Goal: Transaction & Acquisition: Purchase product/service

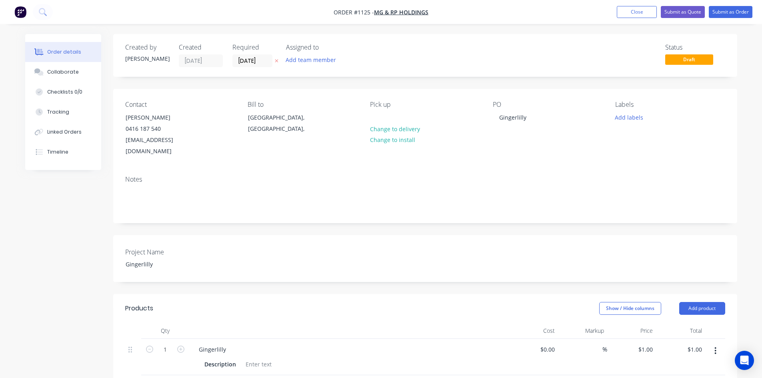
scroll to position [120, 0]
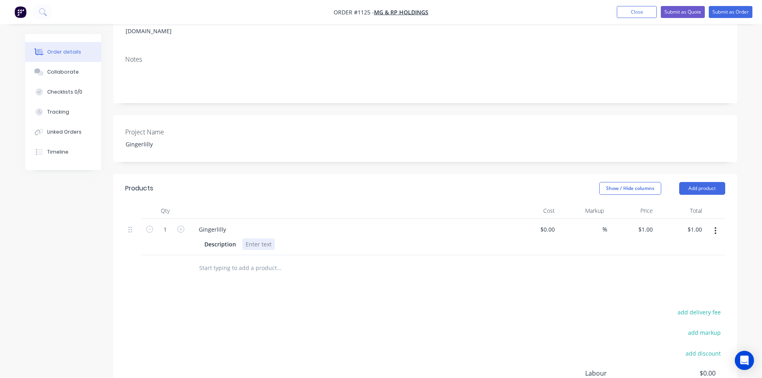
click at [262, 238] on div at bounding box center [258, 244] width 32 height 12
paste div
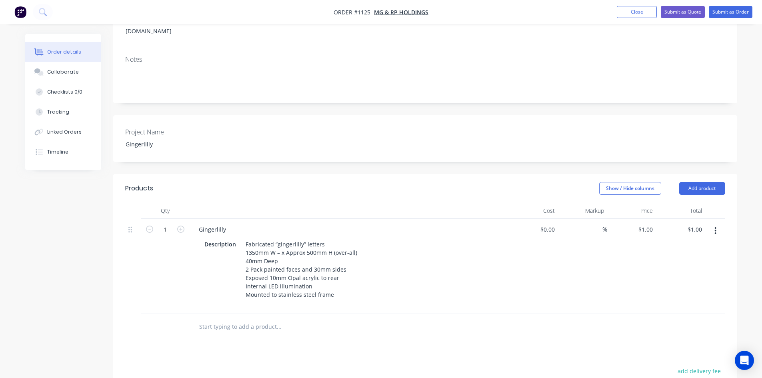
click at [407, 327] on div "Products Show / Hide columns Add product Qty Cost Markup Price Total 1 Gingerli…" at bounding box center [425, 353] width 624 height 358
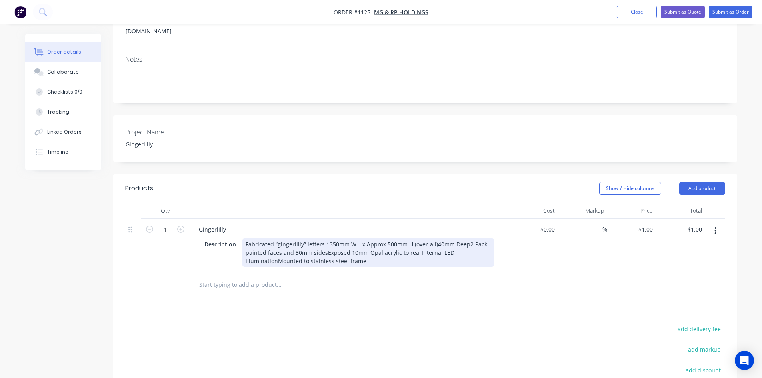
click at [432, 238] on div "Fabricated “gingerlilly” letters 1350mm W – x Approx 500mm H (over-all)40mm Dee…" at bounding box center [368, 252] width 252 height 28
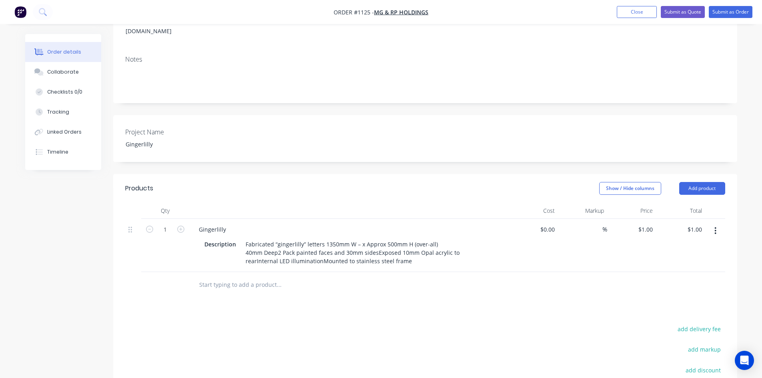
click at [372, 312] on div "Products Show / Hide columns Add product Qty Cost Markup Price Total 1 Gingerli…" at bounding box center [425, 332] width 624 height 316
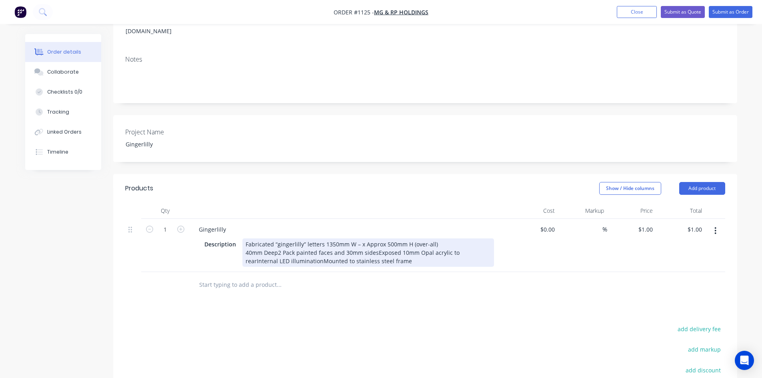
click at [376, 242] on div "Fabricated “gingerlilly” letters 1350mm W – x Approx 500mm H (over-all) 40mm De…" at bounding box center [368, 252] width 252 height 28
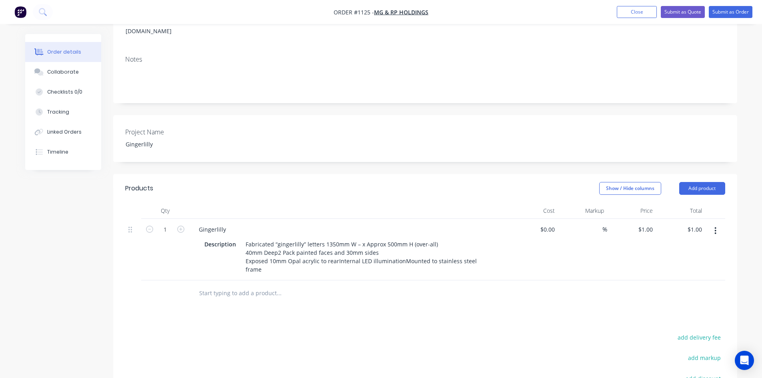
click at [392, 296] on div "Products Show / Hide columns Add product Qty Cost Markup Price Total 1 Gingerli…" at bounding box center [425, 336] width 624 height 325
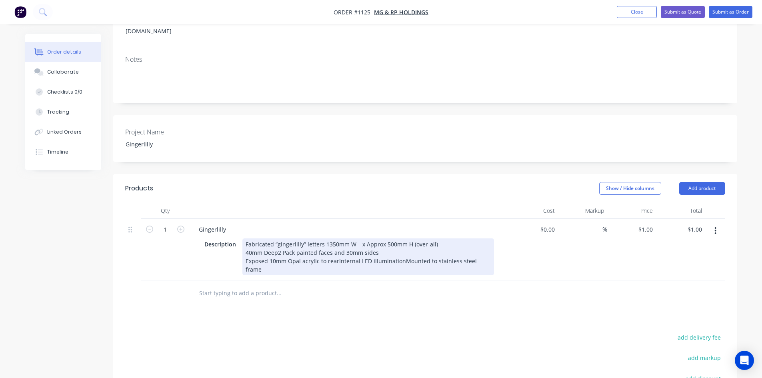
click at [335, 250] on div "Fabricated “gingerlilly” letters 1350mm W – x Approx 500mm H (over-all) 40mm De…" at bounding box center [368, 256] width 252 height 37
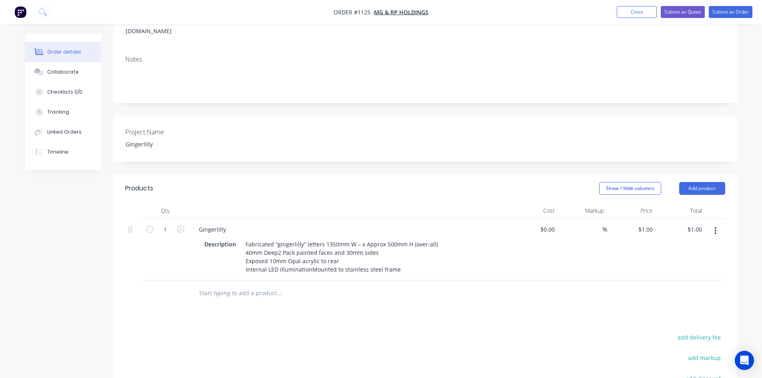
click at [356, 315] on div "Products Show / Hide columns Add product Qty Cost Markup Price Total 1 Gingerli…" at bounding box center [425, 336] width 624 height 325
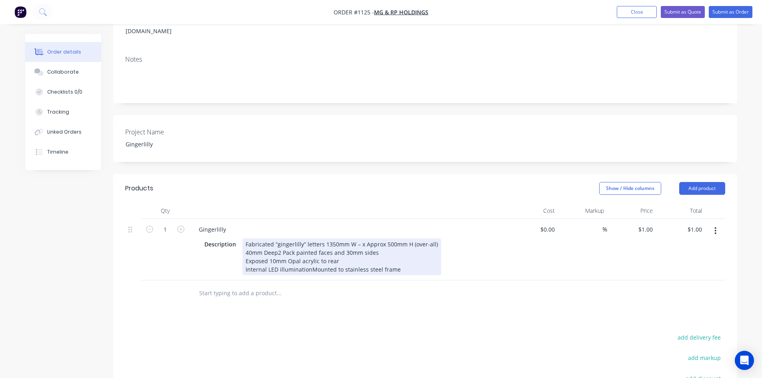
click at [310, 259] on div "Fabricated “gingerlilly” letters 1350mm W – x Approx 500mm H (over-all) 40mm De…" at bounding box center [341, 256] width 199 height 37
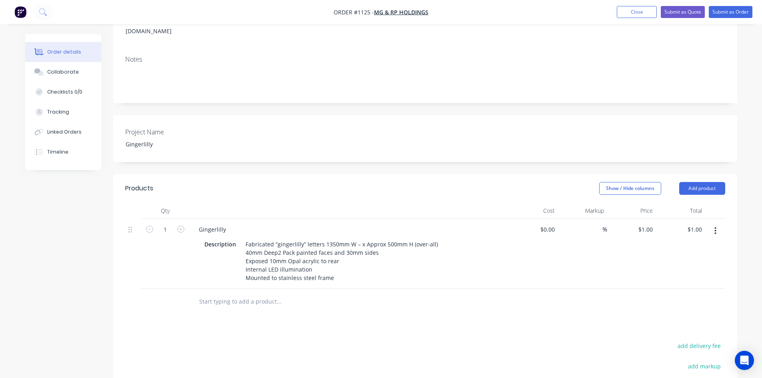
click at [337, 327] on div "Products Show / Hide columns Add product Qty Cost Markup Price Total 1 Gingerli…" at bounding box center [425, 340] width 624 height 333
click at [368, 299] on div at bounding box center [333, 302] width 288 height 26
click at [601, 224] on input at bounding box center [597, 230] width 9 height 12
type input "45"
type input "$0.00"
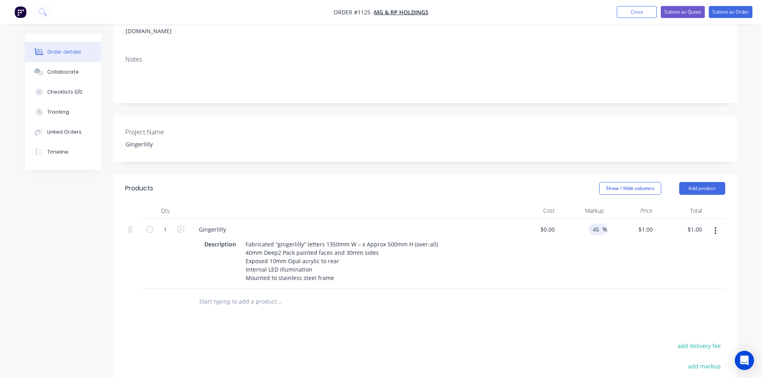
type input "$0.00"
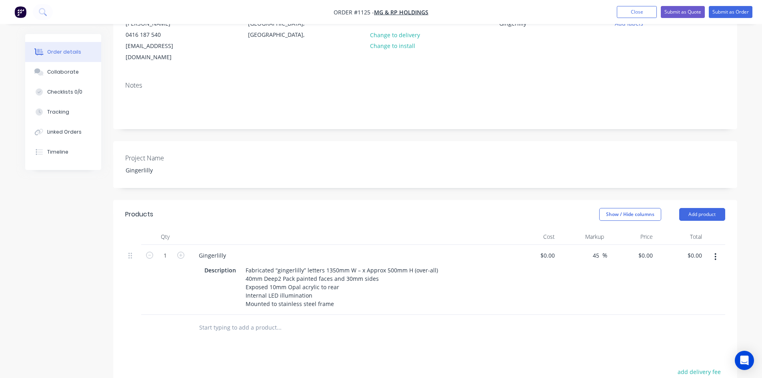
scroll to position [80, 0]
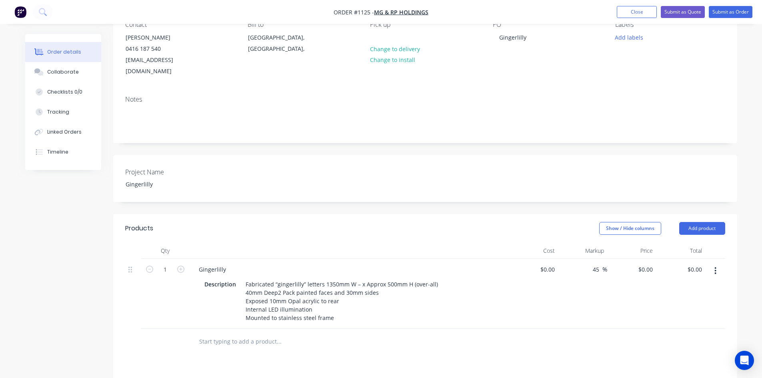
click at [715, 266] on icon "button" at bounding box center [716, 270] width 2 height 9
click at [689, 302] on div "Duplicate" at bounding box center [688, 308] width 62 height 12
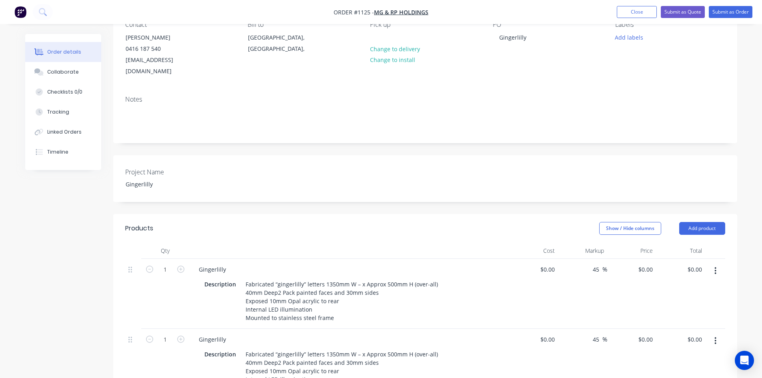
click at [232, 334] on div "Gingerlilly" at bounding box center [349, 340] width 314 height 12
click at [228, 334] on div "Gingerlilly" at bounding box center [212, 340] width 40 height 12
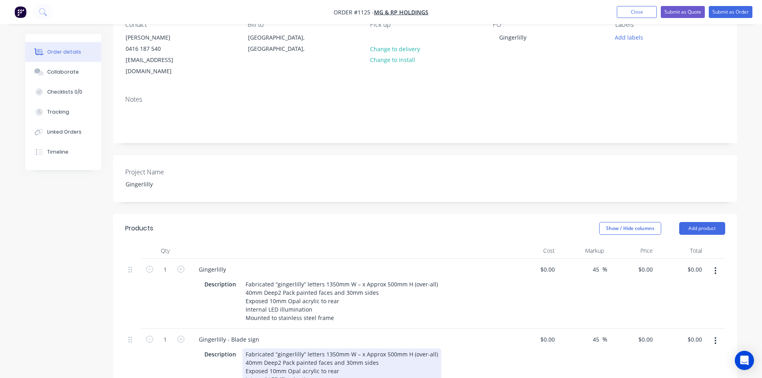
click at [487, 349] on div "Description Fabricated “gingerlilly” letters 1350mm W – x Approx 500mm H (over-…" at bounding box center [347, 371] width 293 height 45
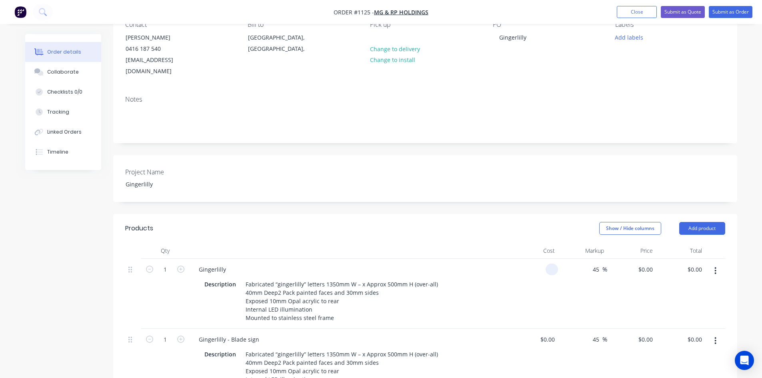
click at [548, 264] on div at bounding box center [552, 270] width 12 height 12
type input "$3,000.00"
type input "$4,350.00"
click at [534, 292] on div "$3,000.00 3000" at bounding box center [533, 294] width 49 height 70
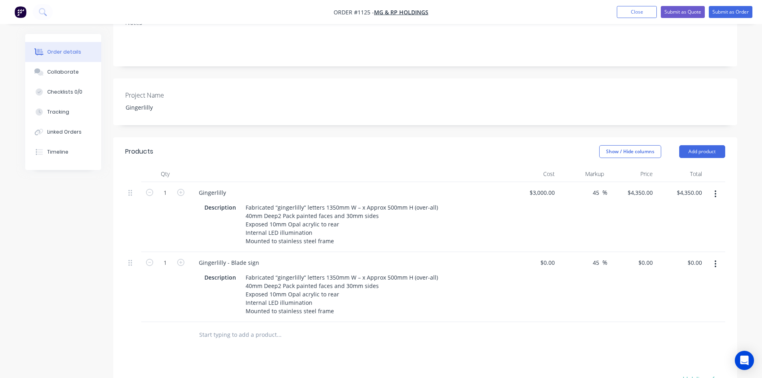
scroll to position [160, 0]
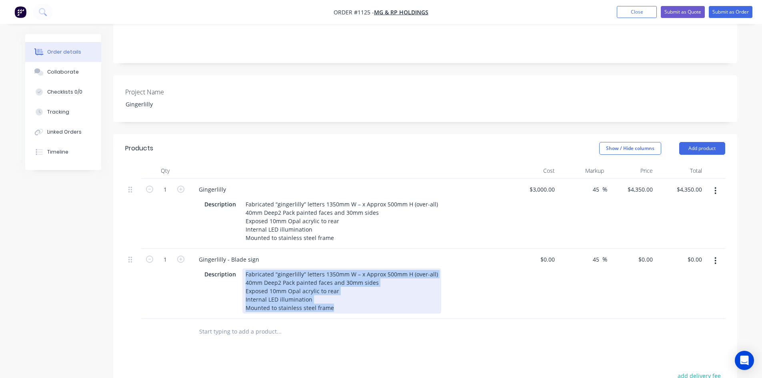
drag, startPoint x: 245, startPoint y: 262, endPoint x: 342, endPoint y: 296, distance: 102.7
click at [342, 296] on div "Fabricated “gingerlilly” letters 1350mm W – x Approx 500mm H (over-all) 40mm De…" at bounding box center [341, 290] width 199 height 45
paste div
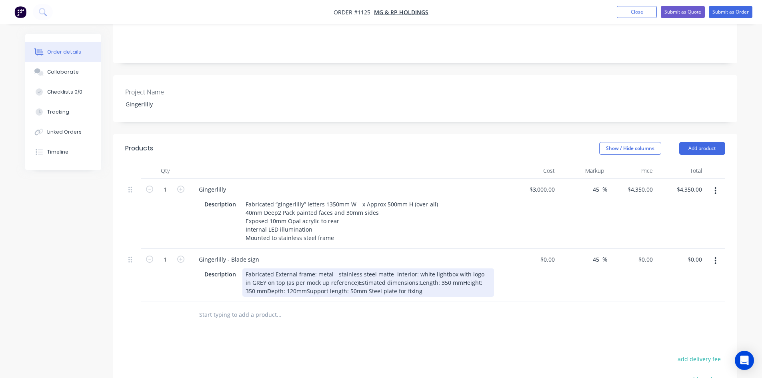
click at [482, 270] on div "Description Fabricated External frame: metal - stainless steel matte Interior: …" at bounding box center [347, 282] width 293 height 28
drag, startPoint x: 391, startPoint y: 262, endPoint x: 396, endPoint y: 266, distance: 6.5
click at [392, 268] on div "Fabricated External frame: metal - stainless steel matte Interior: white lightb…" at bounding box center [368, 282] width 252 height 28
click at [391, 268] on div "Fabricated External frame: metal - stainless steel matte Interior: white lightb…" at bounding box center [368, 282] width 252 height 28
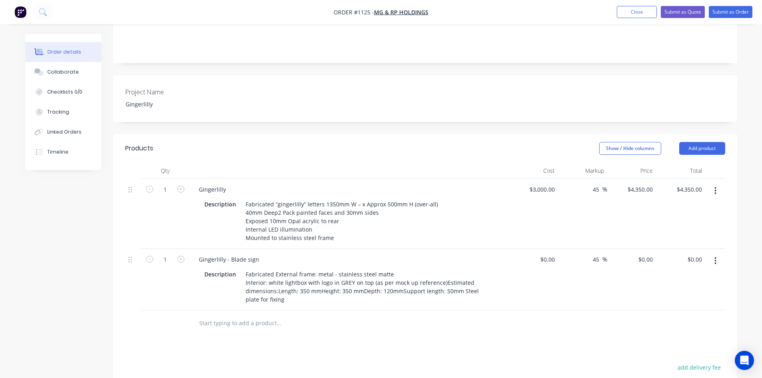
click at [439, 249] on div "Gingerlilly - Blade sign Description Fabricated External frame: metal - stainle…" at bounding box center [349, 280] width 320 height 62
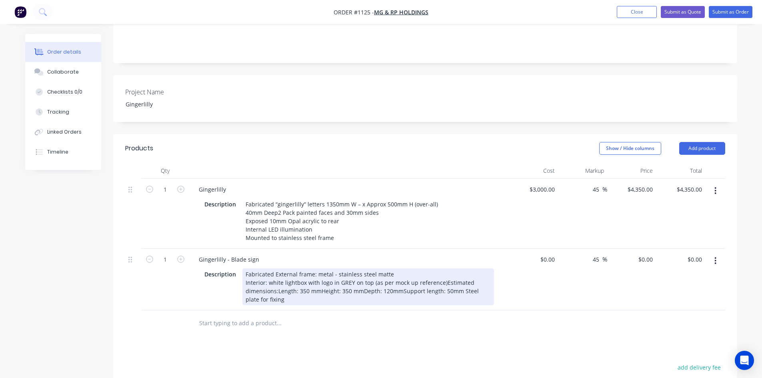
click at [441, 272] on div "Fabricated External frame: metal - stainless steel matte Interior: white lightb…" at bounding box center [368, 286] width 252 height 37
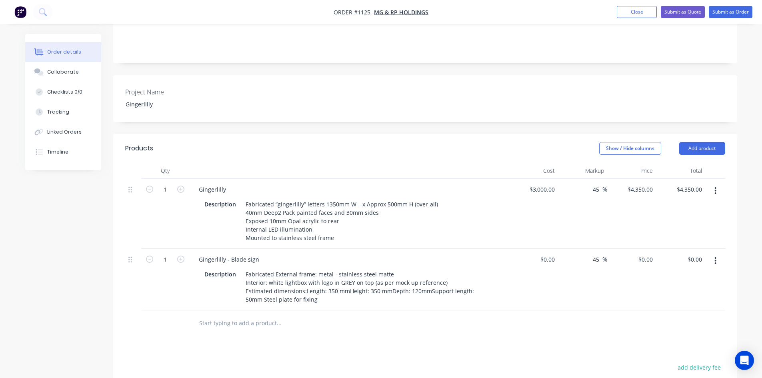
click at [404, 331] on div "Products Show / Hide columns Add product Qty Cost Markup Price Total 1 Gingerli…" at bounding box center [425, 331] width 624 height 395
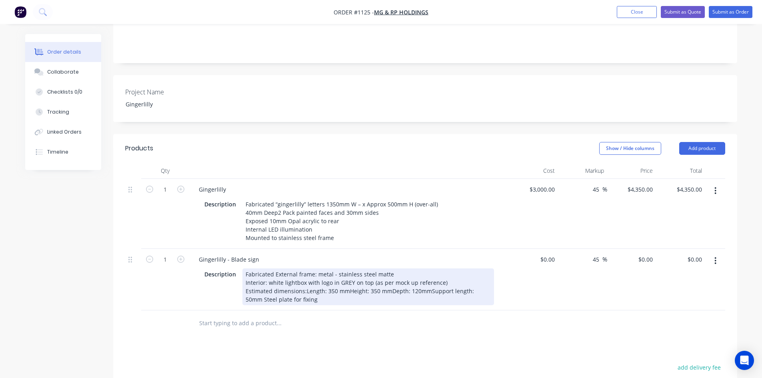
click at [304, 282] on div "Fabricated External frame: metal - stainless steel matte Interior: white lightb…" at bounding box center [368, 286] width 252 height 37
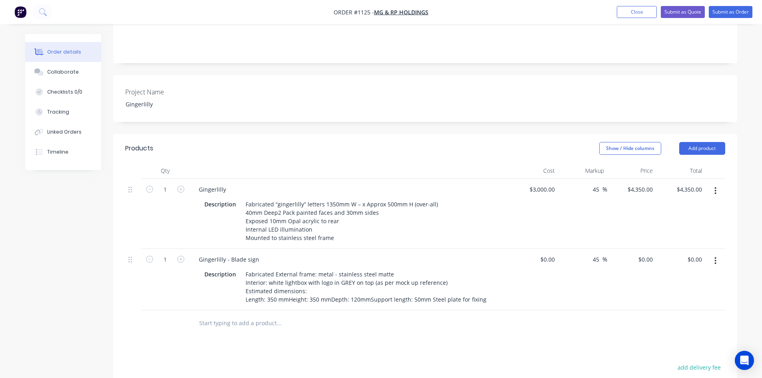
click at [318, 319] on input "text" at bounding box center [279, 323] width 160 height 16
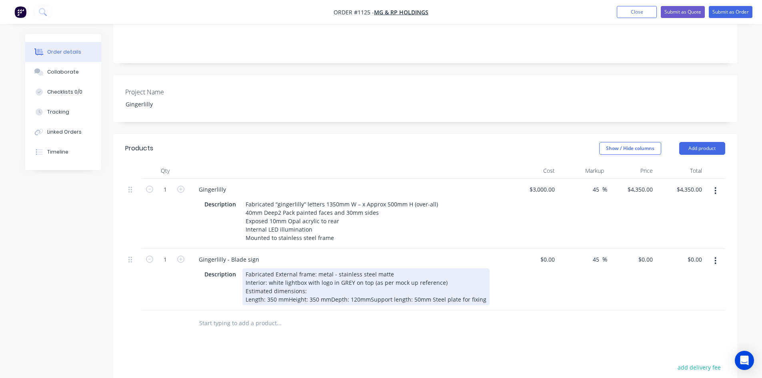
click at [287, 289] on div "Fabricated External frame: metal - stainless steel matte Interior: white lightb…" at bounding box center [365, 286] width 247 height 37
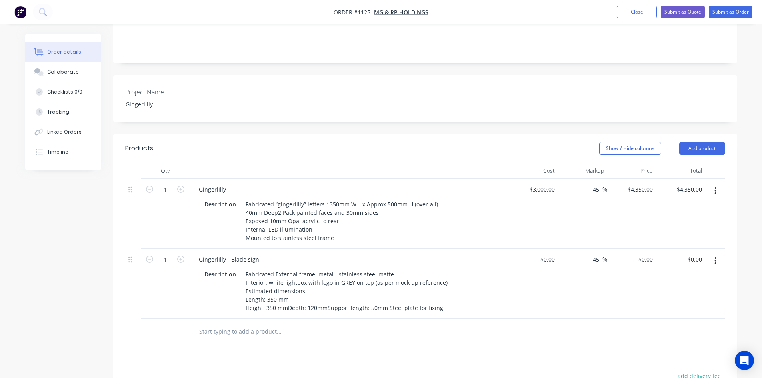
click at [300, 329] on div at bounding box center [333, 332] width 288 height 26
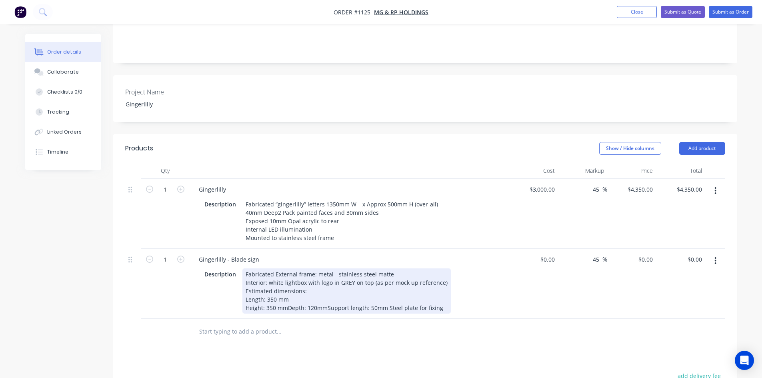
click at [287, 297] on div "Fabricated External frame: metal - stainless steel matte Interior: white lightb…" at bounding box center [346, 290] width 208 height 45
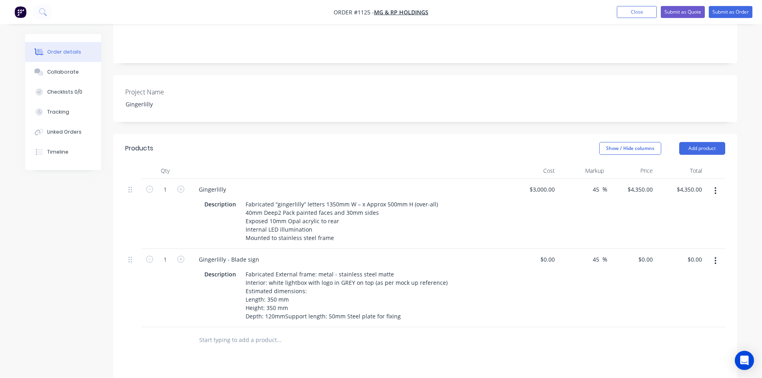
click at [321, 364] on div "Products Show / Hide columns Add product Qty Cost Markup Price Total 1 Gingerli…" at bounding box center [425, 339] width 624 height 411
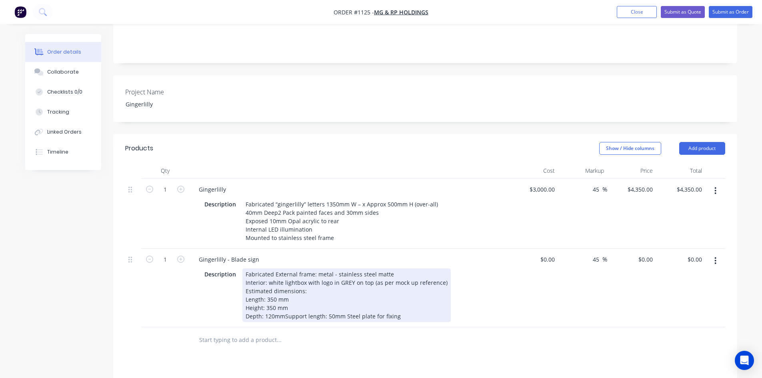
click at [285, 306] on div "Fabricated External frame: metal - stainless steel matte Interior: white lightb…" at bounding box center [346, 295] width 208 height 54
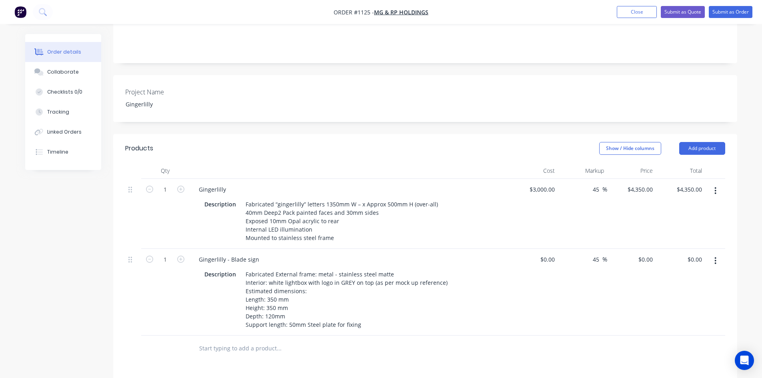
click at [305, 355] on div "Products Show / Hide columns Add product Qty Cost Markup Price Total 1 Gingerli…" at bounding box center [425, 344] width 624 height 420
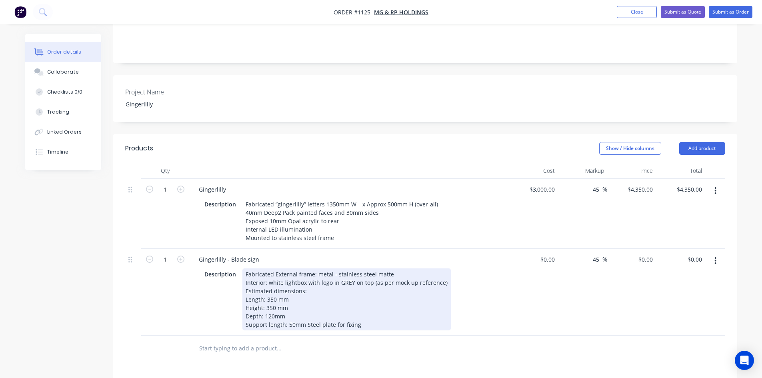
click at [304, 314] on div "Fabricated External frame: metal - stainless steel matte Interior: white lightb…" at bounding box center [346, 299] width 208 height 62
click at [305, 315] on div "Fabricated External frame: metal - stainless steel matte Interior: white lightb…" at bounding box center [346, 299] width 208 height 62
click at [304, 315] on div "Fabricated External frame: metal - stainless steel matte Interior: white lightb…" at bounding box center [346, 299] width 208 height 62
click at [444, 348] on div at bounding box center [333, 349] width 288 height 26
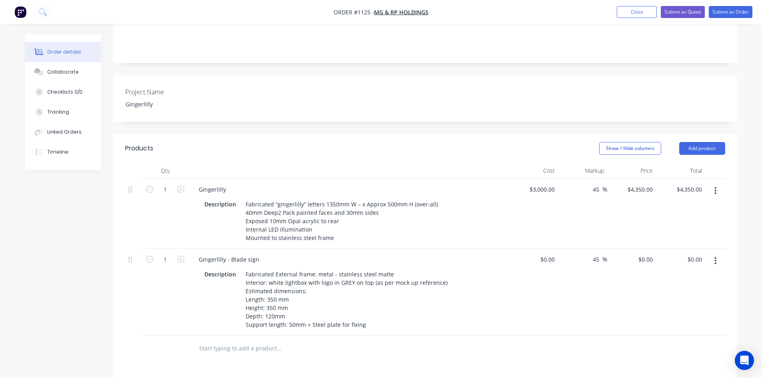
click at [476, 349] on div at bounding box center [333, 349] width 288 height 26
click at [553, 254] on input at bounding box center [553, 260] width 9 height 12
click at [519, 312] on div "$0.00 $0.00" at bounding box center [533, 292] width 49 height 87
click at [551, 254] on input "0" at bounding box center [549, 260] width 18 height 12
click at [537, 301] on div "$0.00 0" at bounding box center [533, 292] width 49 height 87
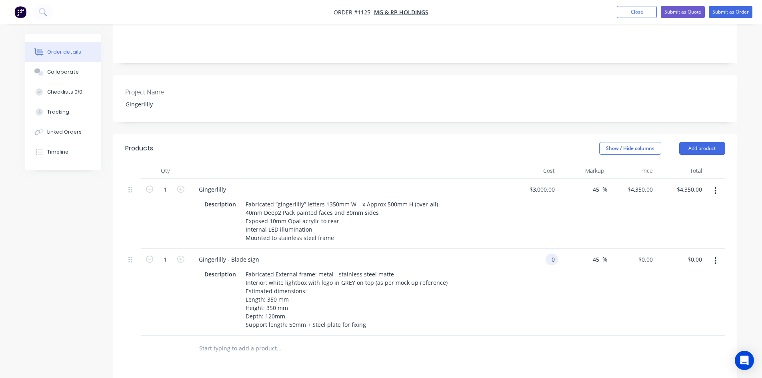
click at [550, 254] on input "0" at bounding box center [553, 260] width 9 height 12
type input "$1,000.00"
type input "$1,450.00"
click at [537, 302] on div "$1,000.00 1000" at bounding box center [533, 292] width 49 height 87
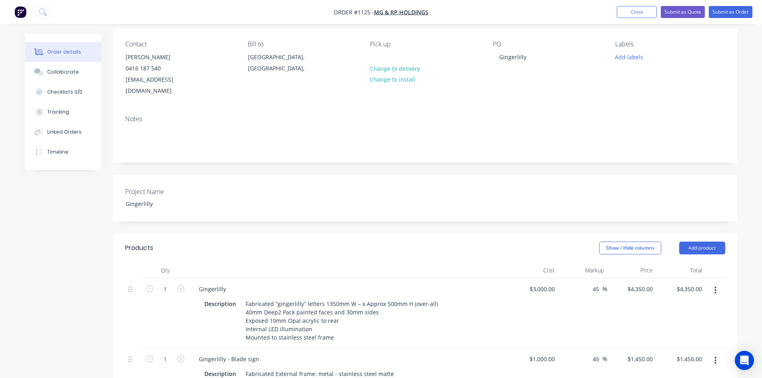
scroll to position [0, 0]
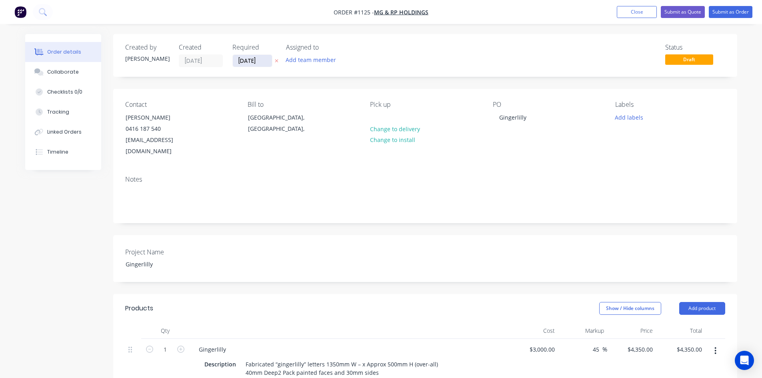
click at [263, 60] on input "[DATE]" at bounding box center [252, 61] width 39 height 12
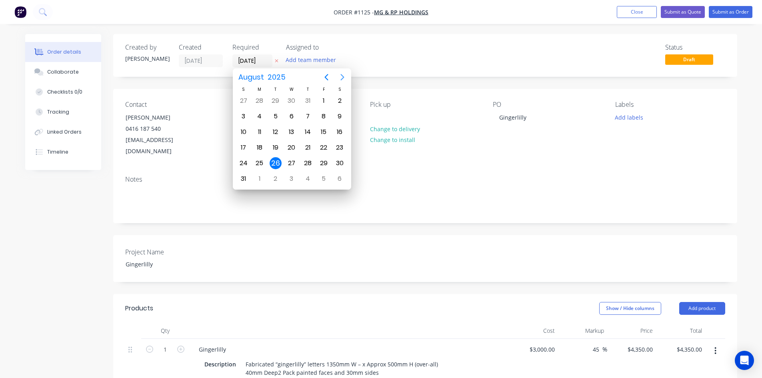
click at [345, 78] on icon "Next page" at bounding box center [343, 77] width 10 height 10
click at [326, 128] on div "19" at bounding box center [324, 132] width 12 height 12
type input "19/09/25"
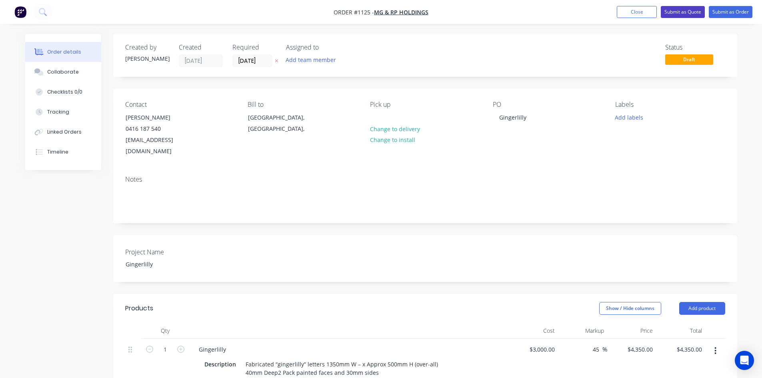
click at [684, 14] on button "Submit as Quote" at bounding box center [683, 12] width 44 height 12
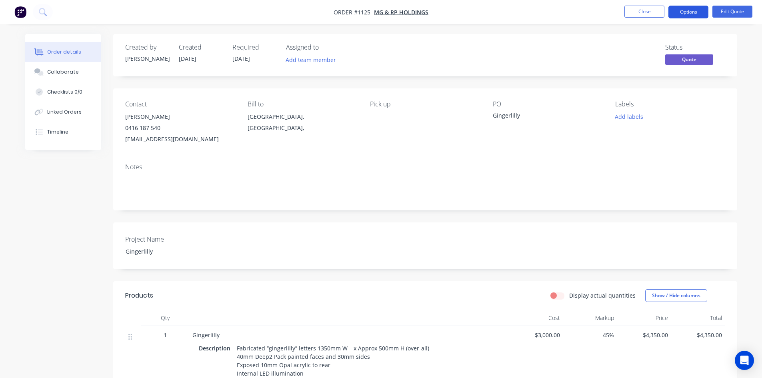
click at [686, 12] on button "Options" at bounding box center [689, 12] width 40 height 13
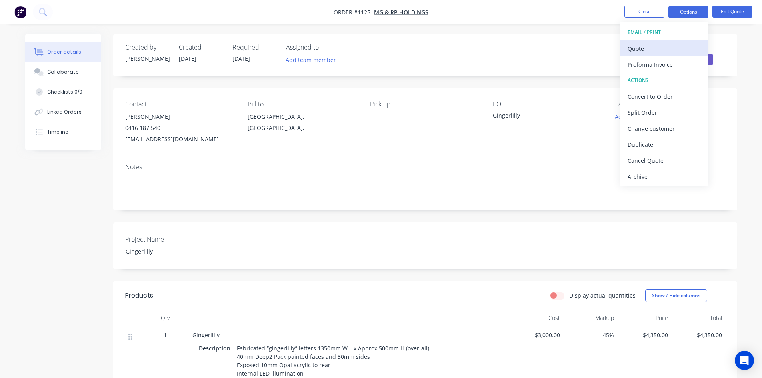
click at [660, 46] on div "Quote" at bounding box center [665, 49] width 74 height 12
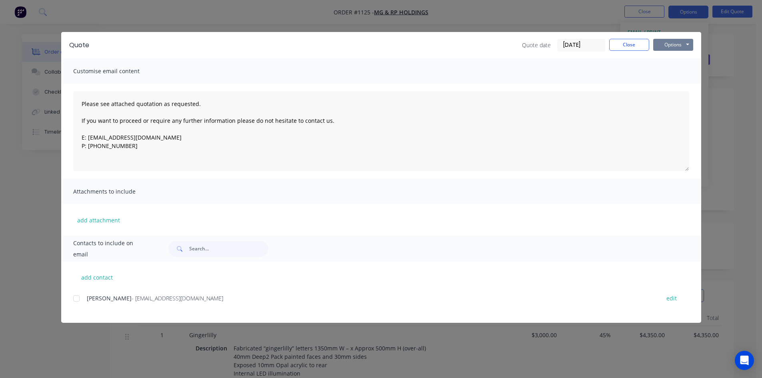
click at [676, 44] on button "Options" at bounding box center [673, 45] width 40 height 12
click at [671, 70] on button "Print" at bounding box center [678, 72] width 51 height 13
click at [620, 48] on button "Close" at bounding box center [629, 45] width 40 height 12
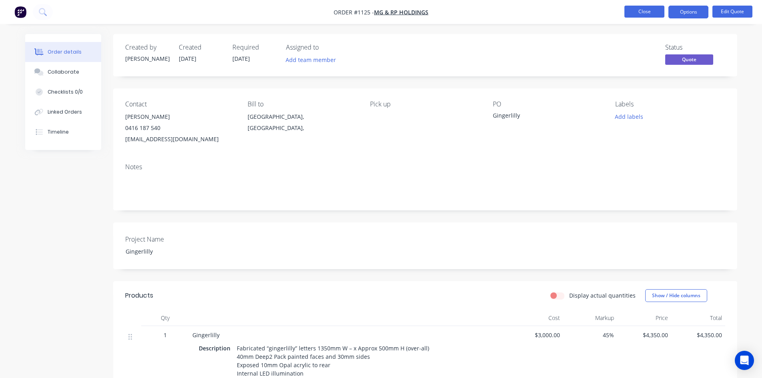
click at [643, 16] on button "Close" at bounding box center [645, 12] width 40 height 12
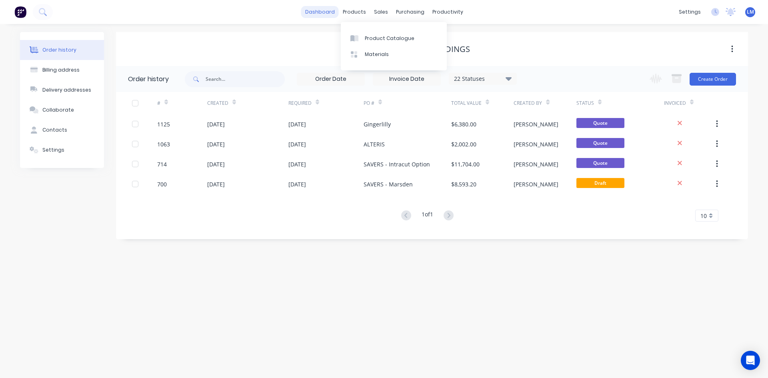
click at [331, 11] on link "dashboard" at bounding box center [320, 12] width 38 height 12
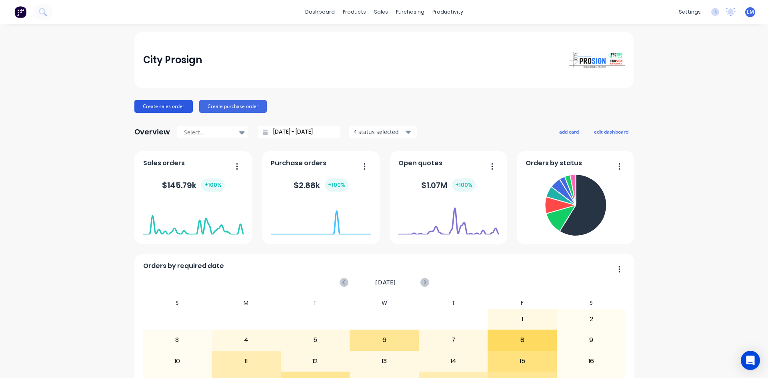
click at [176, 107] on button "Create sales order" at bounding box center [163, 106] width 58 height 13
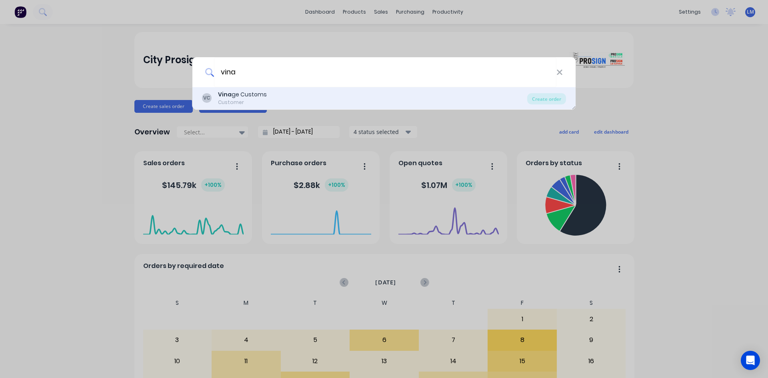
type input "vina"
click at [226, 99] on div "Customer" at bounding box center [242, 102] width 49 height 7
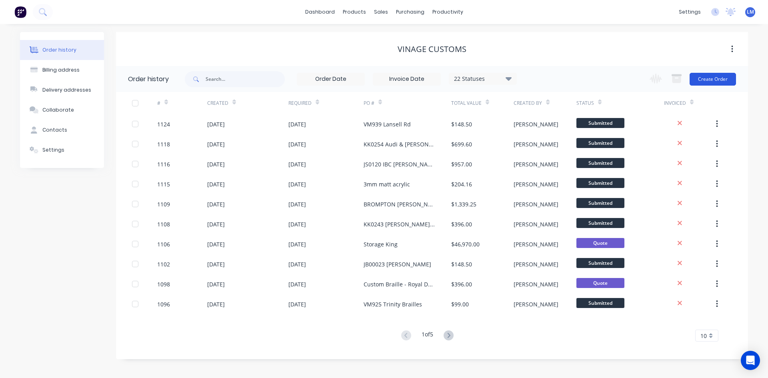
click at [705, 78] on button "Create Order" at bounding box center [713, 79] width 46 height 13
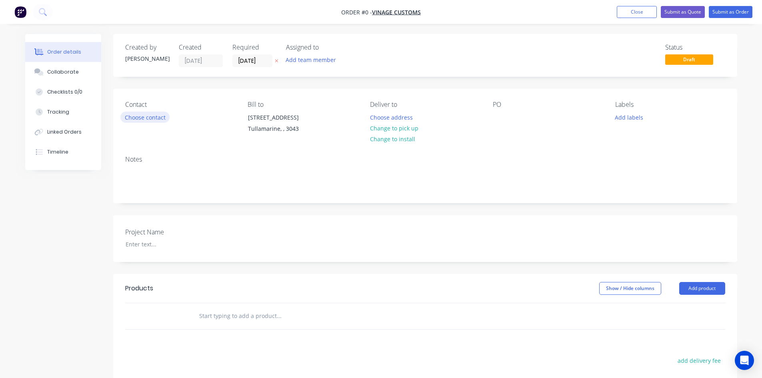
click at [158, 114] on button "Choose contact" at bounding box center [144, 117] width 49 height 11
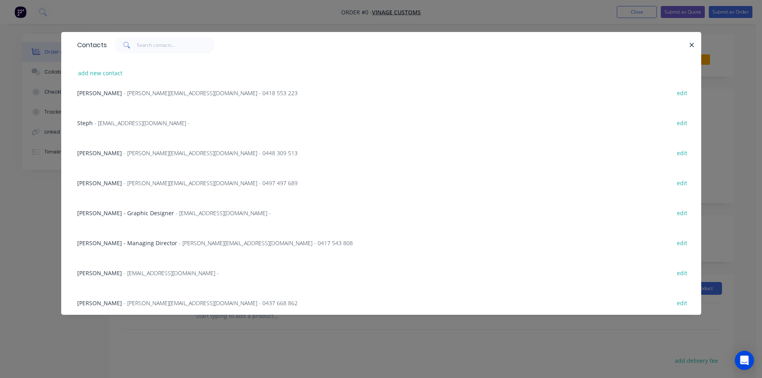
scroll to position [80, 0]
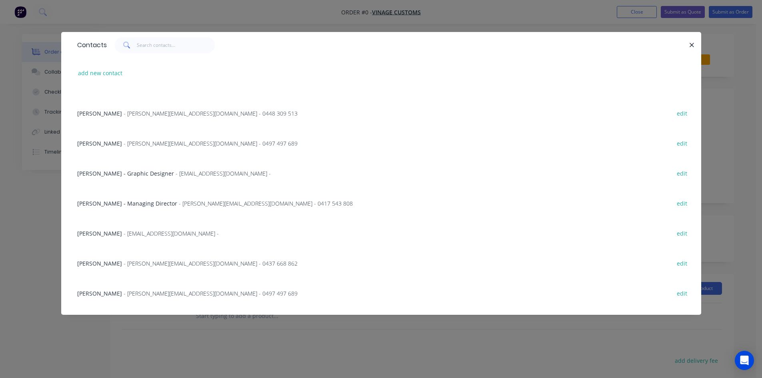
click at [129, 230] on span "- design2@vinagecustoms.com -" at bounding box center [171, 234] width 95 height 8
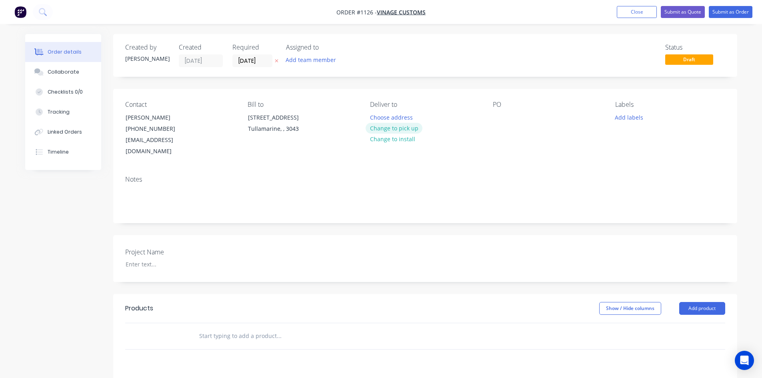
click at [391, 124] on button "Change to pick up" at bounding box center [394, 128] width 57 height 11
click at [497, 119] on div at bounding box center [499, 118] width 13 height 12
paste div
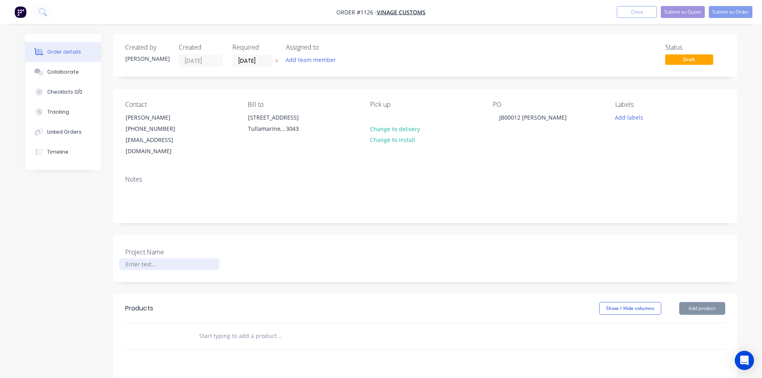
click at [153, 258] on div at bounding box center [169, 264] width 100 height 12
paste div
click at [449, 338] on div at bounding box center [333, 336] width 288 height 26
click at [249, 328] on input "text" at bounding box center [279, 336] width 160 height 16
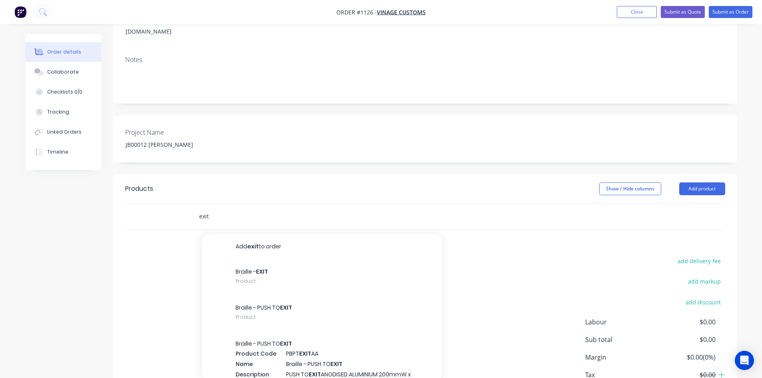
scroll to position [120, 0]
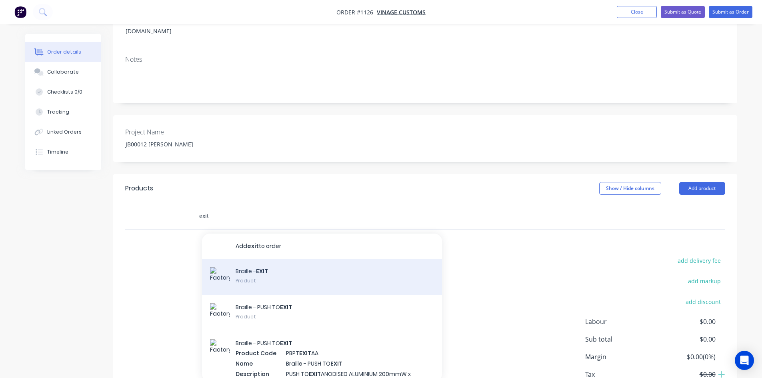
type input "exit"
click at [303, 272] on div "Braille - EXIT Product" at bounding box center [322, 277] width 240 height 36
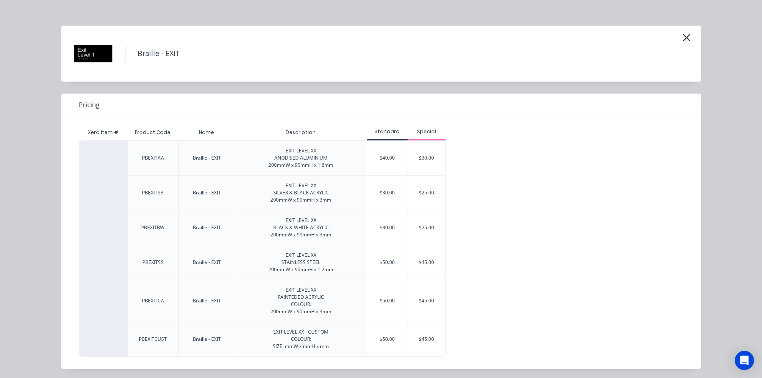
scroll to position [8, 0]
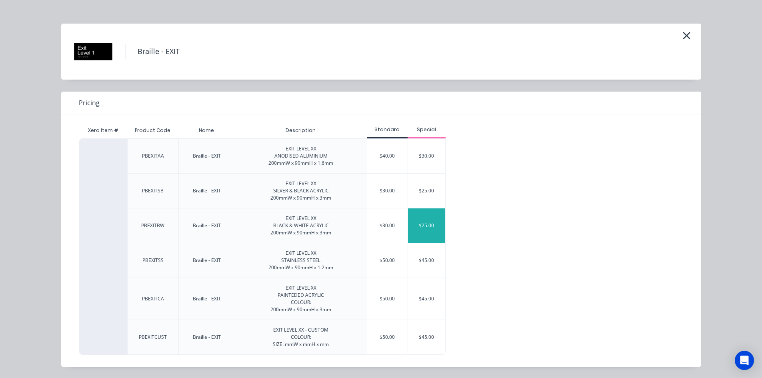
click at [429, 226] on div "$25.00" at bounding box center [427, 225] width 38 height 34
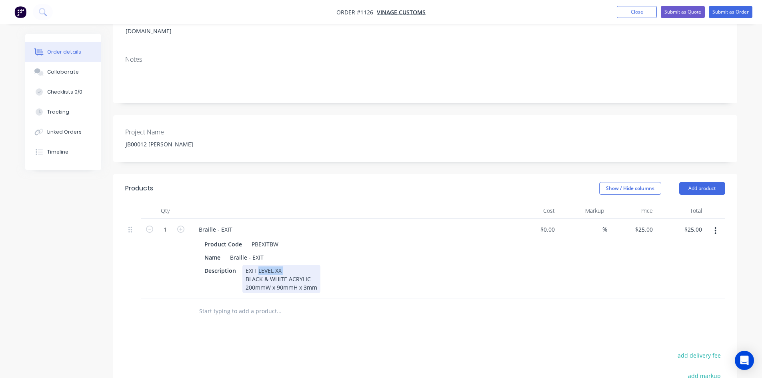
drag, startPoint x: 257, startPoint y: 261, endPoint x: 310, endPoint y: 260, distance: 53.2
click at [310, 265] on div "EXIT LEVEL XX BLACK & WHITE ACRYLIC 200mmW x 90mmH x 3mm" at bounding box center [281, 279] width 78 height 28
drag, startPoint x: 246, startPoint y: 276, endPoint x: 241, endPoint y: 283, distance: 8.3
click at [243, 277] on div "EXIT BLACK & WHITE ACRYLIC 200mmW x 90mmH x 3mm" at bounding box center [281, 279] width 78 height 28
click at [327, 320] on div "Products Show / Hide columns Add product Qty Cost Markup Price Total 1 Braille …" at bounding box center [425, 345] width 624 height 343
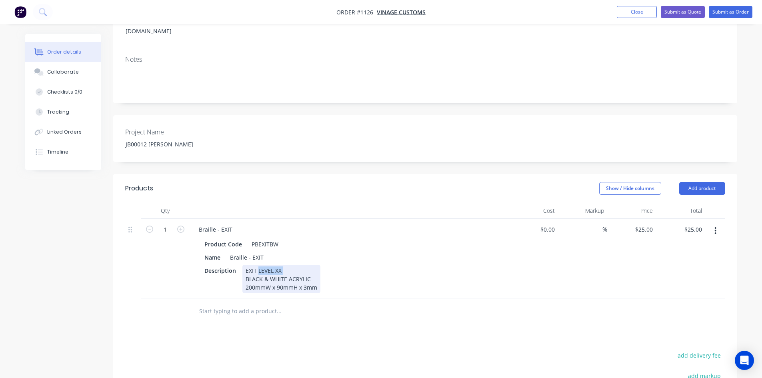
drag, startPoint x: 286, startPoint y: 258, endPoint x: 317, endPoint y: 260, distance: 30.9
click at [313, 265] on div "EXIT LEVEL XX BLACK & WHITE ACRYLIC 200mmW x 90mmH x 3mm" at bounding box center [281, 279] width 78 height 28
drag, startPoint x: 246, startPoint y: 277, endPoint x: 240, endPoint y: 278, distance: 6.1
click at [240, 277] on div "Description EXIT BLACK & WHITE ACRYLIC 200mmW x 90mmH x 3mm" at bounding box center [347, 279] width 293 height 28
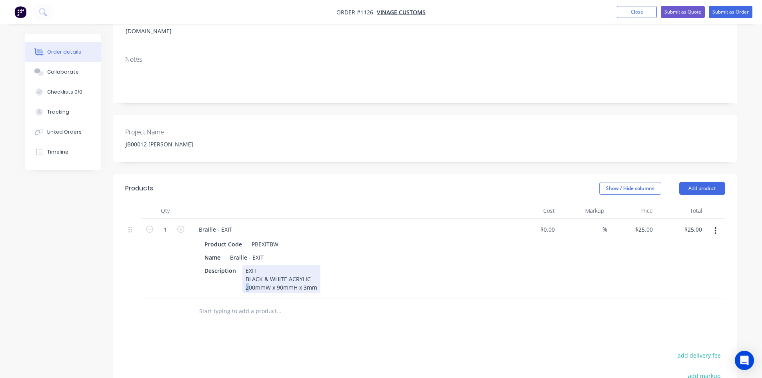
click at [247, 277] on div "EXIT BLACK & WHITE ACRYLIC 200mmW x 90mmH x 3mm" at bounding box center [281, 279] width 78 height 28
click at [336, 322] on div "Products Show / Hide columns Add product Qty Cost Markup Price Total 1 Braille …" at bounding box center [425, 345] width 624 height 343
drag, startPoint x: 276, startPoint y: 274, endPoint x: 289, endPoint y: 289, distance: 19.2
click at [278, 274] on div "EXIT BLACK & WHITE ACRYLIC 100mmW x 90mmH x 3mm" at bounding box center [281, 279] width 78 height 28
click at [351, 326] on div "Products Show / Hide columns Add product Qty Cost Markup Price Total 1 Braille …" at bounding box center [425, 345] width 624 height 343
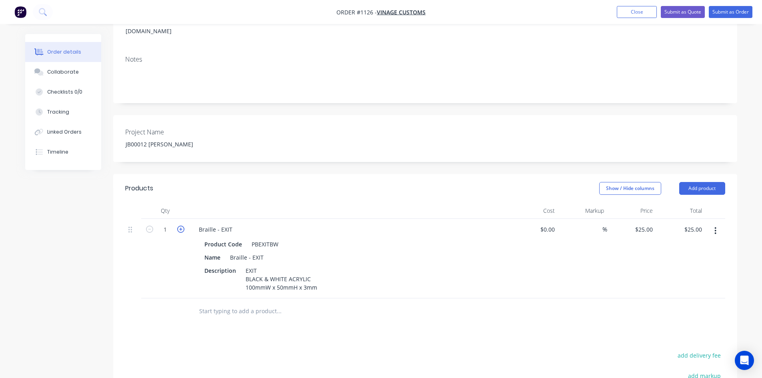
click at [180, 226] on icon "button" at bounding box center [180, 229] width 7 height 7
type input "2"
type input "$50.00"
click at [180, 226] on icon "button" at bounding box center [180, 229] width 7 height 7
type input "3"
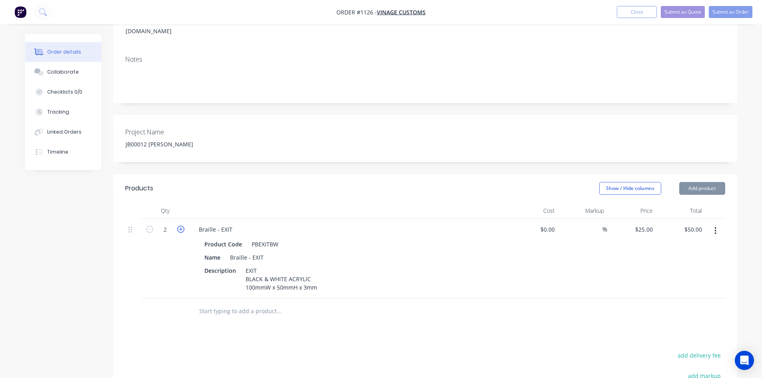
type input "$75.00"
click at [180, 226] on icon "button" at bounding box center [180, 229] width 7 height 7
type input "4"
type input "$100.00"
click at [180, 226] on icon "button" at bounding box center [180, 229] width 7 height 7
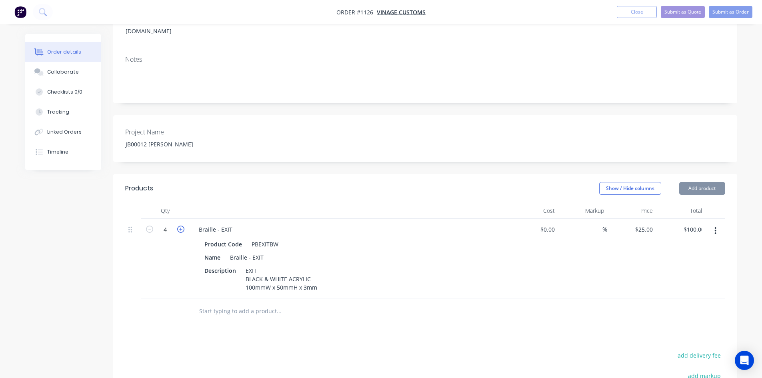
type input "5"
type input "$125.00"
click at [180, 226] on icon "button" at bounding box center [180, 229] width 7 height 7
type input "6"
type input "$150.00"
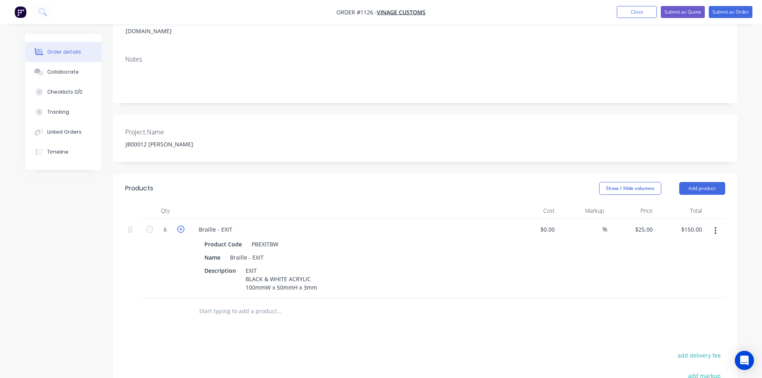
click at [180, 226] on icon "button" at bounding box center [180, 229] width 7 height 7
type input "7"
type input "$175.00"
click at [369, 332] on div "Products Show / Hide columns Add product Qty Cost Markup Price Total 7 Braille …" at bounding box center [425, 345] width 624 height 343
click at [309, 322] on div "Products Show / Hide columns Add product Qty Cost Markup Price Total 7 Braille …" at bounding box center [425, 345] width 624 height 343
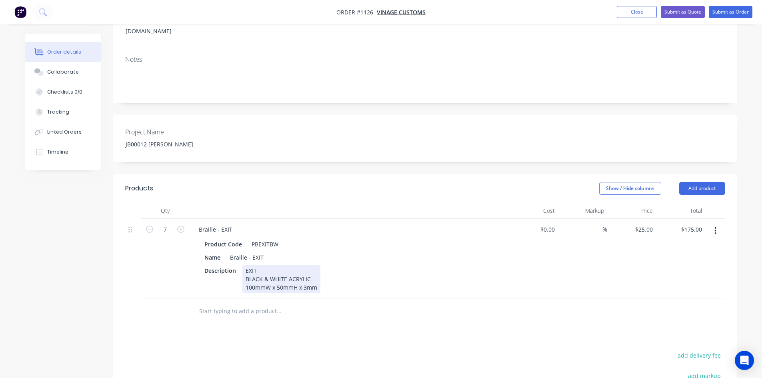
click at [287, 269] on div "EXIT BLACK & WHITE ACRYLIC 100mmW x 50mmH x 3mm" at bounding box center [281, 279] width 78 height 28
drag, startPoint x: 343, startPoint y: 352, endPoint x: 343, endPoint y: 343, distance: 8.8
click at [291, 266] on div "EXIT BLACK & WHITE 4ACRYLIC 100mmW x 50mmH x 3mm" at bounding box center [281, 279] width 78 height 28
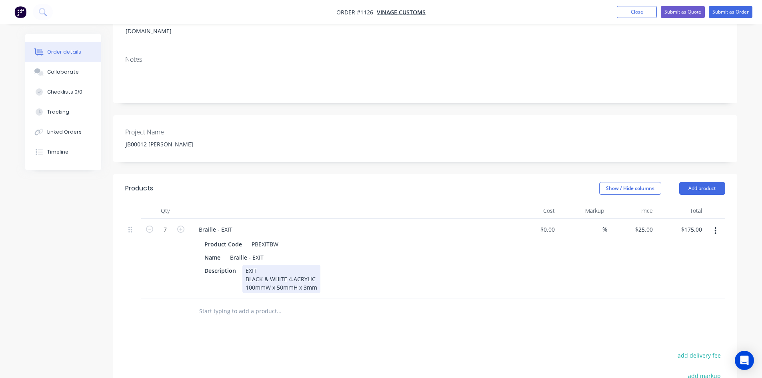
click at [292, 266] on div "EXIT BLACK & WHITE 4.ACRYLIC 100mmW x 50mmH x 3mm" at bounding box center [281, 279] width 78 height 28
click at [296, 268] on div "EXIT BLACK & WHITE 4.5ACRYLIC 100mmW x 50mmH x 3mm" at bounding box center [282, 279] width 80 height 28
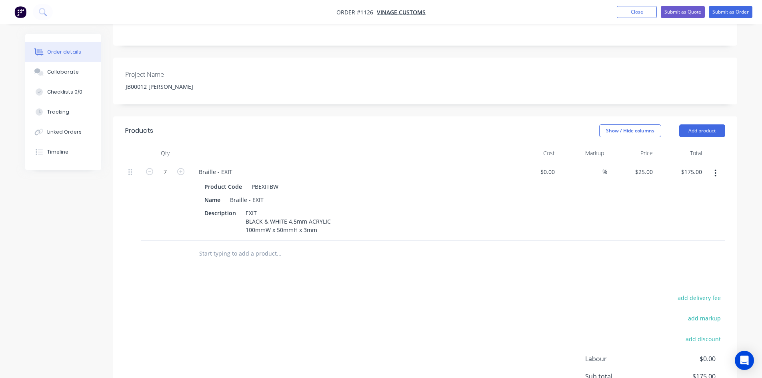
scroll to position [200, 0]
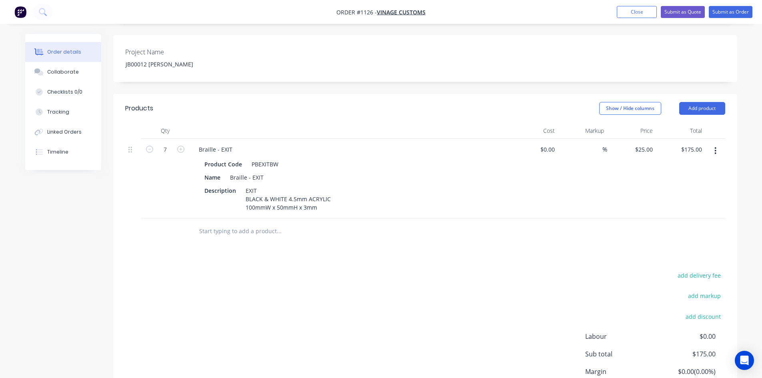
click at [216, 223] on input "text" at bounding box center [279, 231] width 160 height 16
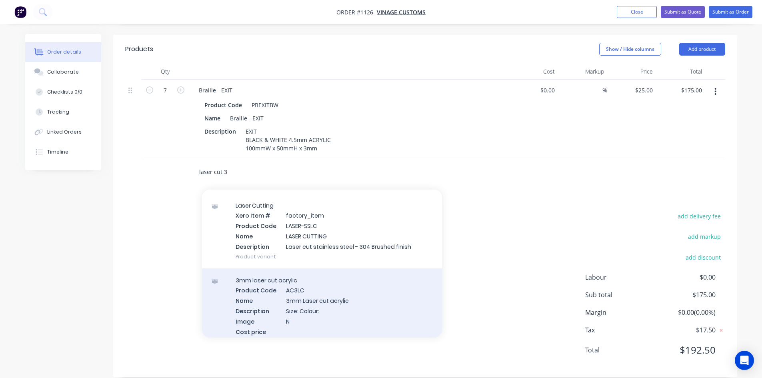
scroll to position [80, 0]
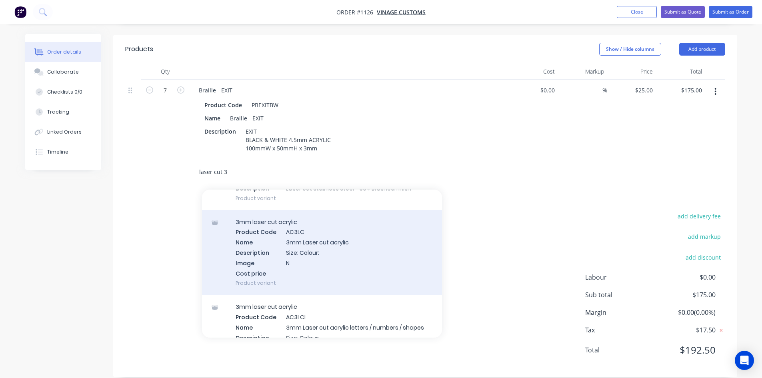
type input "laser cut 3"
click at [374, 255] on div "3mm laser cut acrylic Product Code AC3LC Name 3mm Laser cut acrylic Description…" at bounding box center [322, 252] width 240 height 85
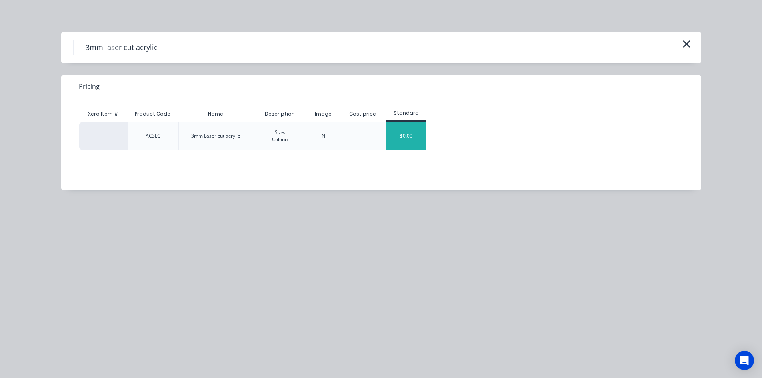
click at [412, 134] on div "$0.00" at bounding box center [406, 135] width 40 height 27
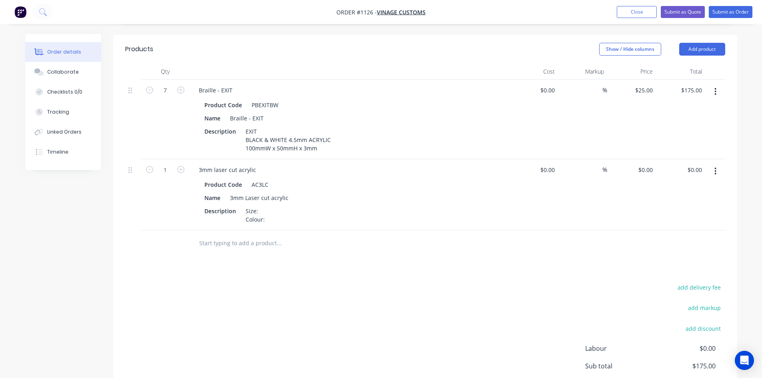
click at [348, 284] on div "add delivery fee add markup add discount Labour $0.00 Sub total $175.00 Margin …" at bounding box center [425, 359] width 600 height 154
click at [260, 205] on div "Size: Colour:" at bounding box center [255, 215] width 26 height 20
click at [339, 254] on div "Products Show / Hide columns Add product Qty Cost Markup Price Total 7 Braille …" at bounding box center [425, 242] width 624 height 414
click at [266, 209] on div "Size: 30mm Colour:" at bounding box center [260, 215] width 37 height 20
click at [367, 262] on div "Products Show / Hide columns Add product Qty Cost Markup Price Total 7 Braille …" at bounding box center [425, 242] width 624 height 414
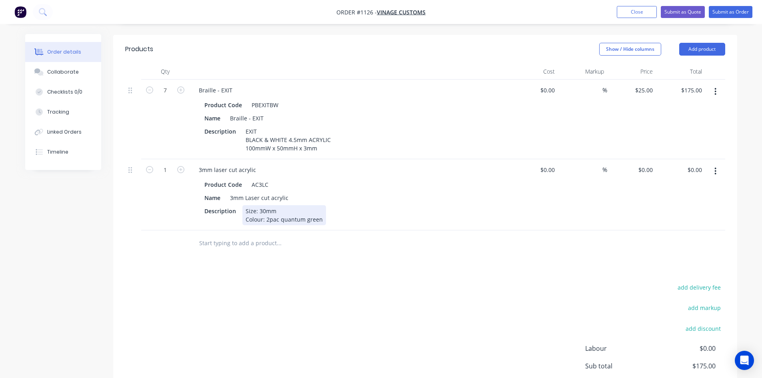
click at [325, 208] on div "Description Size: 30mm Colour: 2pac quantum green" at bounding box center [347, 215] width 293 height 20
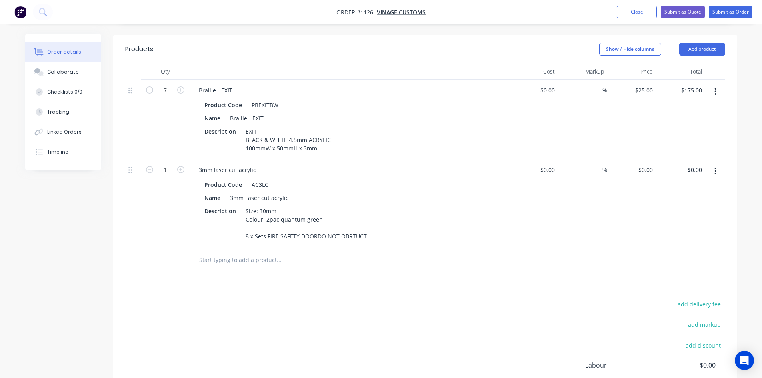
click at [401, 261] on div at bounding box center [333, 260] width 288 height 26
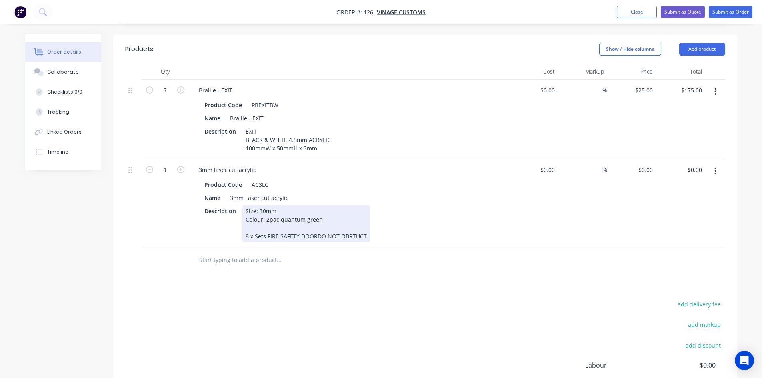
click at [315, 222] on div "Size: 30mm Colour: 2pac quantum green 8 x Sets FIRE SAFETY DOORDO NOT OBRTUCT" at bounding box center [306, 223] width 128 height 37
click at [265, 223] on div "Size: 30mm Colour: 2pac quantum green 8 x Sets FIRE SAFETY DOORDO NOT OBRTUCT" at bounding box center [306, 223] width 128 height 37
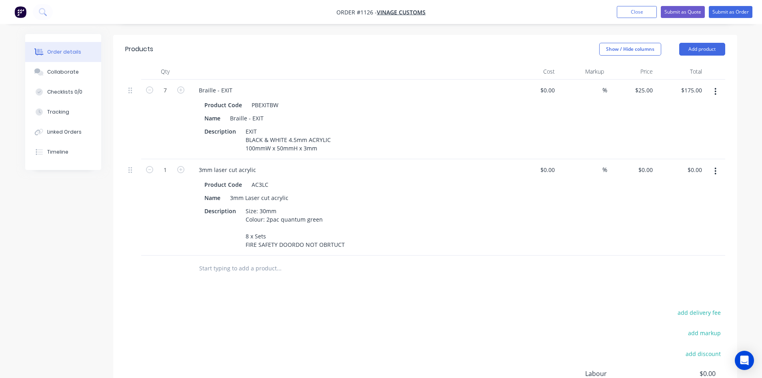
click at [290, 266] on div at bounding box center [333, 269] width 288 height 26
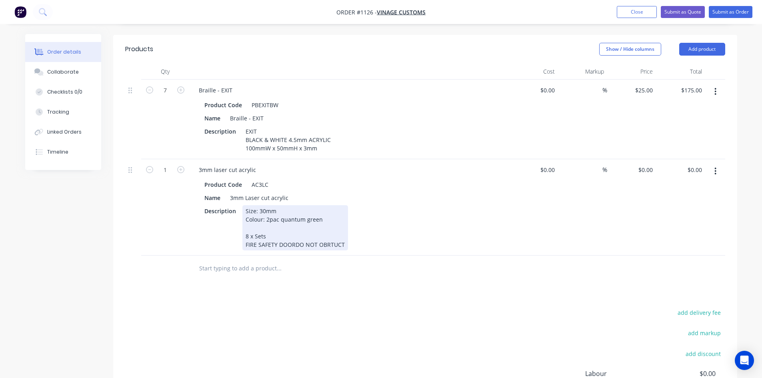
click at [293, 234] on div "Size: 30mm Colour: 2pac quantum green 8 x Sets FIRE SAFETY DOORDO NOT OBRTUCT" at bounding box center [295, 227] width 106 height 45
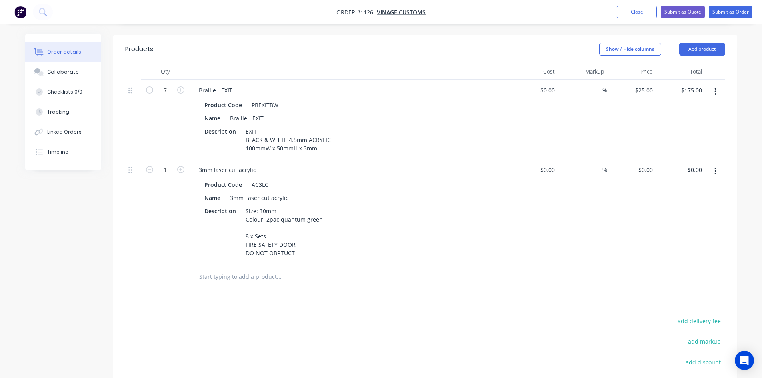
click at [323, 280] on div "Products Show / Hide columns Add product Qty Cost Markup Price Total 7 Braille …" at bounding box center [425, 258] width 624 height 447
click at [714, 164] on button "button" at bounding box center [715, 171] width 19 height 14
click at [691, 202] on div "Duplicate" at bounding box center [688, 208] width 62 height 12
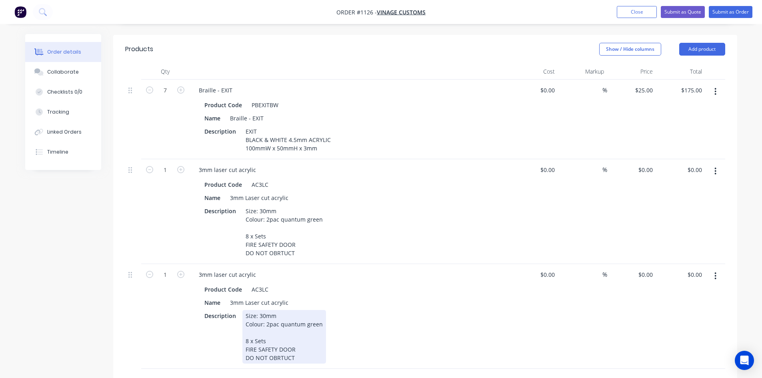
click at [400, 297] on div "Product Code AC3LC Name 3mm Laser cut acrylic Description Size: 30mm Colour: 2p…" at bounding box center [349, 323] width 314 height 82
click at [262, 310] on div "Size: 30mm Colour: 2pac quantum green 8 x Sets FIRE SAFETY DOOR DO NOT OBRTUCT" at bounding box center [284, 337] width 84 height 54
click at [432, 320] on div "Description Size: 20mm Colour: 2pac quantum green 8 x Sets FIRE SAFETY DOOR DO …" at bounding box center [347, 337] width 293 height 54
drag, startPoint x: 248, startPoint y: 330, endPoint x: 242, endPoint y: 329, distance: 5.2
click at [242, 329] on div "Size: 20mm Colour: 2pac quantum green 8 x Sets FIRE SAFETY DOOR DO NOT OBRTUCT" at bounding box center [284, 337] width 84 height 54
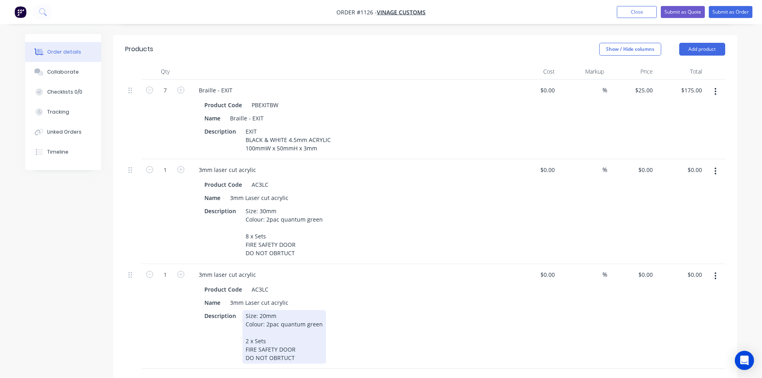
click at [412, 334] on div "Description Size: 20mm Colour: 2pac quantum green 2 x Sets FIRE SAFETY DOOR DO …" at bounding box center [347, 337] width 293 height 54
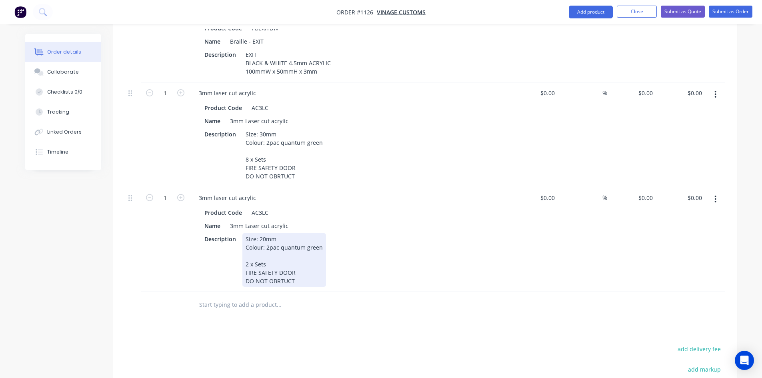
scroll to position [339, 0]
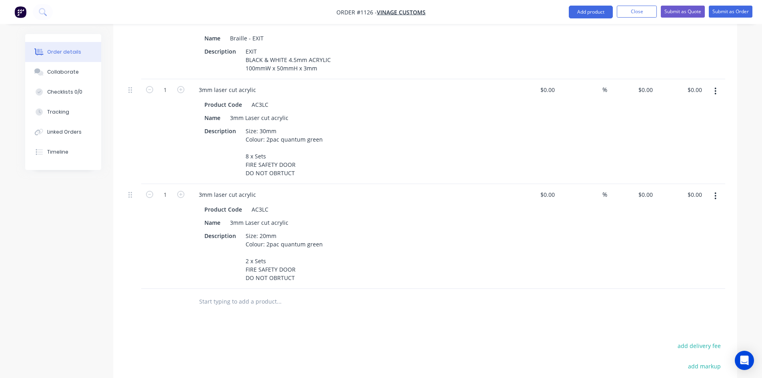
click at [716, 192] on icon "button" at bounding box center [716, 195] width 2 height 7
click at [687, 227] on div "Duplicate" at bounding box center [688, 233] width 62 height 12
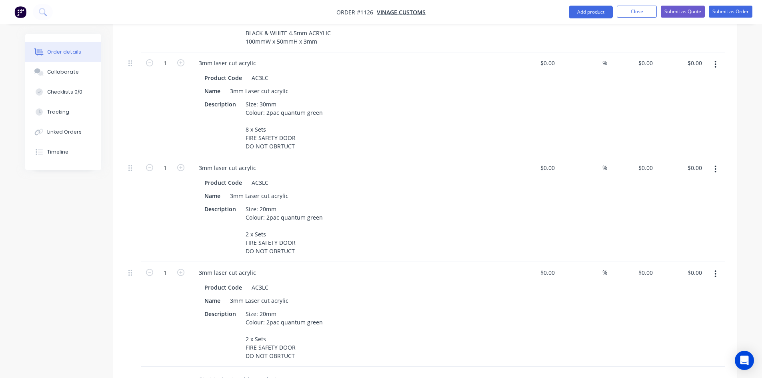
scroll to position [379, 0]
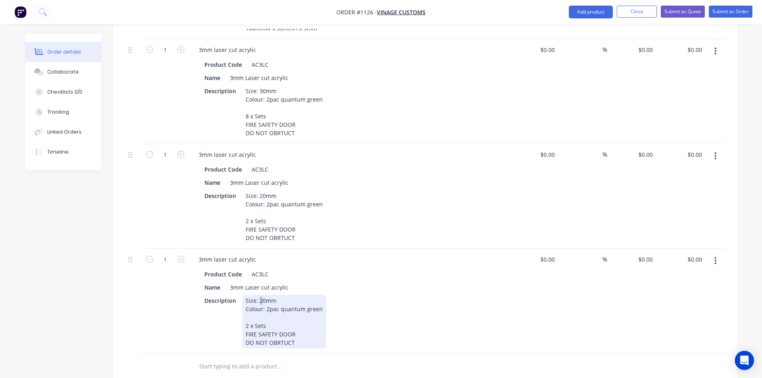
click at [258, 295] on div "Size: 20mm Colour: 2pac quantum green 2 x Sets FIRE SAFETY DOOR DO NOT OBRTUCT" at bounding box center [284, 322] width 84 height 54
click at [402, 329] on div "Description Size: 50mm Colour: 2pac quantum green 2 x Sets FIRE SAFETY DOOR DO …" at bounding box center [347, 322] width 293 height 54
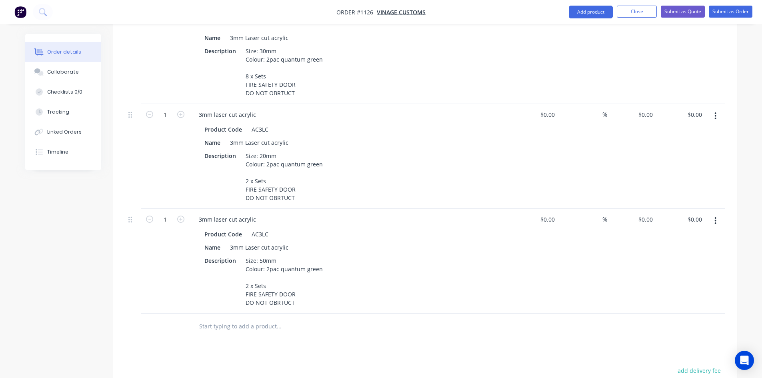
click at [716, 216] on icon "button" at bounding box center [716, 220] width 2 height 9
click at [691, 252] on div "Duplicate" at bounding box center [688, 258] width 62 height 12
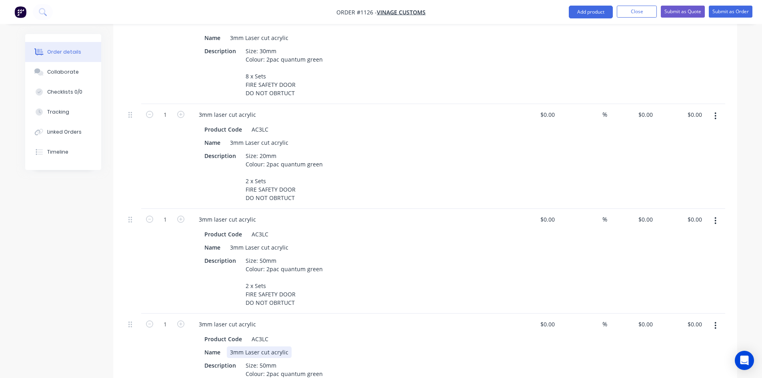
click at [390, 347] on div "Name 3mm Laser cut acrylic" at bounding box center [347, 353] width 293 height 12
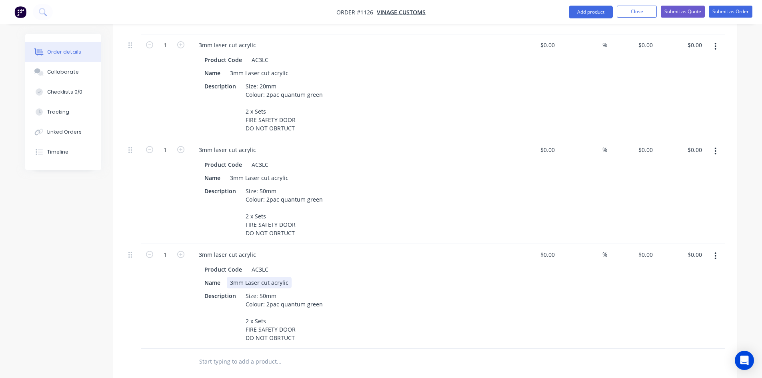
scroll to position [499, 0]
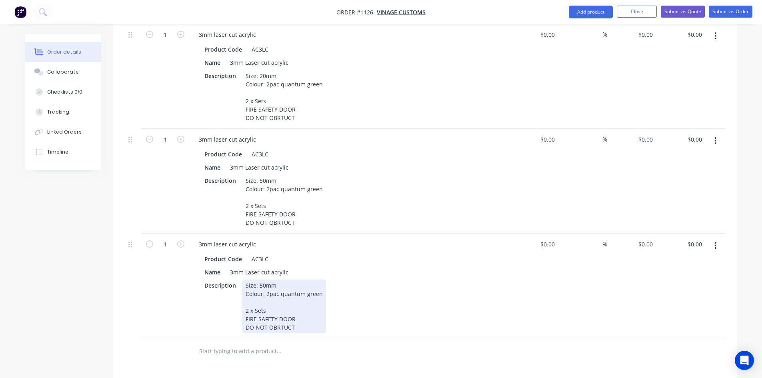
click at [260, 280] on div "Size: 50mm Colour: 2pac quantum green 2 x Sets FIRE SAFETY DOOR DO NOT OBRTUCT" at bounding box center [284, 307] width 84 height 54
drag, startPoint x: 264, startPoint y: 274, endPoint x: 257, endPoint y: 274, distance: 7.2
click at [257, 280] on div "Size: 50mm Colour: 2pac quantum green 2 x Sets FIRE SAFETY DOOR DO NOT OBRTUCT" at bounding box center [284, 307] width 84 height 54
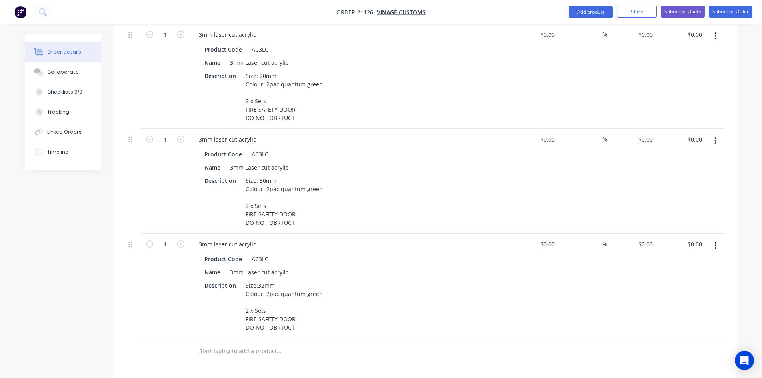
drag, startPoint x: 383, startPoint y: 357, endPoint x: 378, endPoint y: 355, distance: 5.9
click at [383, 357] on div "Products Show / Hide columns Add product Qty Cost Markup Price Total 7 Braille …" at bounding box center [425, 176] width 624 height 762
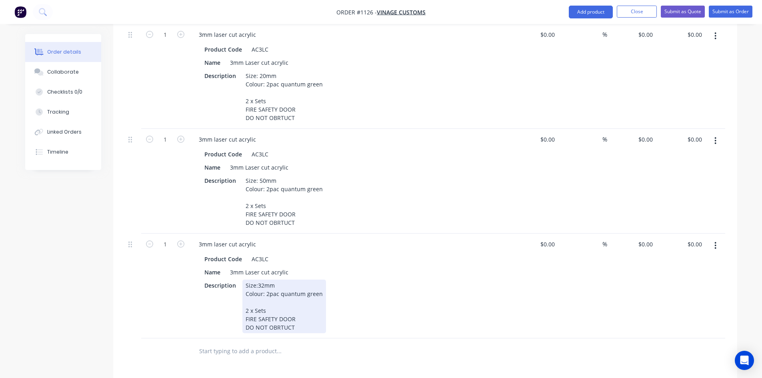
click at [257, 280] on div "Size:32mm Colour: 2pac quantum green 2 x Sets FIRE SAFETY DOOR DO NOT OBRTUCT" at bounding box center [284, 307] width 84 height 54
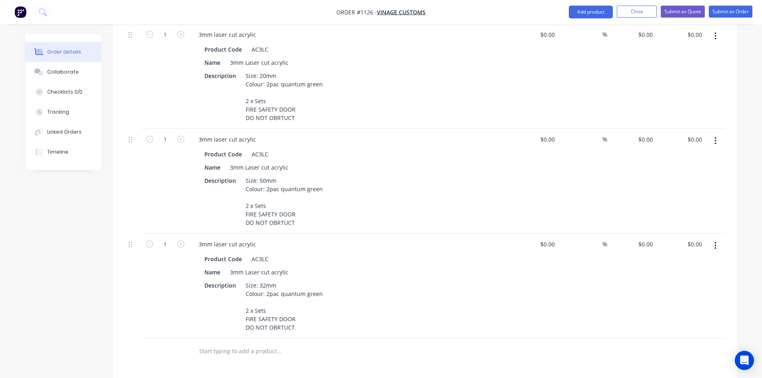
click at [354, 353] on div "Products Show / Hide columns Add product Qty Cost Markup Price Total 7 Braille …" at bounding box center [425, 176] width 624 height 762
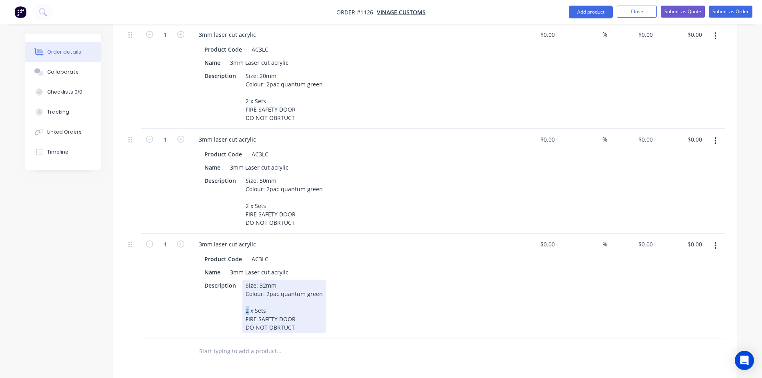
click at [246, 299] on div "Size: 32mm Colour: 2pac quantum green 2 x Sets FIRE SAFETY DOOR DO NOT OBRTUCT" at bounding box center [284, 307] width 84 height 54
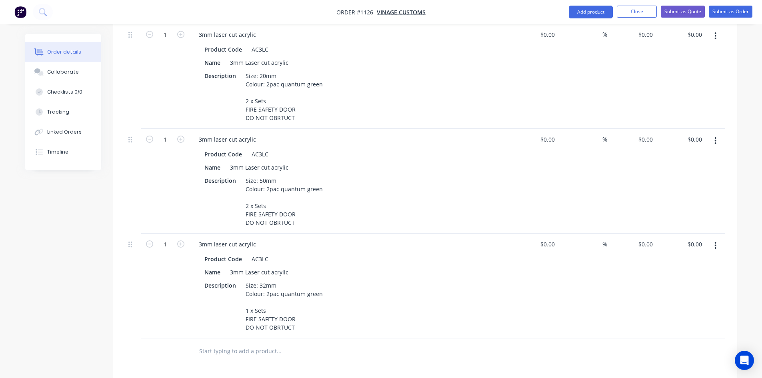
drag, startPoint x: 309, startPoint y: 346, endPoint x: 280, endPoint y: 318, distance: 40.5
click at [308, 344] on input "text" at bounding box center [279, 351] width 160 height 16
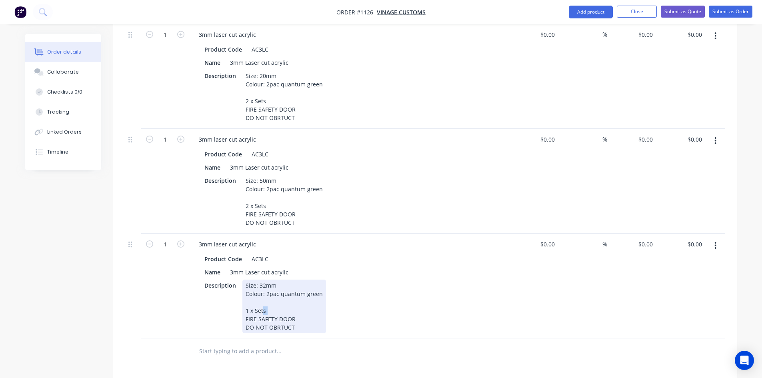
drag, startPoint x: 262, startPoint y: 301, endPoint x: 266, endPoint y: 301, distance: 4.4
click at [266, 301] on div "Size: 32mm Colour: 2pac quantum green 1 x Sets FIRE SAFETY DOOR DO NOT OBRTUCT" at bounding box center [284, 307] width 84 height 54
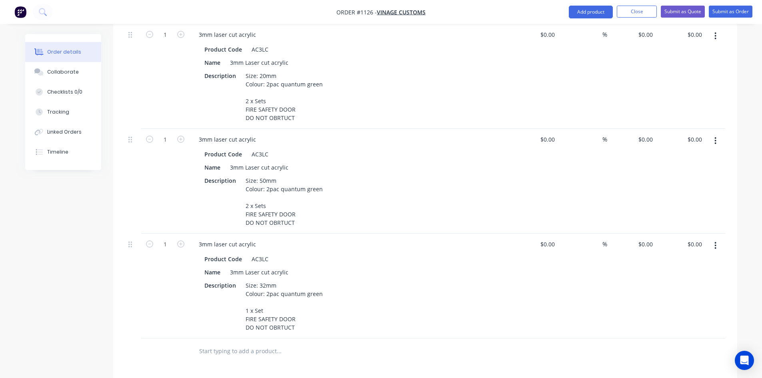
click at [314, 347] on input "text" at bounding box center [279, 351] width 160 height 16
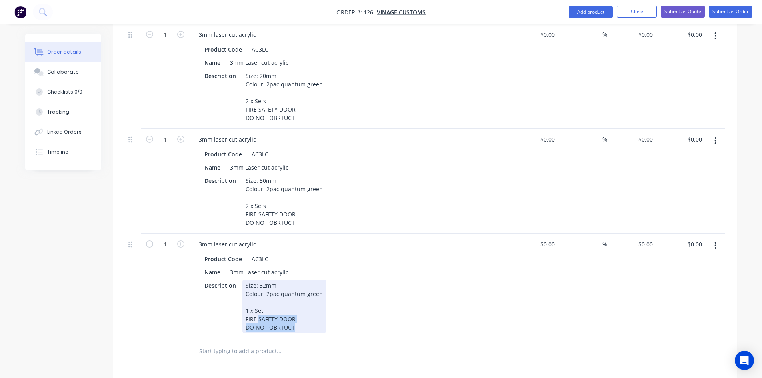
drag, startPoint x: 260, startPoint y: 307, endPoint x: 333, endPoint y: 317, distance: 73.5
click at [333, 317] on div "Description Size: 32mm Colour: 2pac quantum green 1 x Set FIRE SAFETY DOOR DO N…" at bounding box center [347, 307] width 293 height 54
drag, startPoint x: 245, startPoint y: 308, endPoint x: 304, endPoint y: 321, distance: 59.9
click at [304, 321] on div "Size: 32mm Colour: 2pac quantum green 1 x Set FIRE SAFETY DOOR DO NOT OBRTUCT" at bounding box center [284, 307] width 84 height 54
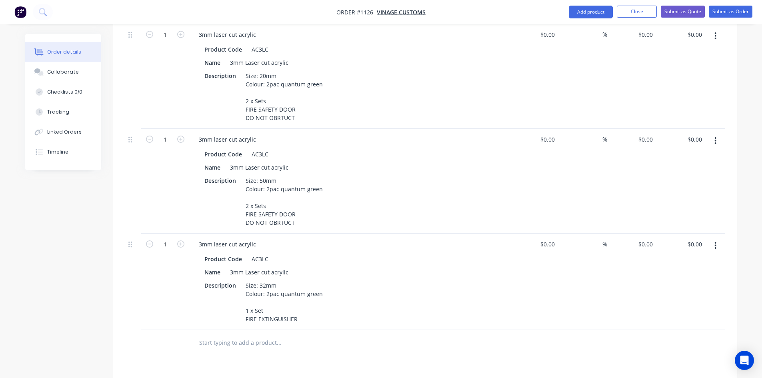
click at [395, 344] on div at bounding box center [333, 343] width 288 height 26
click at [523, 335] on div at bounding box center [425, 343] width 600 height 26
click at [647, 238] on input "0" at bounding box center [647, 244] width 18 height 12
type input "$32.00"
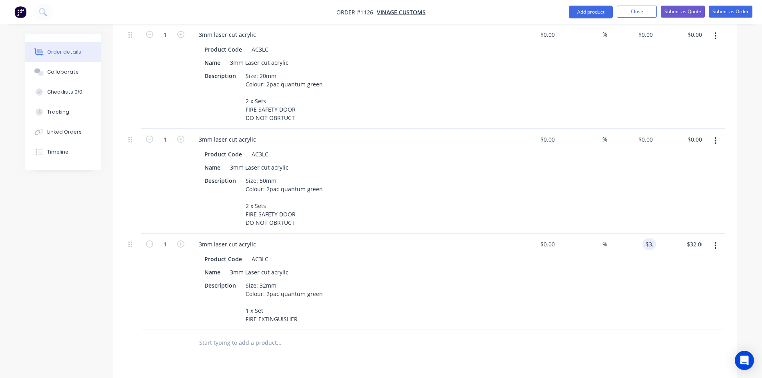
click at [646, 281] on div "$32.00 32" at bounding box center [631, 282] width 49 height 96
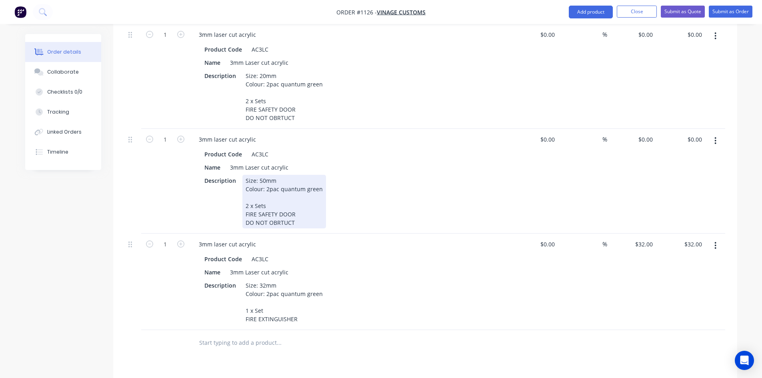
click at [275, 211] on div "Size: 50mm Colour: 2pac quantum green 2 x Sets FIRE SAFETY DOOR DO NOT OBRTUCT" at bounding box center [284, 202] width 84 height 54
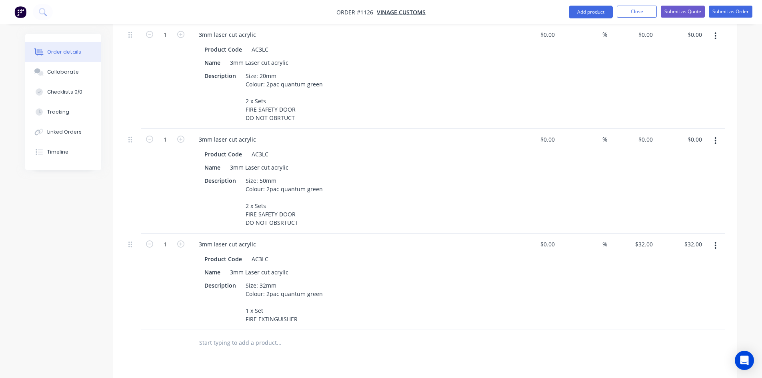
click at [310, 238] on div "3mm laser cut acrylic" at bounding box center [349, 244] width 314 height 12
click at [394, 266] on div "Name 3mm Laser cut acrylic" at bounding box center [347, 272] width 293 height 12
click at [645, 134] on div "0 0" at bounding box center [650, 140] width 12 height 12
type input "$71.55"
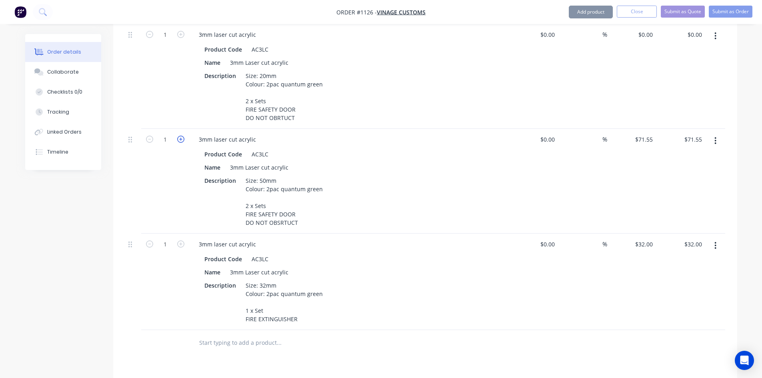
click at [180, 136] on icon "button" at bounding box center [180, 139] width 7 height 7
type input "2"
type input "$143.10"
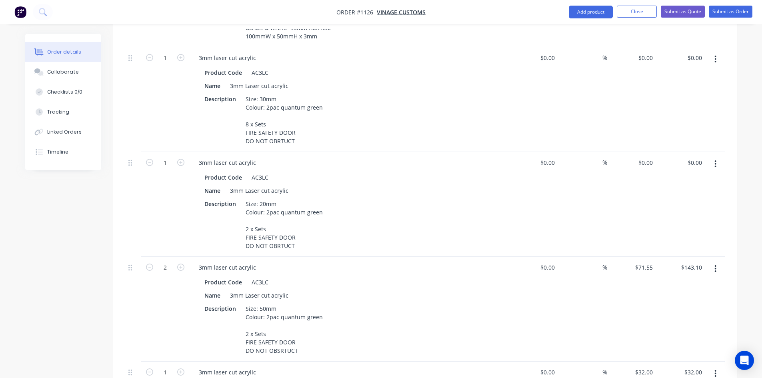
scroll to position [339, 0]
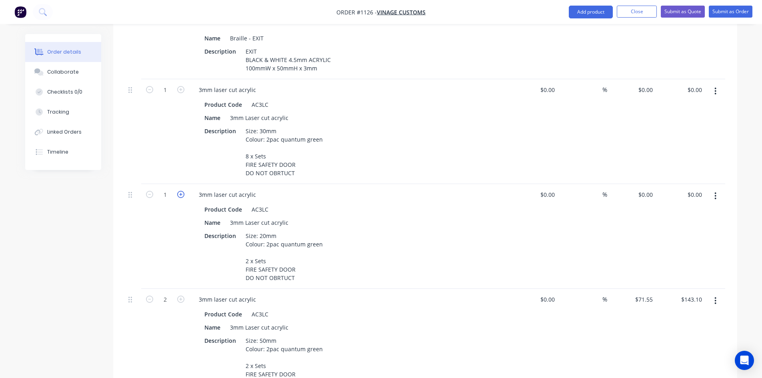
click at [182, 191] on icon "button" at bounding box center [180, 194] width 7 height 7
type input "2"
click at [176, 85] on button "button" at bounding box center [181, 89] width 10 height 8
click at [177, 86] on icon "button" at bounding box center [180, 89] width 7 height 7
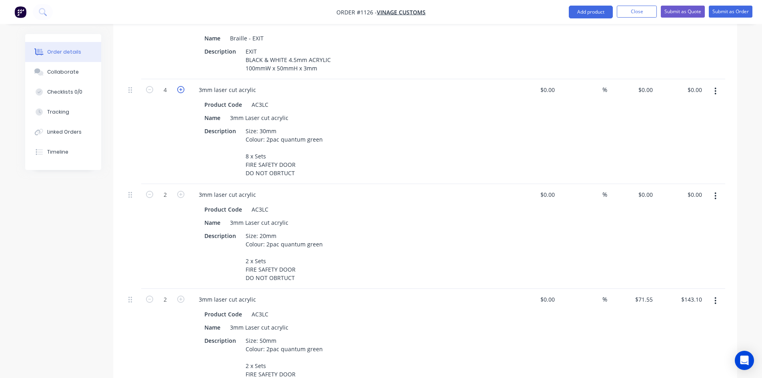
click at [177, 86] on icon "button" at bounding box center [180, 89] width 7 height 7
click at [178, 86] on icon "button" at bounding box center [180, 89] width 7 height 7
type input "8"
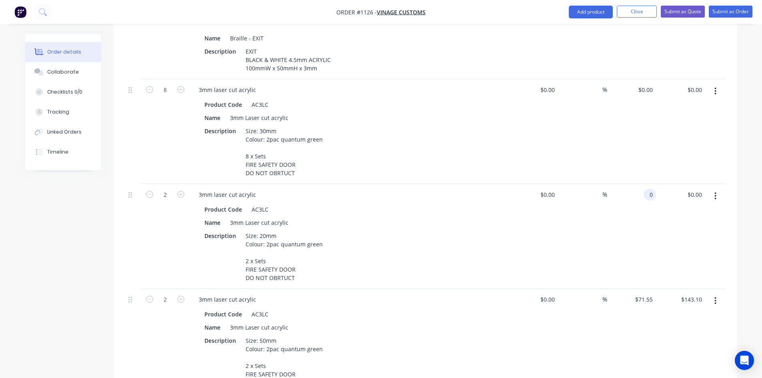
click at [640, 184] on div "0 0" at bounding box center [631, 236] width 49 height 105
type input "37.8"
type input "0"
type input "$37.80"
type input "$75.60"
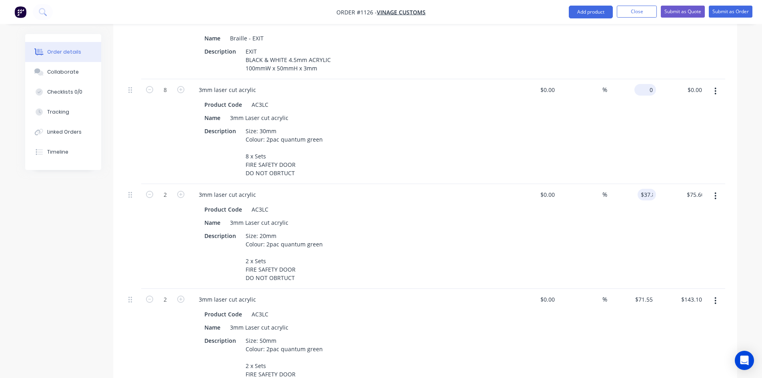
click at [647, 84] on input "0" at bounding box center [647, 90] width 18 height 12
type input "$54.00"
type input "$432.00"
click at [634, 241] on div "$37.80 $37.80" at bounding box center [631, 236] width 49 height 105
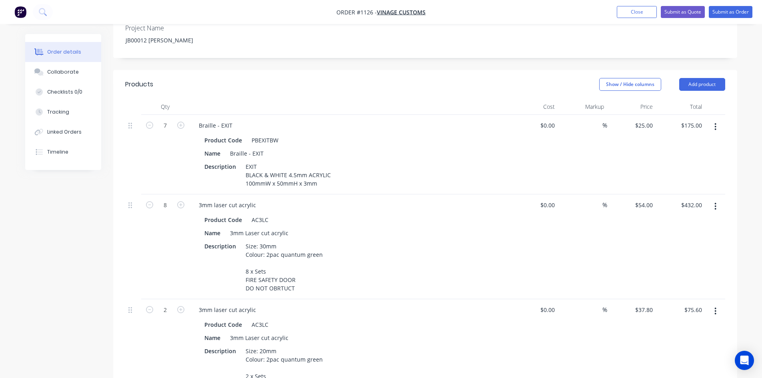
scroll to position [240, 0]
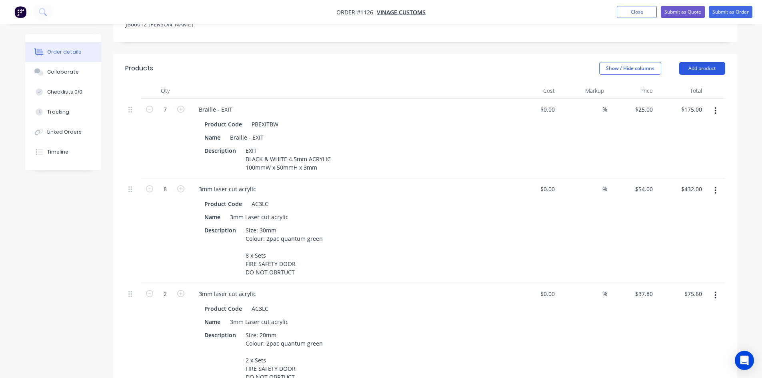
click at [691, 62] on button "Add product" at bounding box center [702, 68] width 46 height 13
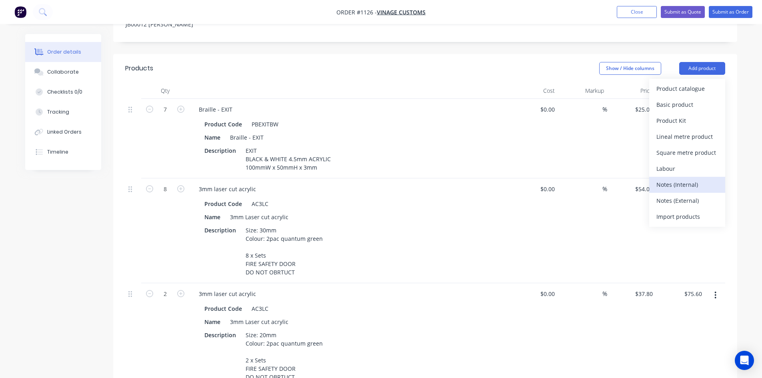
click at [689, 179] on div "Notes (Internal)" at bounding box center [688, 185] width 62 height 12
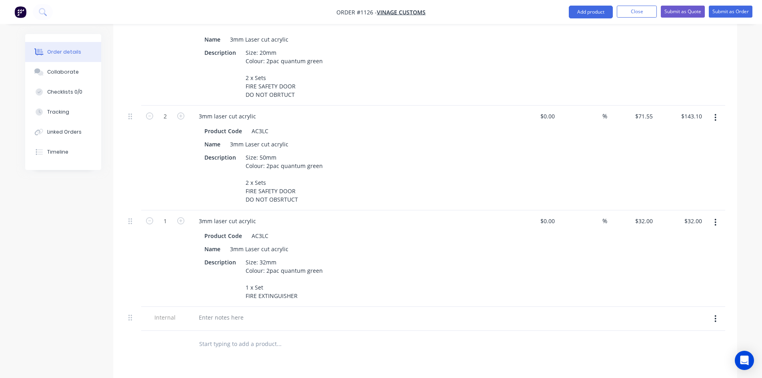
scroll to position [600, 0]
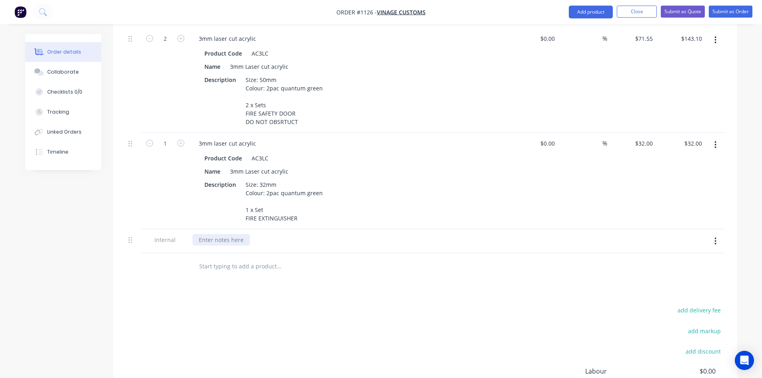
click at [230, 234] on div at bounding box center [221, 240] width 58 height 12
click at [314, 337] on div "add delivery fee add markup add discount Labour $0.00 Sub total $857.70 Margin …" at bounding box center [425, 382] width 600 height 154
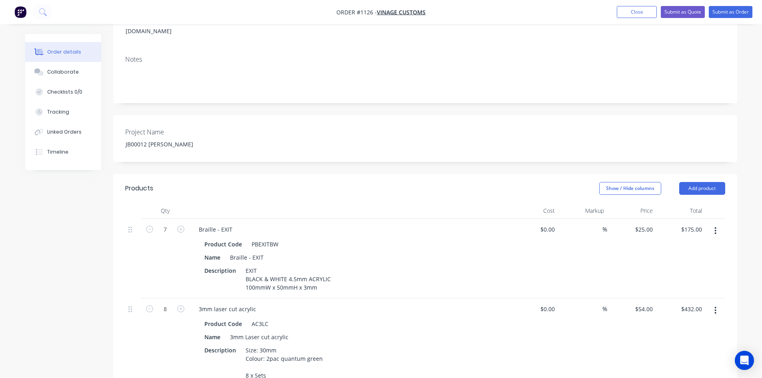
scroll to position [0, 0]
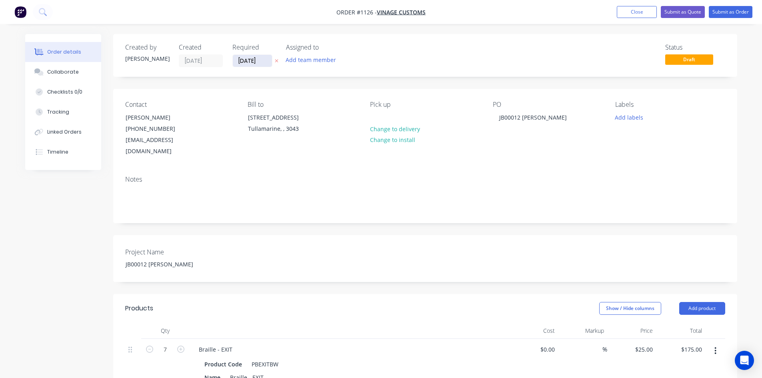
click at [261, 59] on input "[DATE]" at bounding box center [252, 61] width 39 height 12
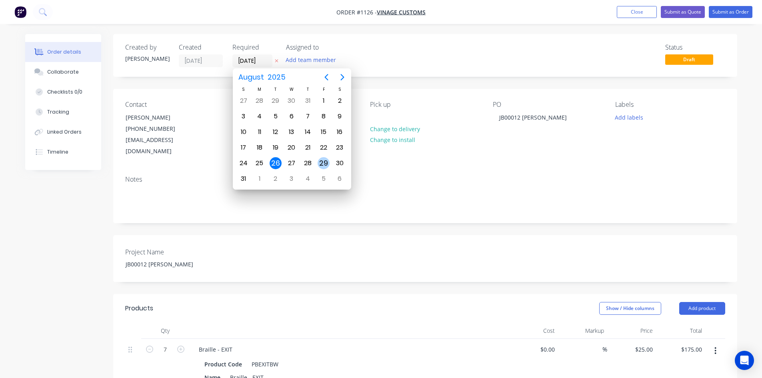
click at [327, 161] on div "29" at bounding box center [324, 163] width 12 height 12
type input "29/08/25"
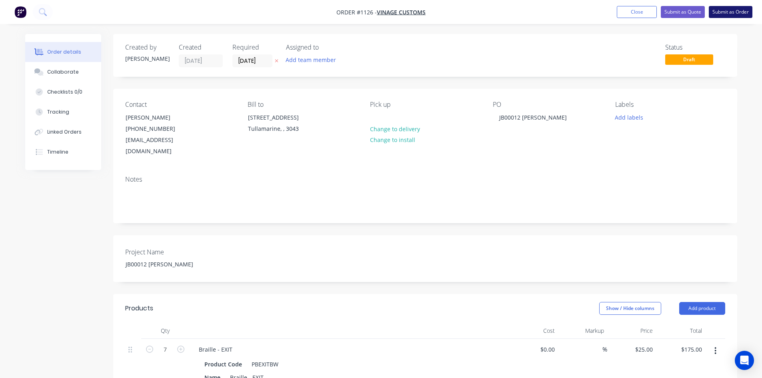
click at [739, 10] on button "Submit as Order" at bounding box center [731, 12] width 44 height 12
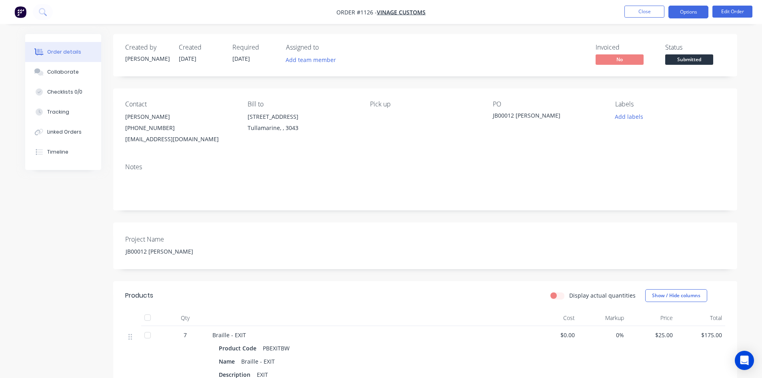
click at [675, 17] on button "Options" at bounding box center [689, 12] width 40 height 13
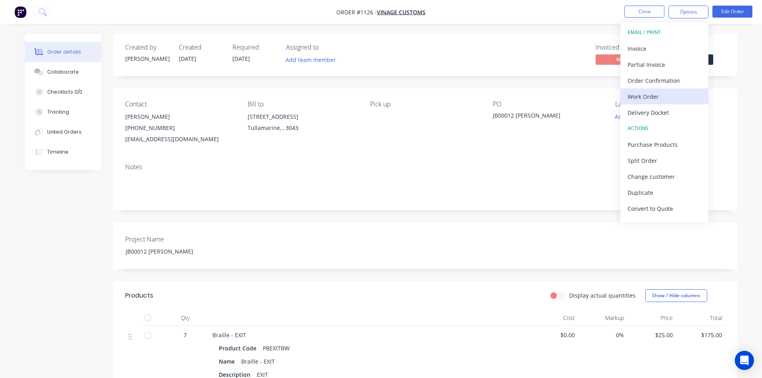
click at [644, 95] on div "Work Order" at bounding box center [665, 97] width 74 height 12
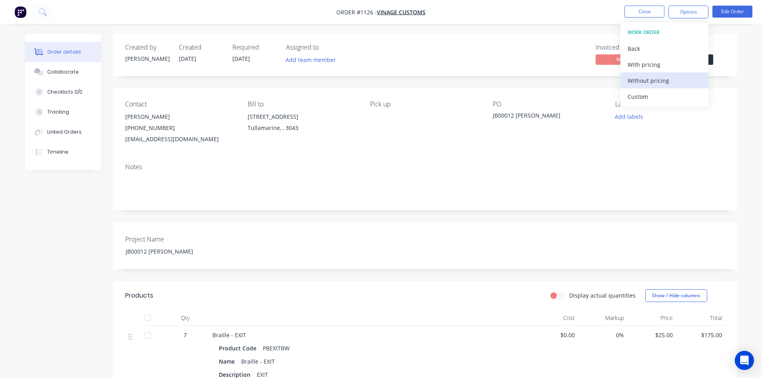
click at [640, 83] on div "Without pricing" at bounding box center [665, 81] width 74 height 12
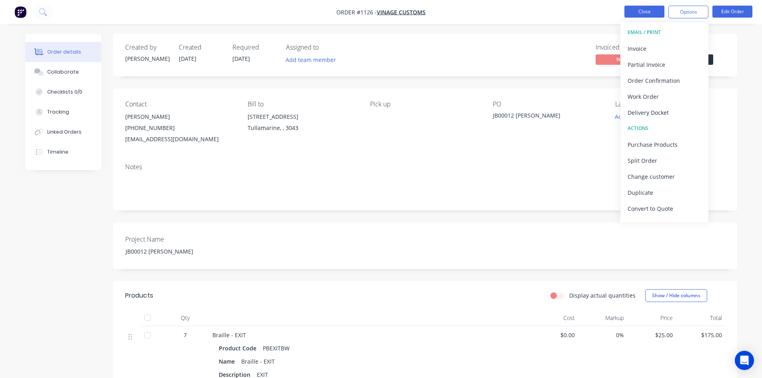
click at [637, 15] on button "Close" at bounding box center [645, 12] width 40 height 12
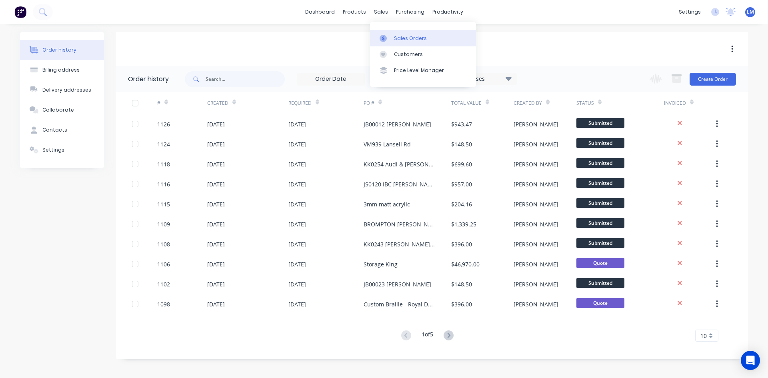
click at [397, 38] on div "Sales Orders" at bounding box center [410, 38] width 33 height 7
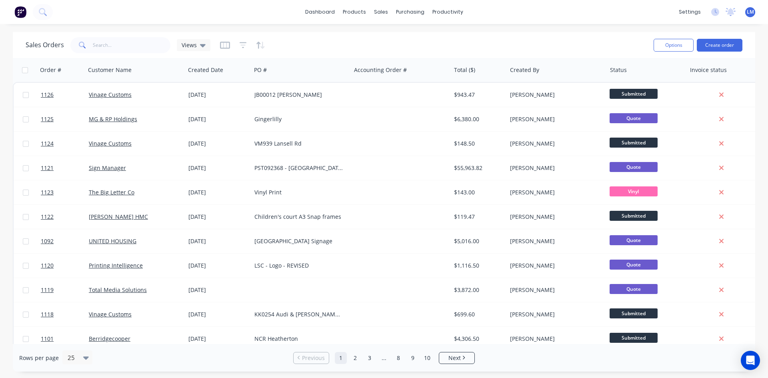
click at [118, 36] on div "Sales Orders Views" at bounding box center [337, 45] width 622 height 20
click at [119, 46] on input "text" at bounding box center [132, 45] width 78 height 16
type input "523"
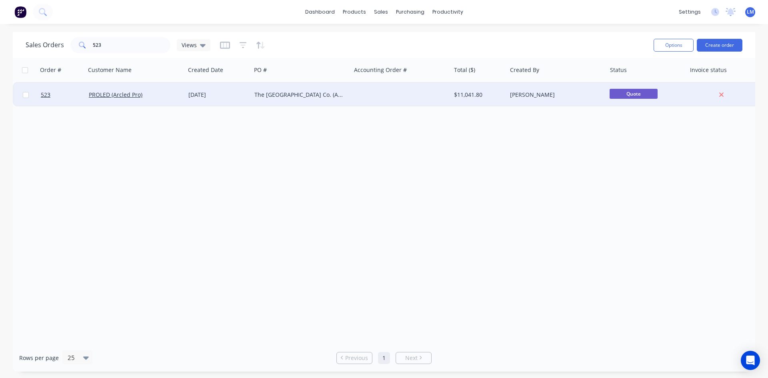
click at [180, 94] on div "PROLED (Arcled Pro)" at bounding box center [135, 95] width 93 height 8
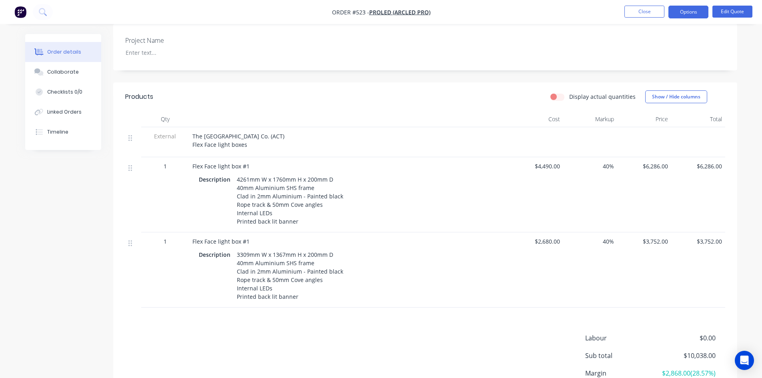
scroll to position [240, 0]
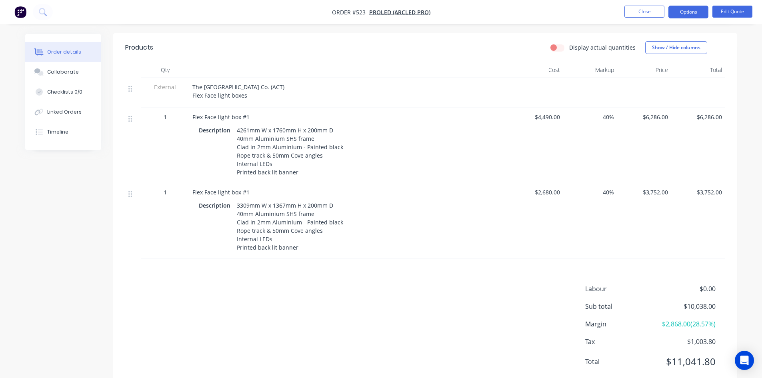
click at [541, 156] on div "$4,490.00" at bounding box center [536, 145] width 54 height 75
click at [543, 144] on div "$4,490.00" at bounding box center [536, 145] width 54 height 75
click at [688, 13] on button "Options" at bounding box center [689, 12] width 40 height 13
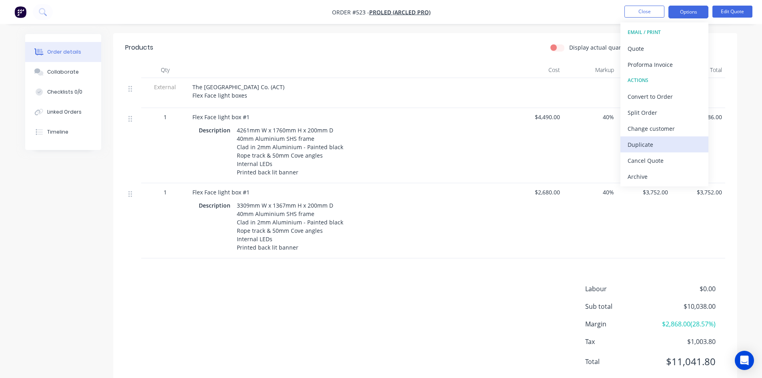
click at [636, 142] on div "Duplicate" at bounding box center [665, 145] width 74 height 12
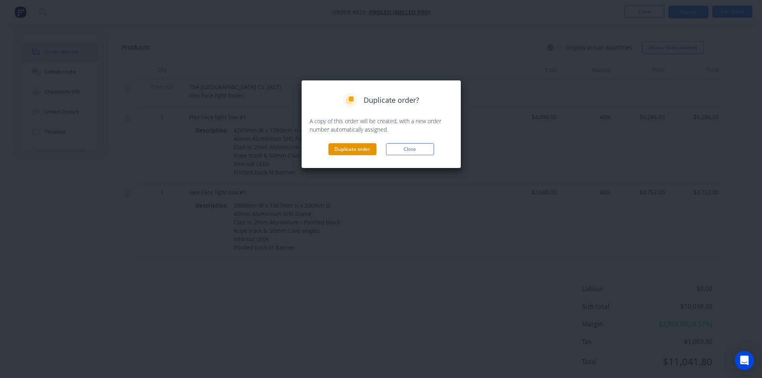
click at [358, 148] on button "Duplicate order" at bounding box center [353, 149] width 48 height 12
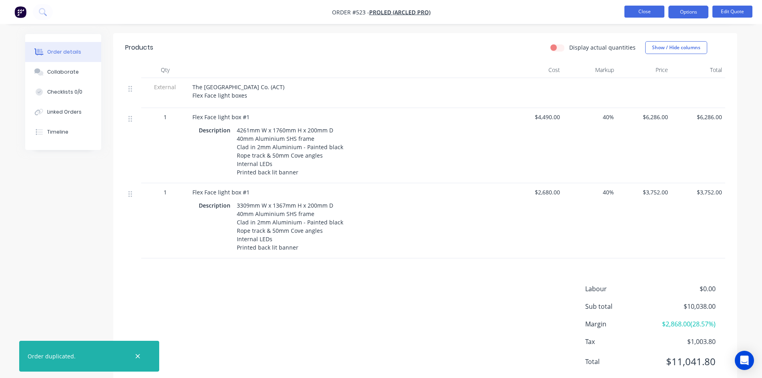
click at [641, 14] on button "Close" at bounding box center [645, 12] width 40 height 12
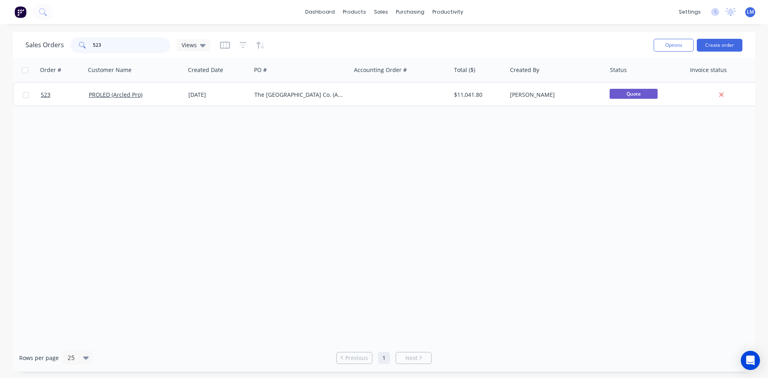
drag, startPoint x: 106, startPoint y: 45, endPoint x: 58, endPoint y: 45, distance: 48.0
click at [58, 45] on div "Sales Orders 523 Views" at bounding box center [118, 45] width 185 height 16
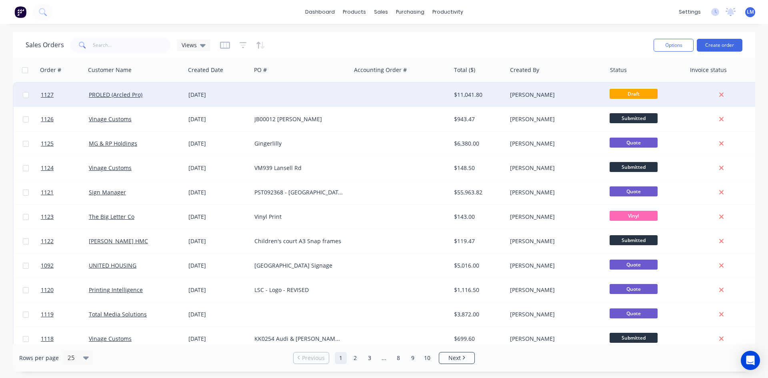
click at [325, 92] on div at bounding box center [301, 95] width 100 height 24
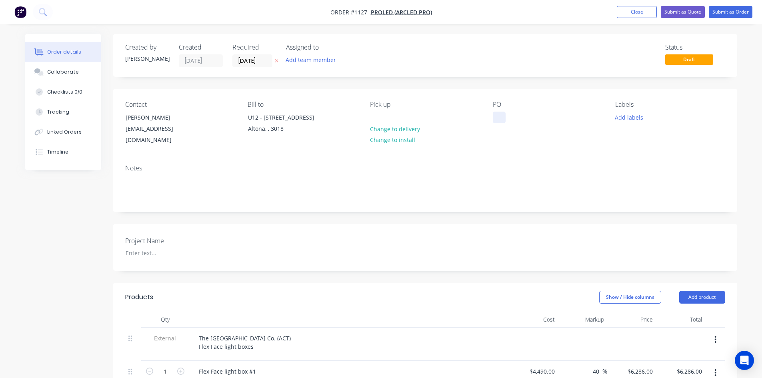
click at [497, 118] on div at bounding box center [499, 118] width 13 height 12
paste div
click at [162, 250] on div at bounding box center [169, 253] width 100 height 12
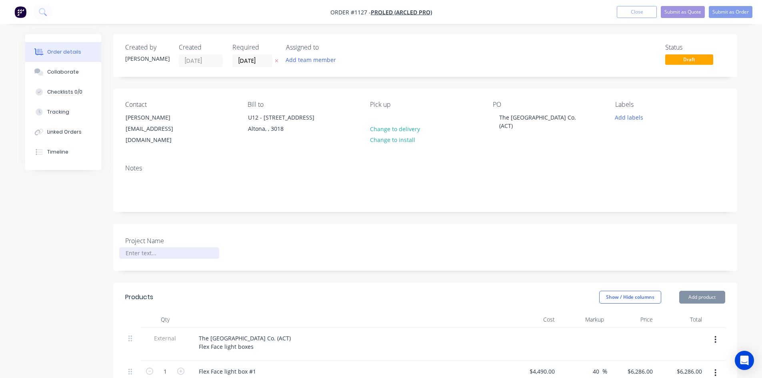
paste div
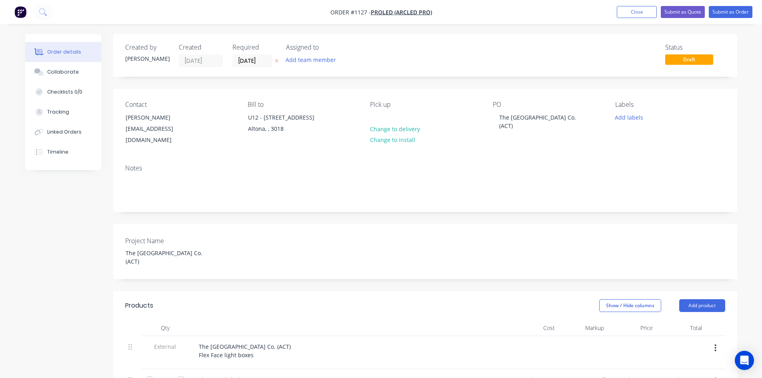
click at [345, 298] on header "Products Show / Hide columns Add product" at bounding box center [425, 305] width 624 height 29
click at [523, 124] on div "PO The Village Building Co. (ACT)" at bounding box center [548, 123] width 110 height 45
click at [578, 120] on div "The [GEOGRAPHIC_DATA] Co. (ACT)" at bounding box center [543, 122] width 100 height 20
click at [500, 230] on div "Project Name The Village Building Co. (ACT)" at bounding box center [425, 251] width 624 height 55
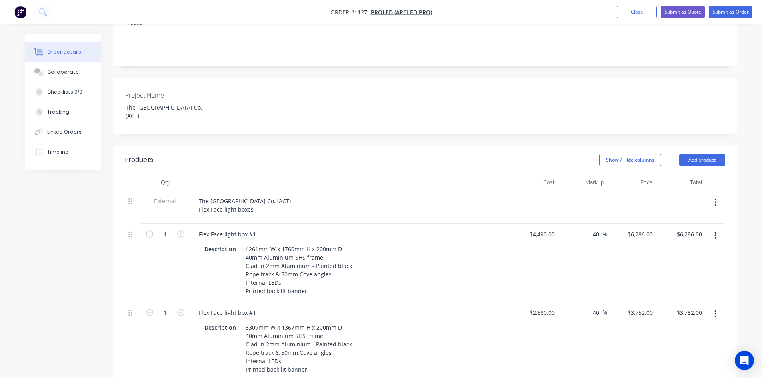
scroll to position [160, 0]
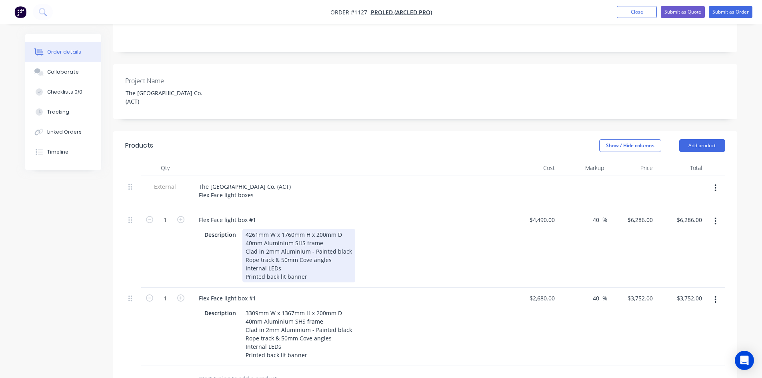
click at [310, 244] on div "4261mm W x 1760mm H x 200mm D 40mm Aluminium SHS frame Clad in 2mm Aluminium - …" at bounding box center [298, 256] width 113 height 54
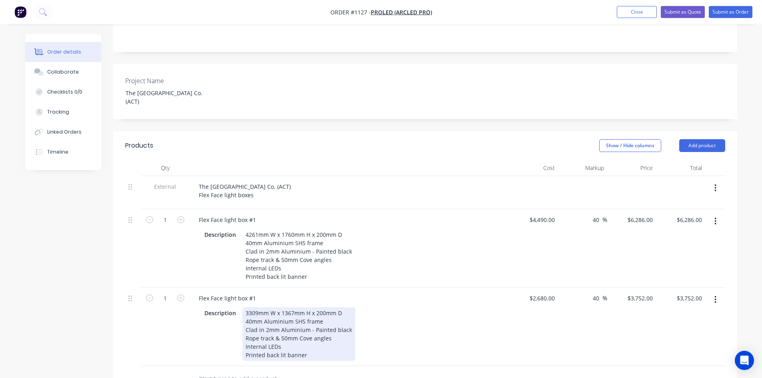
click at [377, 297] on div "Flex Face light box #1 Description 3309mm W x 1367mm H x 200mm D 40mm Aluminium…" at bounding box center [349, 327] width 320 height 78
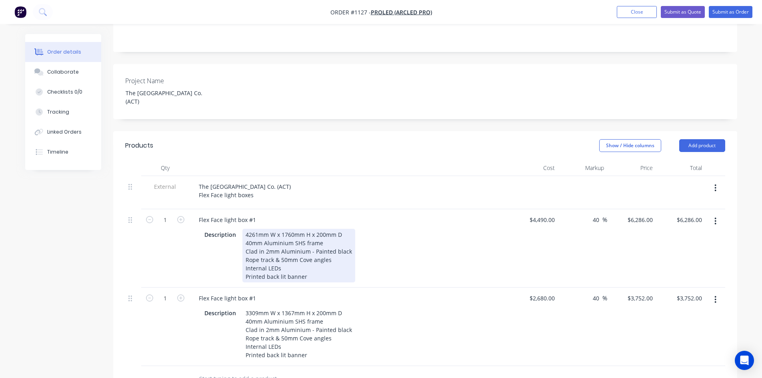
click at [310, 244] on div "4261mm W x 1760mm H x 200mm D 40mm Aluminium SHS frame Clad in 2mm Aluminium - …" at bounding box center [298, 256] width 113 height 54
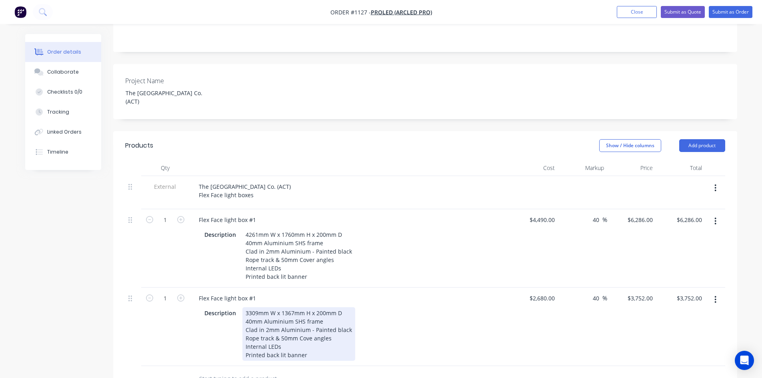
click at [446, 313] on div "Description 3309mm W x 1367mm H x 200mm D 40mm Aluminium SHS frame Clad in 2mm …" at bounding box center [347, 334] width 293 height 54
click at [310, 330] on div "3309mm W x 1367mm H x 200mm D 40mm Aluminium SHS frame Clad in 2mm Aluminium - …" at bounding box center [298, 334] width 113 height 54
click at [437, 339] on div "Description 3309mm W x 1367mm H x 200mm D 40mm Aluminium SHS frame Clad in 2mm …" at bounding box center [347, 334] width 293 height 54
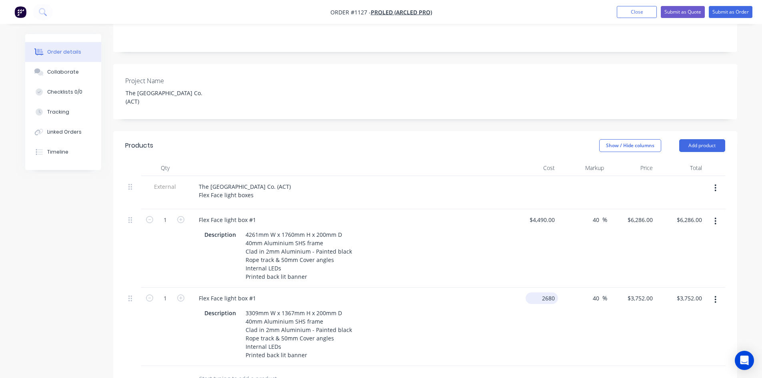
click at [538, 290] on div "2680 $2,680.00" at bounding box center [533, 327] width 49 height 78
type input "$2,400.00"
type input "$3,360.00"
click at [537, 327] on div "$2,400.00 $2,400.00" at bounding box center [533, 327] width 49 height 78
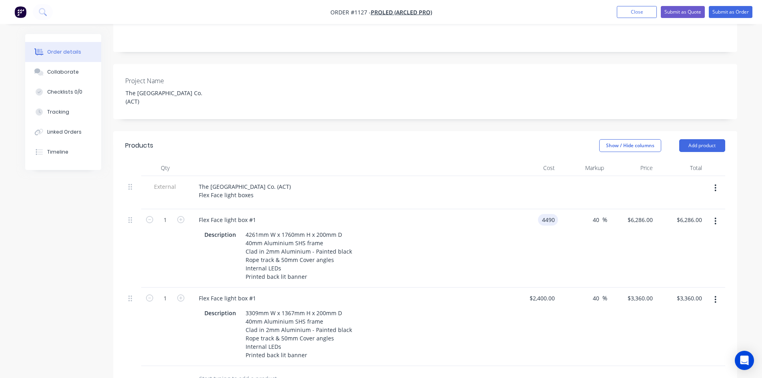
click at [537, 209] on div "4490 4490" at bounding box center [533, 248] width 49 height 78
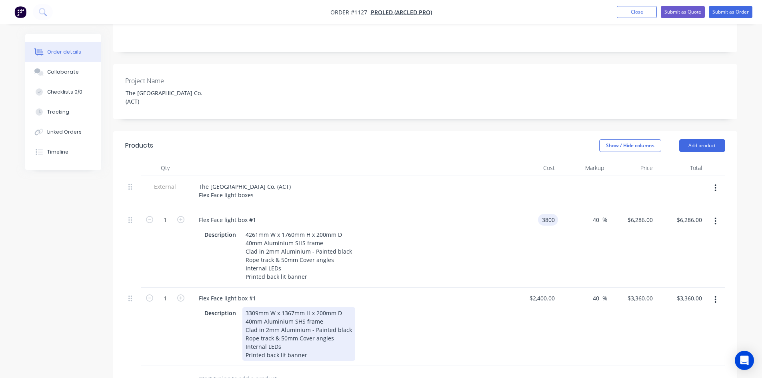
type input "$3,800.00"
type input "$5,320.00"
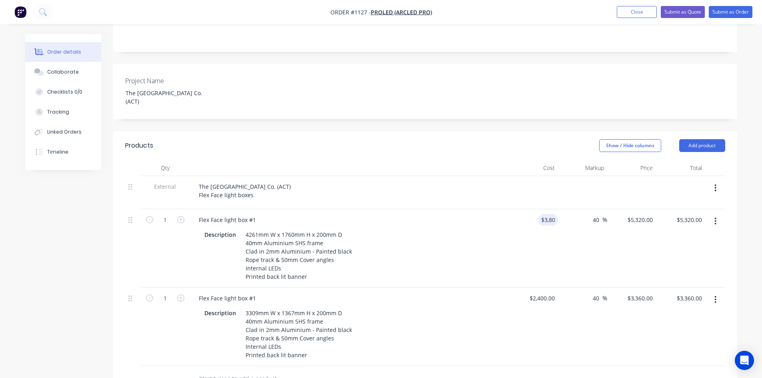
click at [481, 307] on div "Description 3309mm W x 1367mm H x 200mm D 40mm Aluminium SHS frame Clad in 2mm …" at bounding box center [347, 334] width 293 height 54
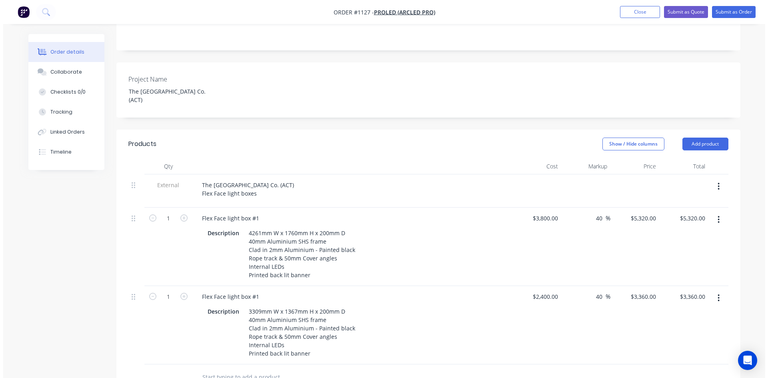
scroll to position [0, 0]
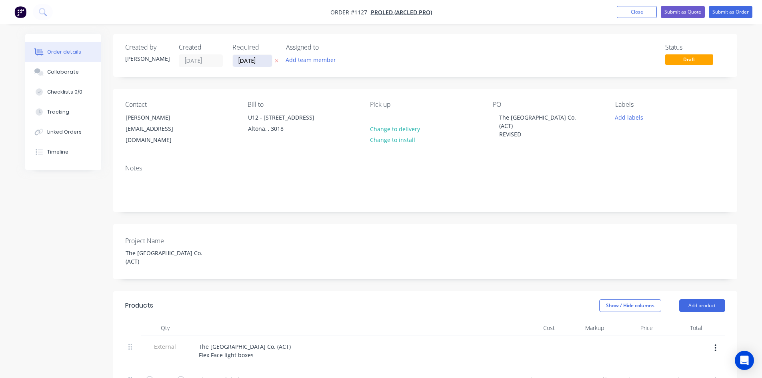
click at [269, 60] on input "[DATE]" at bounding box center [252, 61] width 39 height 12
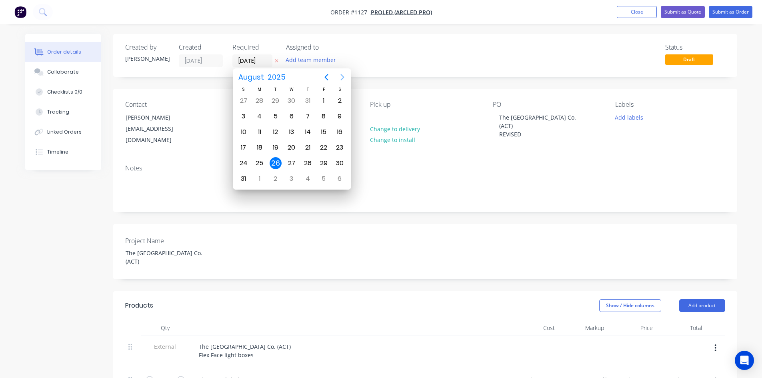
click at [341, 76] on icon "Next page" at bounding box center [343, 77] width 10 height 10
click at [276, 161] on div "30" at bounding box center [276, 163] width 12 height 12
type input "[DATE]"
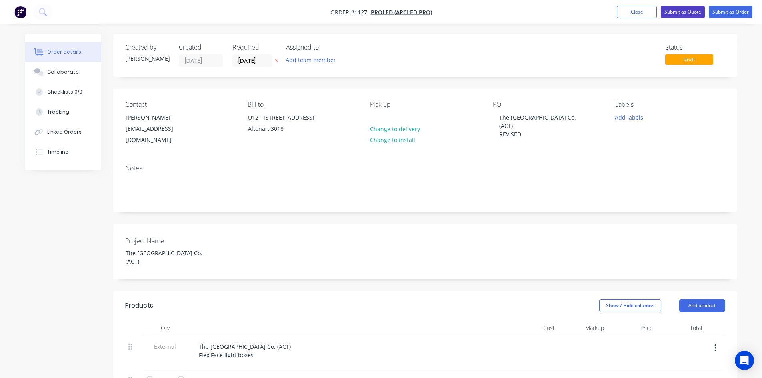
click at [686, 12] on button "Submit as Quote" at bounding box center [683, 12] width 44 height 12
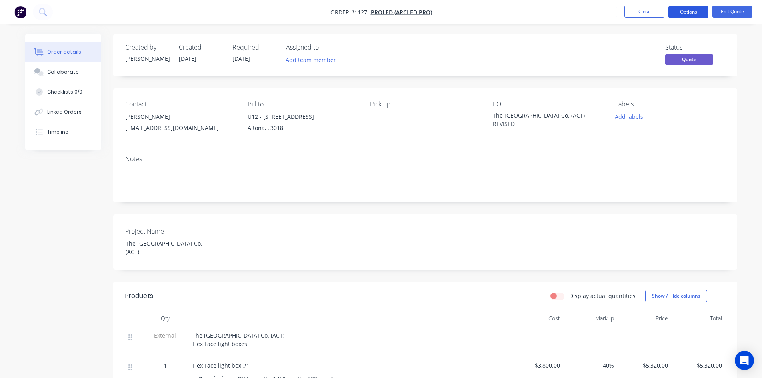
click at [686, 13] on button "Options" at bounding box center [689, 12] width 40 height 13
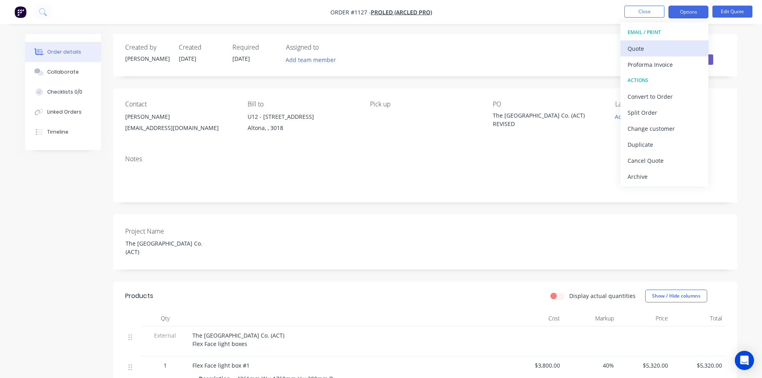
click at [664, 51] on div "Quote" at bounding box center [665, 49] width 74 height 12
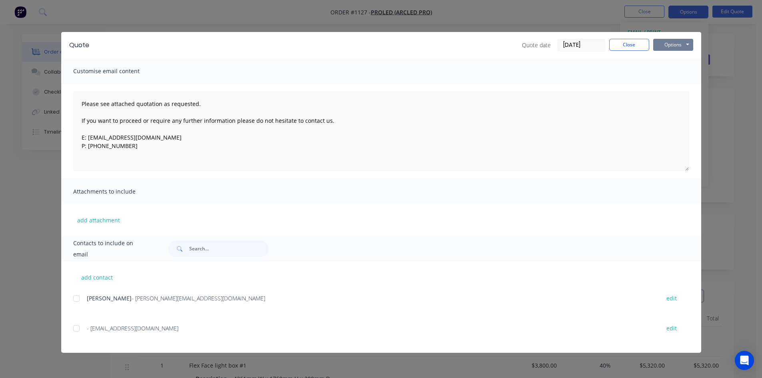
click at [669, 47] on button "Options" at bounding box center [673, 45] width 40 height 12
click at [671, 74] on button "Print" at bounding box center [678, 72] width 51 height 13
click at [620, 47] on button "Close" at bounding box center [629, 45] width 40 height 12
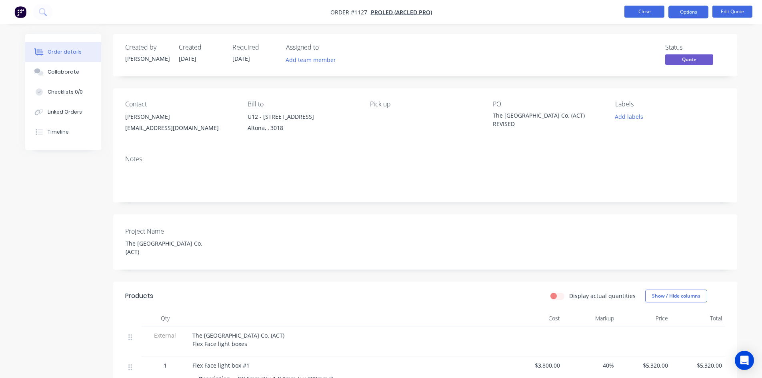
click at [639, 13] on button "Close" at bounding box center [645, 12] width 40 height 12
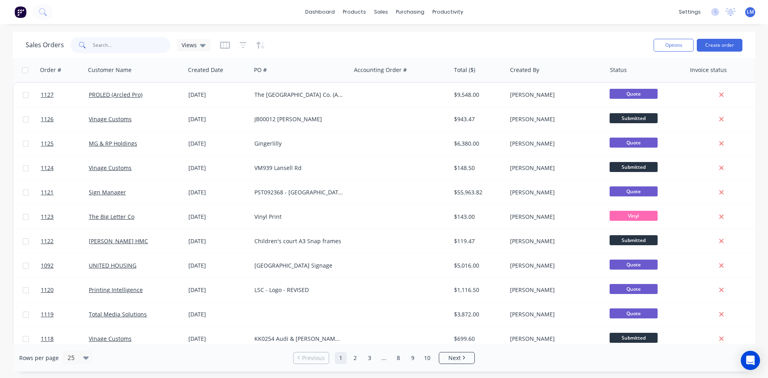
click at [117, 47] on input "text" at bounding box center [132, 45] width 78 height 16
type input "proled"
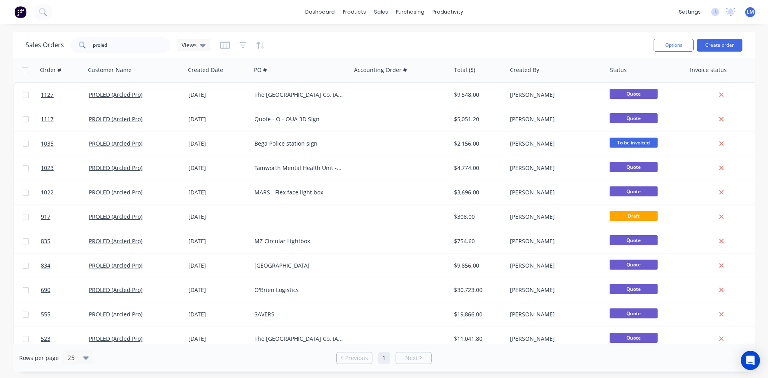
drag, startPoint x: 570, startPoint y: 39, endPoint x: 565, endPoint y: 39, distance: 5.2
click at [570, 39] on div "Sales Orders proled Views" at bounding box center [337, 45] width 622 height 20
drag, startPoint x: 129, startPoint y: 46, endPoint x: 70, endPoint y: 47, distance: 58.8
click at [70, 47] on div "proled" at bounding box center [120, 45] width 100 height 16
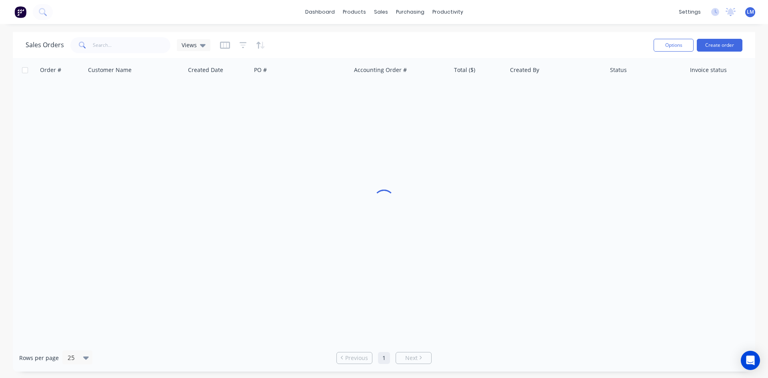
click at [360, 48] on div "Sales Orders Views" at bounding box center [337, 45] width 622 height 20
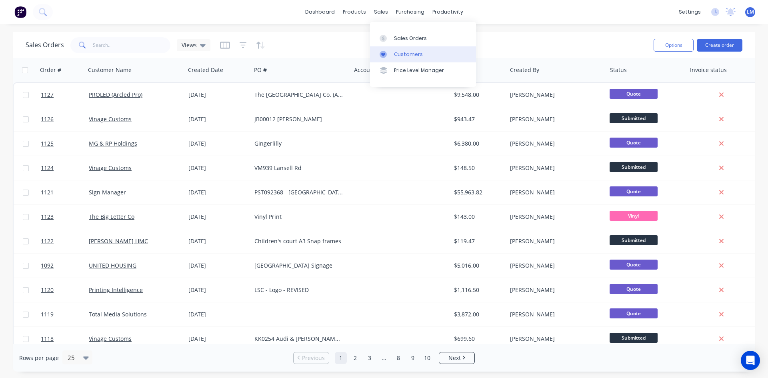
click at [405, 54] on div "Customers" at bounding box center [408, 54] width 29 height 7
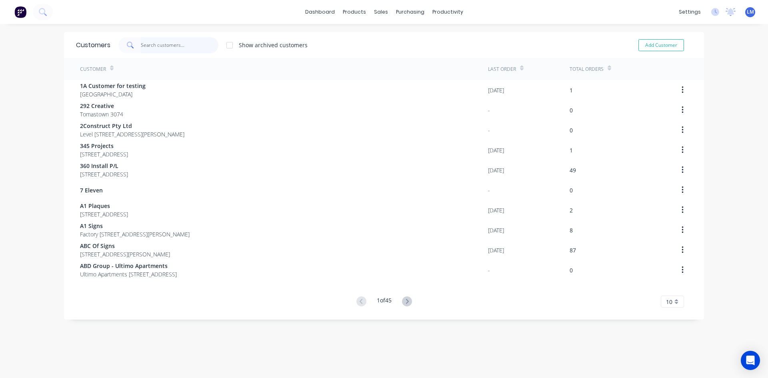
click at [188, 47] on input "text" at bounding box center [180, 45] width 78 height 16
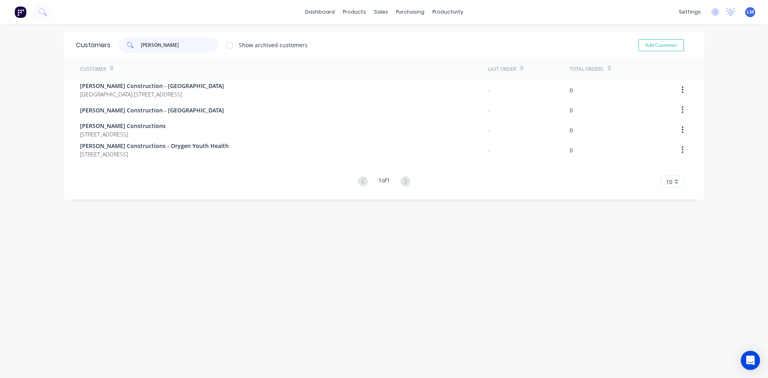
type input "kane"
click at [403, 291] on div "Customers kane Show archived customers Add Customer Customer Last Order Total O…" at bounding box center [384, 209] width 640 height 354
drag, startPoint x: 157, startPoint y: 48, endPoint x: 119, endPoint y: 46, distance: 38.0
click at [119, 46] on div "kane" at bounding box center [168, 45] width 100 height 16
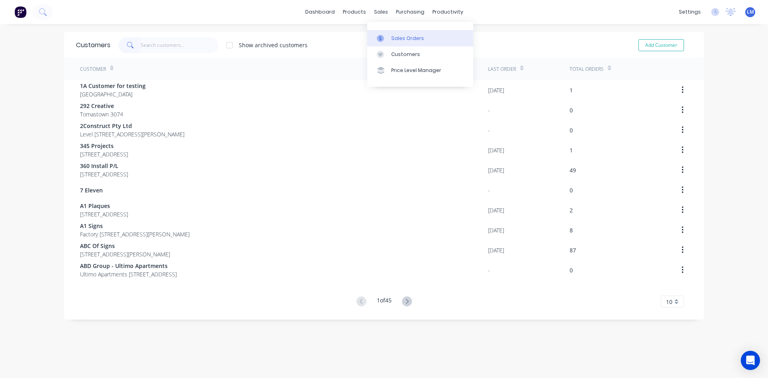
click at [396, 40] on div "Sales Orders" at bounding box center [407, 38] width 33 height 7
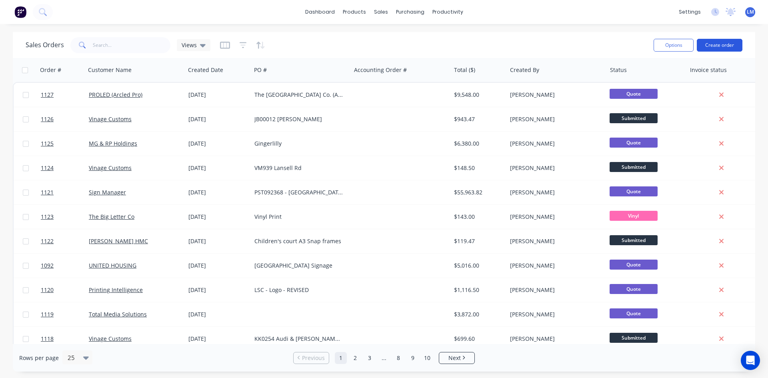
click at [715, 46] on button "Create order" at bounding box center [720, 45] width 46 height 13
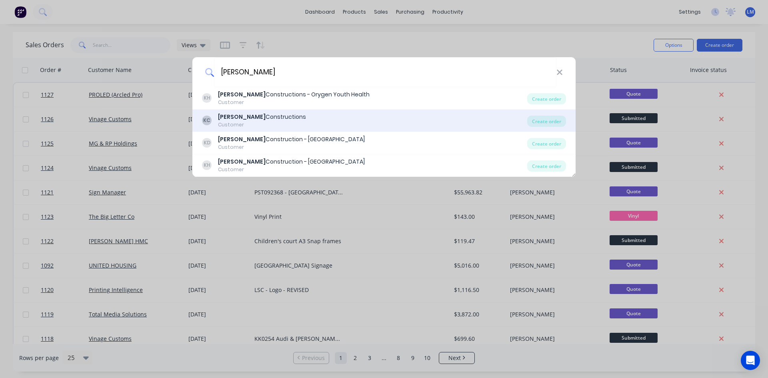
type input "kane"
click at [306, 122] on div "KC Kane Constructions Customer" at bounding box center [364, 121] width 325 height 16
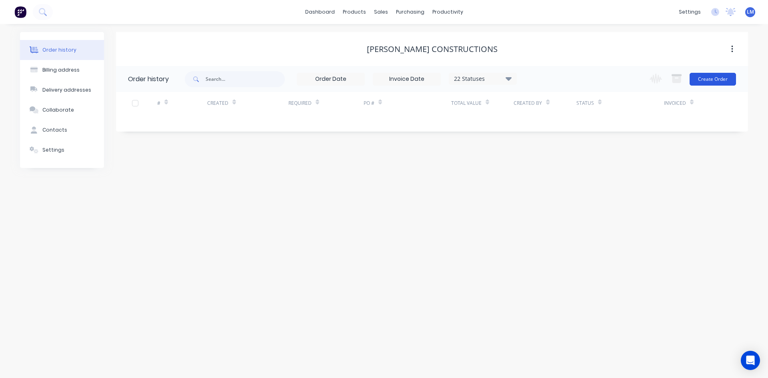
click at [710, 85] on button "Create Order" at bounding box center [713, 79] width 46 height 13
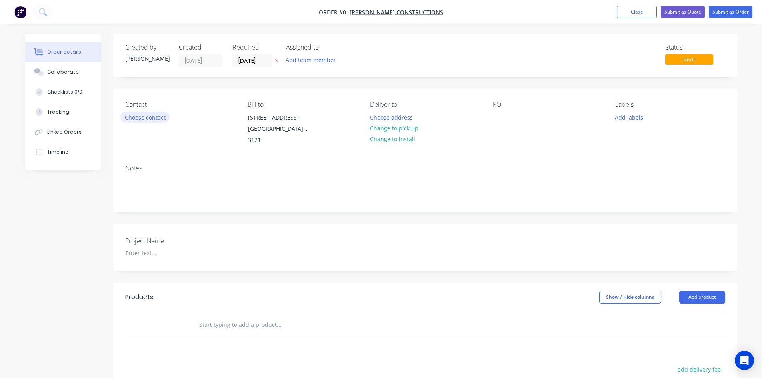
click at [154, 115] on button "Choose contact" at bounding box center [144, 117] width 49 height 11
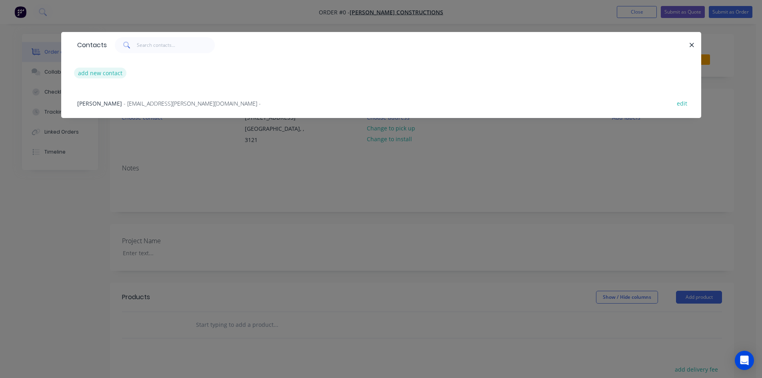
click at [110, 73] on button "add new contact" at bounding box center [100, 73] width 53 height 11
select select "AU"
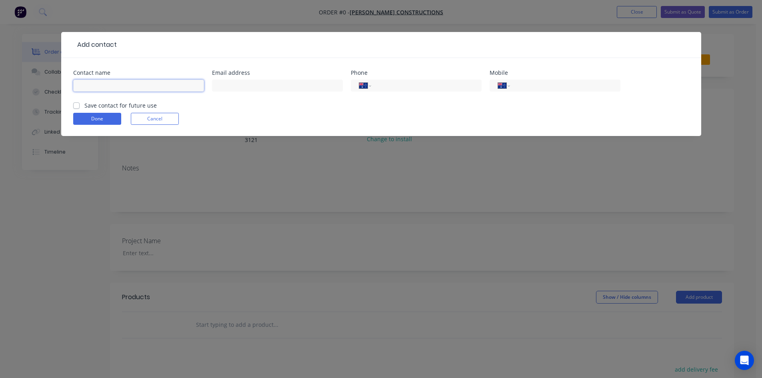
click at [142, 86] on input "text" at bounding box center [138, 86] width 131 height 12
paste input "Matthew Boje"
type input "Matthew Boje"
click at [259, 86] on input "text" at bounding box center [277, 86] width 131 height 12
paste input "mboje@kane.com.au"
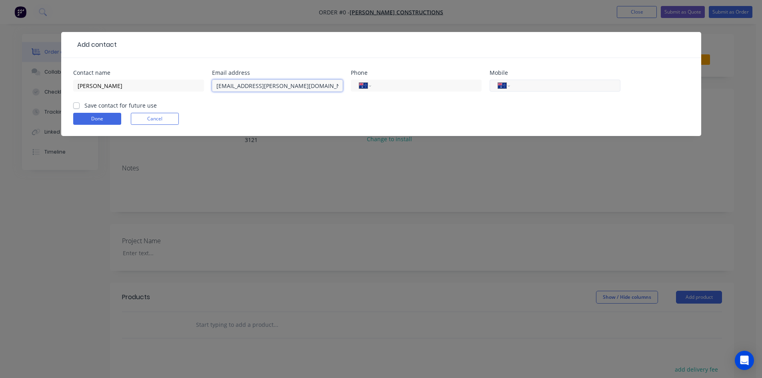
type input "mboje@kane.com.au"
click at [568, 88] on input "tel" at bounding box center [564, 85] width 96 height 9
type input "0431 272 631"
click at [71, 104] on div "Contact name Matthew Boje Email address mboje@kane.com.au Phone International A…" at bounding box center [381, 97] width 640 height 78
click at [84, 107] on label "Save contact for future use" at bounding box center [120, 105] width 72 height 8
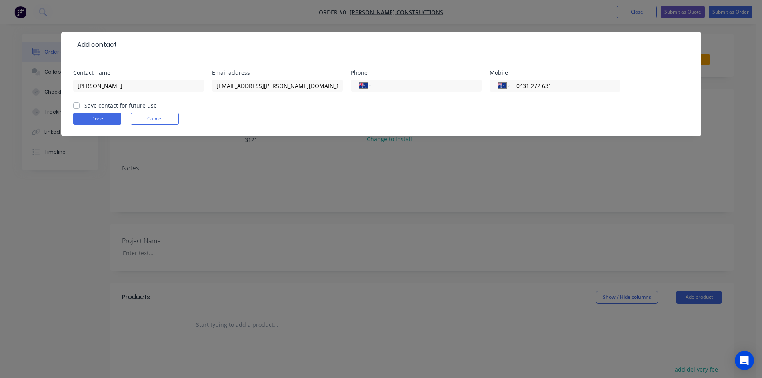
click at [76, 107] on input "Save contact for future use" at bounding box center [76, 105] width 6 height 8
checkbox input "true"
click at [90, 120] on button "Done" at bounding box center [97, 119] width 48 height 12
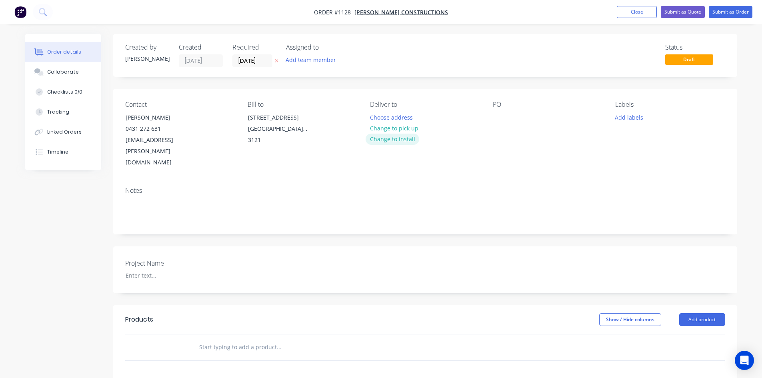
click at [405, 142] on button "Change to install" at bounding box center [393, 139] width 54 height 11
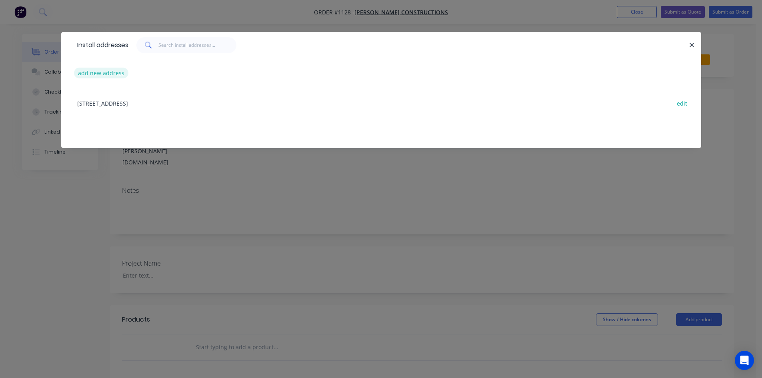
click at [97, 76] on button "add new address" at bounding box center [101, 73] width 55 height 11
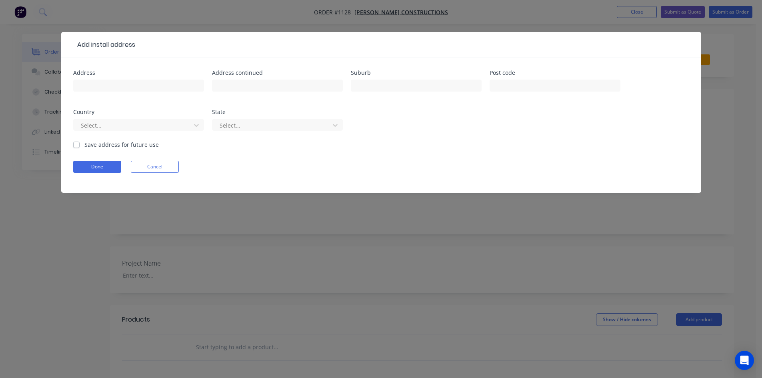
click at [101, 79] on div at bounding box center [138, 90] width 131 height 24
click at [102, 85] on input "text" at bounding box center [138, 86] width 131 height 12
paste input "Northern Hospital Redevelopment Project"
type input "Northern Hospital Redevelopment Project"
click at [256, 83] on input "text" at bounding box center [277, 86] width 131 height 12
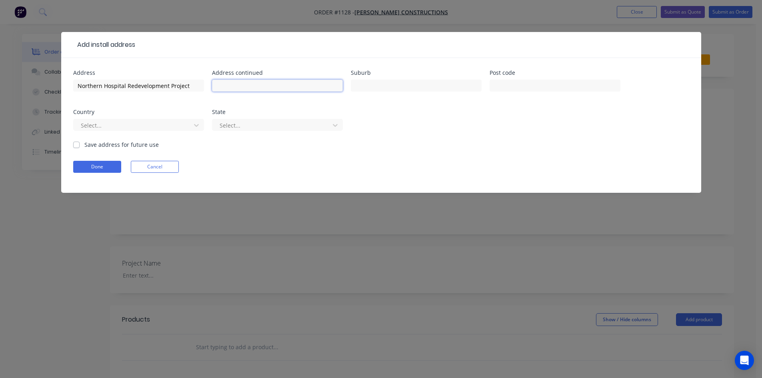
paste input "185 Cooper Street"
type input "185 Cooper Street"
click at [363, 85] on input "text" at bounding box center [416, 86] width 131 height 12
type input "Epping"
type input "3076"
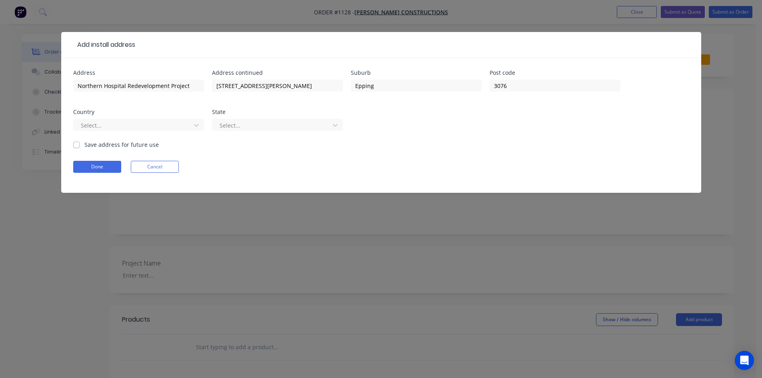
click at [84, 145] on label "Save address for future use" at bounding box center [121, 144] width 74 height 8
click at [76, 145] on input "Save address for future use" at bounding box center [76, 144] width 6 height 8
checkbox input "true"
click at [89, 164] on button "Done" at bounding box center [97, 167] width 48 height 12
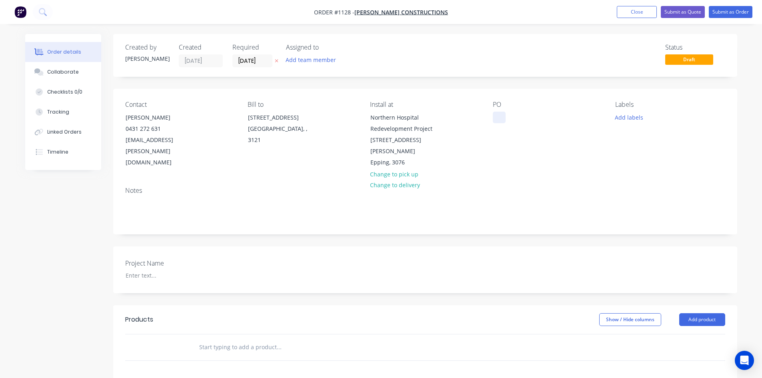
click at [499, 118] on div at bounding box center [499, 118] width 13 height 12
paste div
click at [496, 116] on div "Kane C-RFI-000633" at bounding box center [540, 118] width 94 height 12
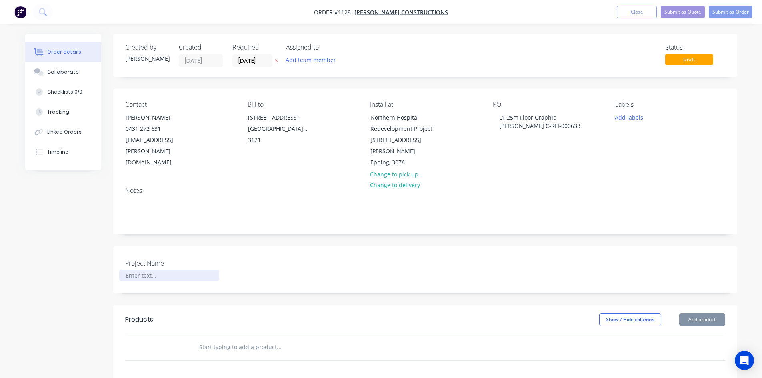
click at [147, 270] on div at bounding box center [169, 276] width 100 height 12
paste div
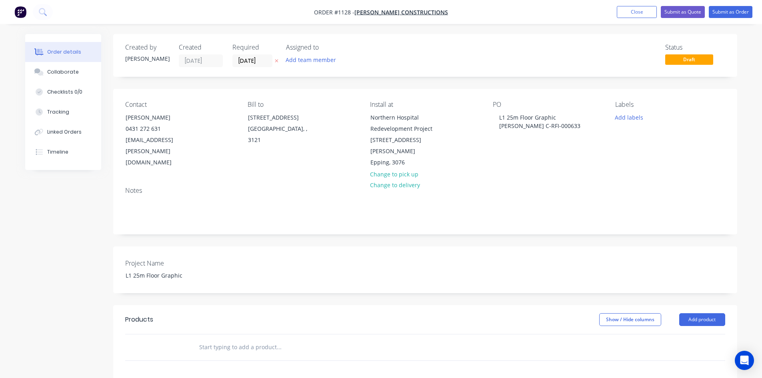
click at [335, 335] on div at bounding box center [333, 348] width 288 height 26
click at [258, 341] on input "text" at bounding box center [279, 347] width 160 height 16
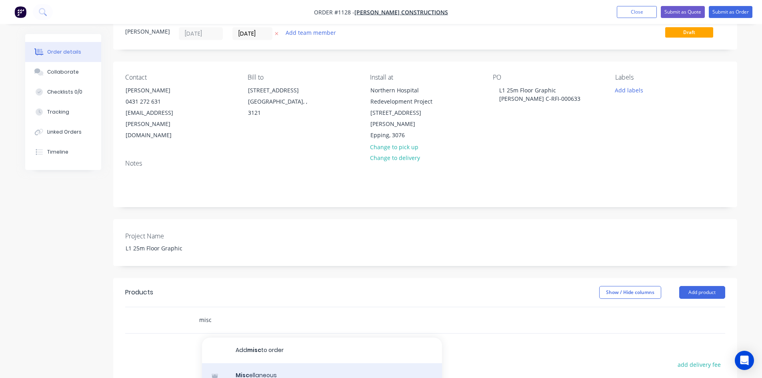
scroll to position [40, 0]
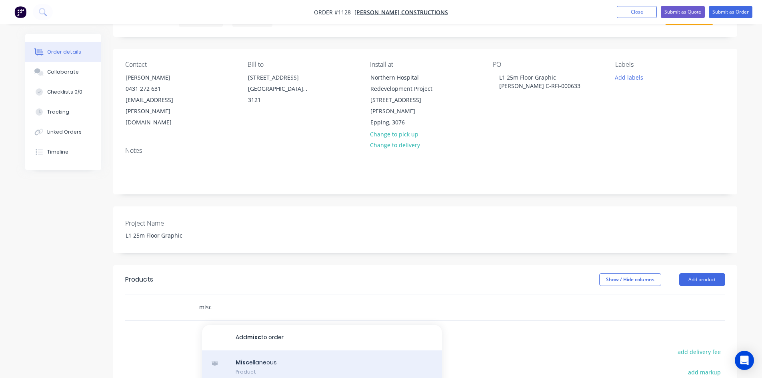
type input "misc"
click at [288, 351] on div "Misc ellaneous Product" at bounding box center [322, 368] width 240 height 34
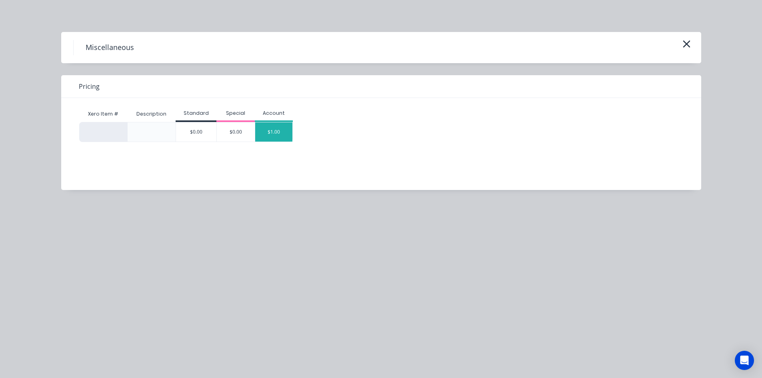
click at [268, 132] on div "$1.00" at bounding box center [274, 131] width 38 height 19
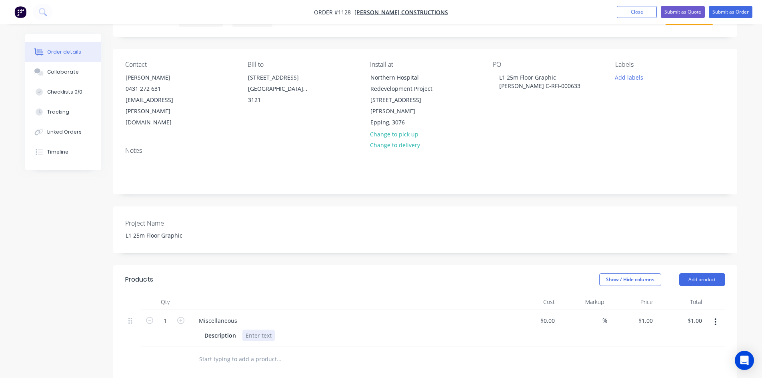
click at [265, 330] on div at bounding box center [258, 336] width 32 height 12
paste div
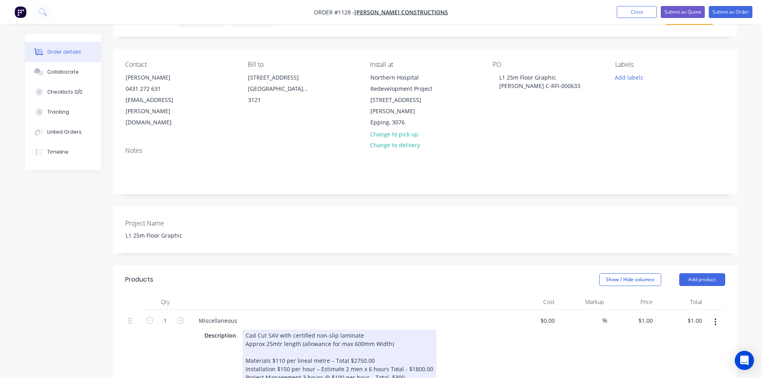
click at [476, 338] on div "Description Cad Cut SAV with certified non-slip laminate Approx 25mtr length (a…" at bounding box center [347, 361] width 293 height 62
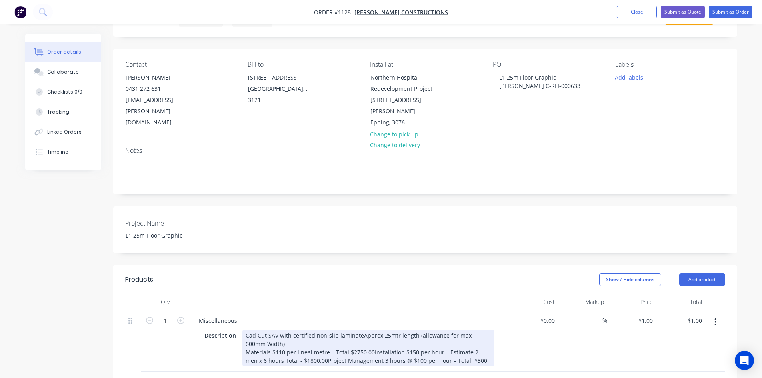
click at [359, 330] on div "Cad Cut SAV with certified non-slip laminateApprox 25mtr length (allowance for …" at bounding box center [368, 348] width 252 height 37
click at [468, 339] on div "Cad Cut SAV with certified non-slip laminate Approx 25mtr length (allowance for…" at bounding box center [368, 348] width 252 height 37
click at [359, 330] on div "Cad Cut SAV with certified non-slip laminateApprox 25mtr length (allowance for …" at bounding box center [368, 348] width 252 height 37
click at [509, 327] on div "1 Miscellaneous Description Cad Cut SAV with certified non-slip laminate Approx…" at bounding box center [425, 341] width 600 height 62
click at [369, 343] on div "Cad Cut SAV with certified non-slip laminate Approx 25mtr length (allowance for…" at bounding box center [368, 348] width 252 height 37
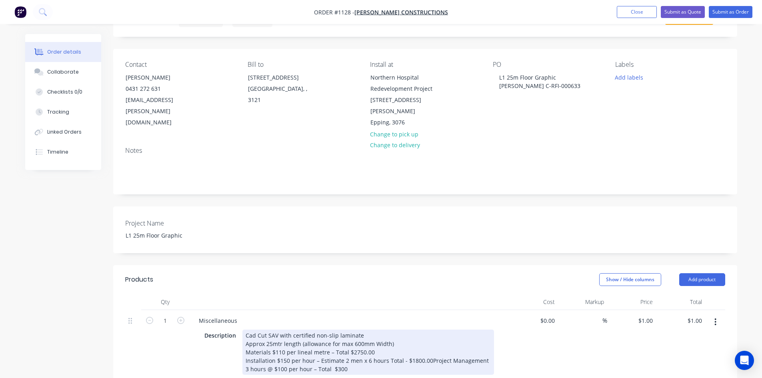
click at [507, 329] on div "Miscellaneous Description Cad Cut SAV with certified non-slip laminate Approx 2…" at bounding box center [349, 345] width 320 height 70
click at [426, 351] on div "Cad Cut SAV with certified non-slip laminate Approx 25mtr length (allowance for…" at bounding box center [368, 352] width 252 height 45
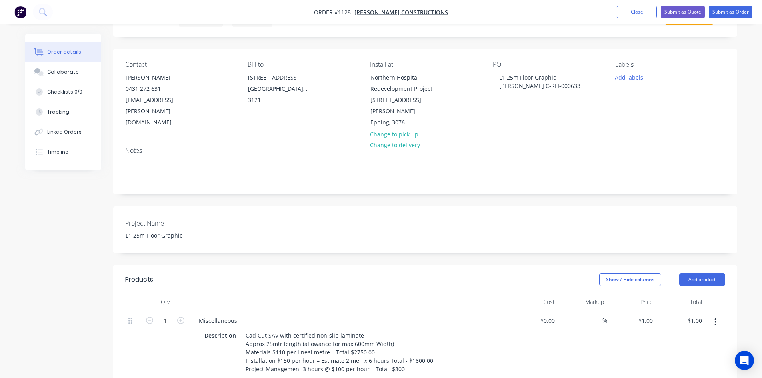
click at [520, 349] on div "$0.00 $0.00" at bounding box center [533, 345] width 49 height 70
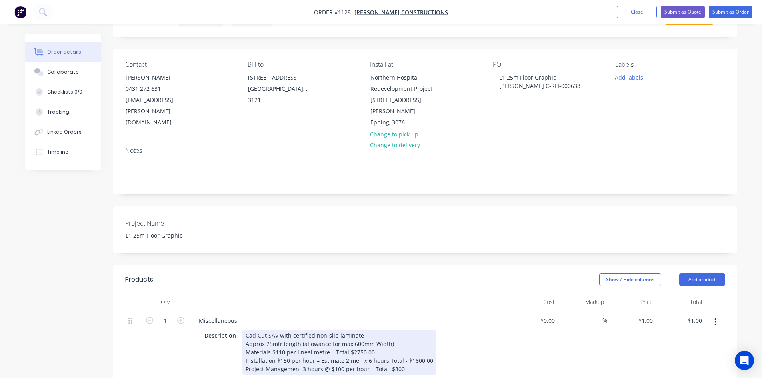
click at [363, 330] on div "Cad Cut SAV with certified non-slip laminate Approx 25mtr length (allowance for…" at bounding box center [339, 352] width 194 height 45
click at [447, 345] on div "Description Cad Cut SAV with certified non-slip laminate Approx 25mtr length (a…" at bounding box center [347, 357] width 293 height 54
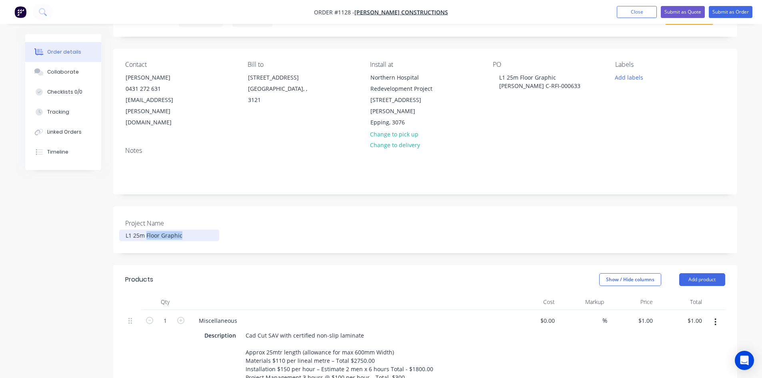
drag, startPoint x: 181, startPoint y: 227, endPoint x: 146, endPoint y: 225, distance: 35.2
click at [146, 230] on div "L1 25m Floor Graphic" at bounding box center [169, 236] width 100 height 12
copy div "Floor Graphic"
drag, startPoint x: 236, startPoint y: 307, endPoint x: 195, endPoint y: 308, distance: 41.2
click at [195, 315] on div "Miscellaneous" at bounding box center [217, 321] width 51 height 12
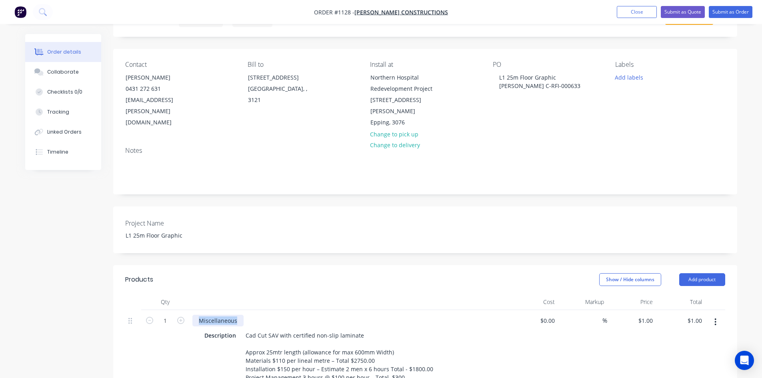
paste div
click at [535, 351] on div "$0.00 $0.00" at bounding box center [533, 349] width 49 height 78
click at [647, 315] on input "1" at bounding box center [651, 321] width 9 height 12
type input "$4,850.00"
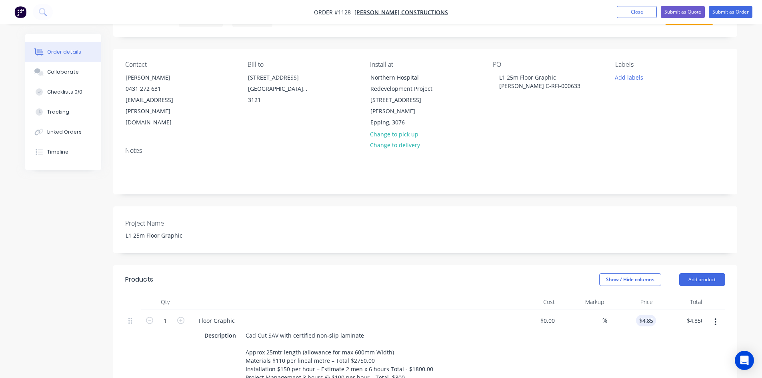
click at [581, 331] on div "%" at bounding box center [582, 349] width 49 height 78
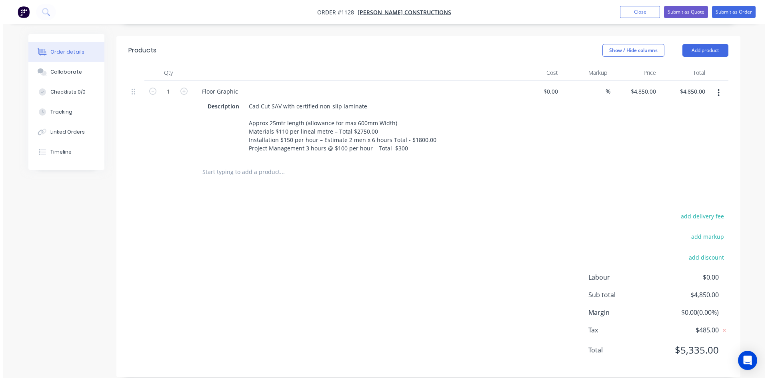
scroll to position [0, 0]
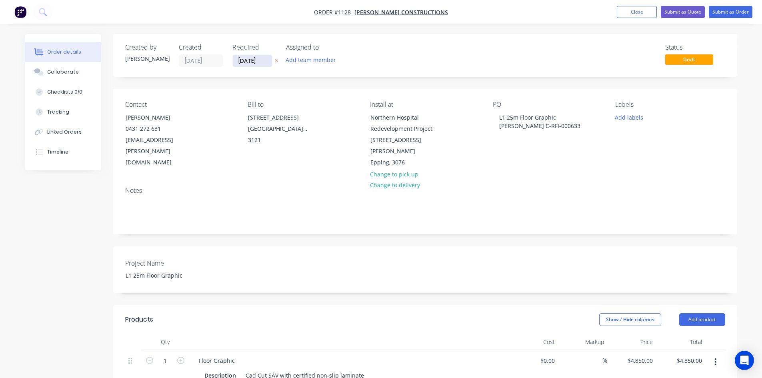
click at [263, 58] on input "[DATE]" at bounding box center [252, 61] width 39 height 12
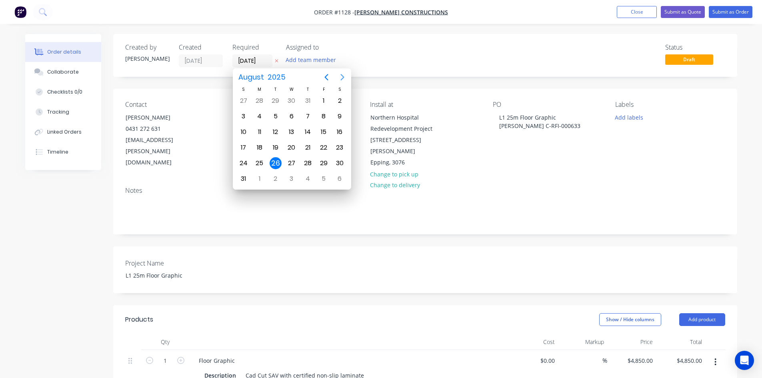
click at [341, 78] on icon "Next page" at bounding box center [343, 77] width 10 height 10
click at [276, 166] on div "30" at bounding box center [276, 163] width 12 height 12
type input "[DATE]"
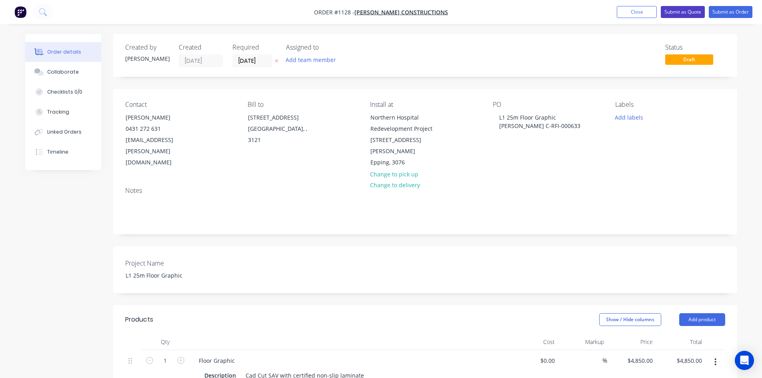
click at [680, 12] on button "Submit as Quote" at bounding box center [683, 12] width 44 height 12
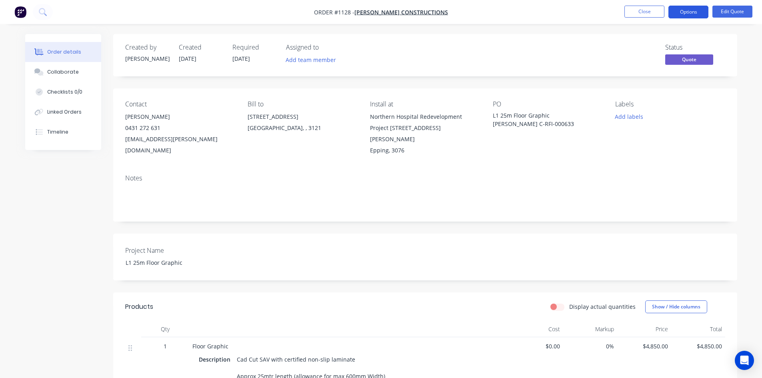
click at [679, 16] on button "Options" at bounding box center [689, 12] width 40 height 13
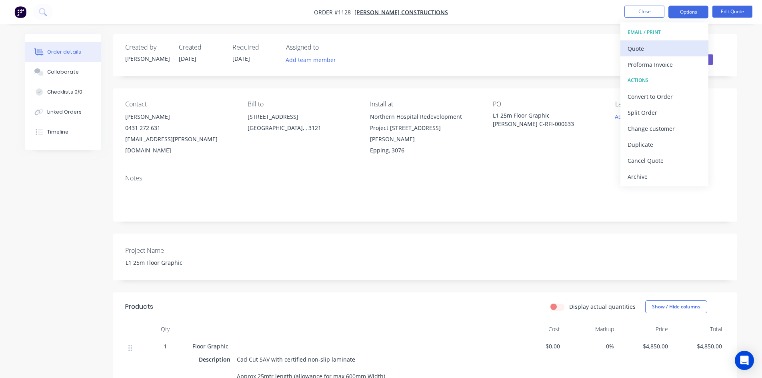
click at [651, 50] on div "Quote" at bounding box center [665, 49] width 74 height 12
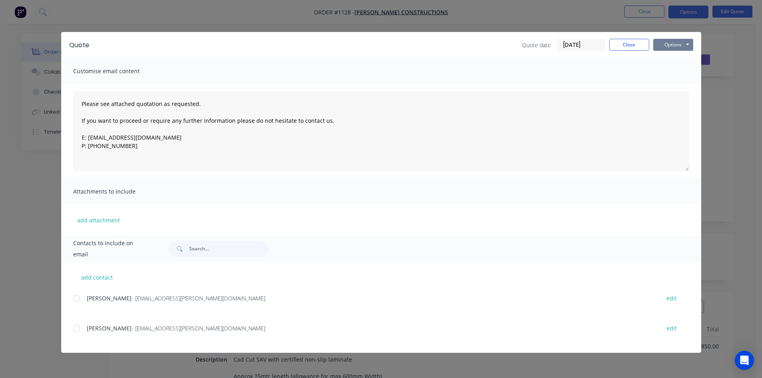
click at [674, 46] on button "Options" at bounding box center [673, 45] width 40 height 12
click at [675, 70] on button "Print" at bounding box center [678, 72] width 51 height 13
click at [638, 42] on button "Close" at bounding box center [629, 45] width 40 height 12
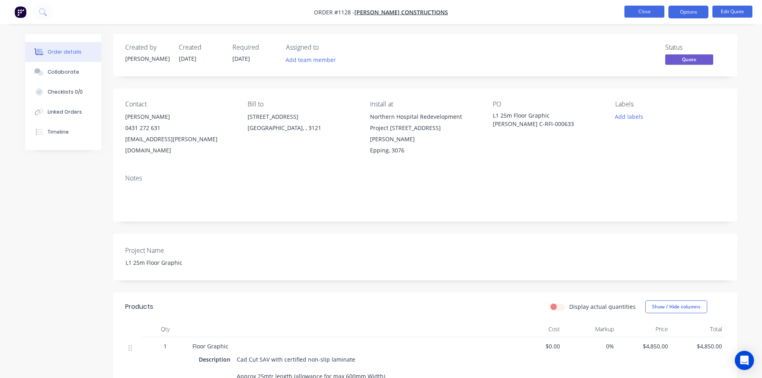
click at [642, 16] on button "Close" at bounding box center [645, 12] width 40 height 12
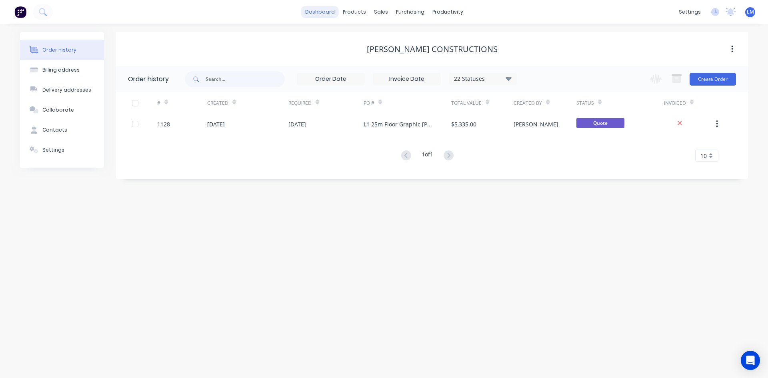
click at [316, 15] on link "dashboard" at bounding box center [320, 12] width 38 height 12
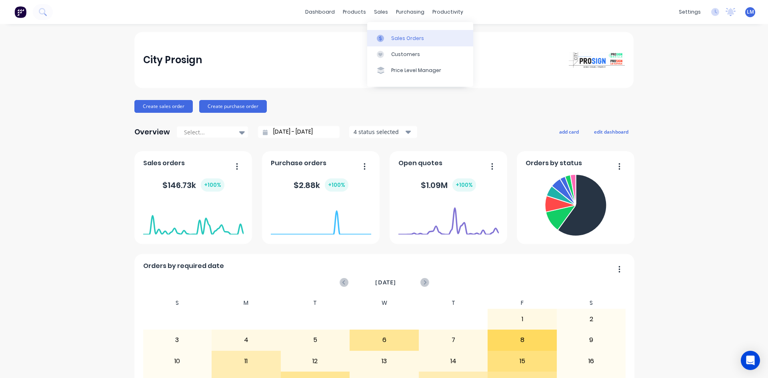
click at [397, 40] on div "Sales Orders" at bounding box center [407, 38] width 33 height 7
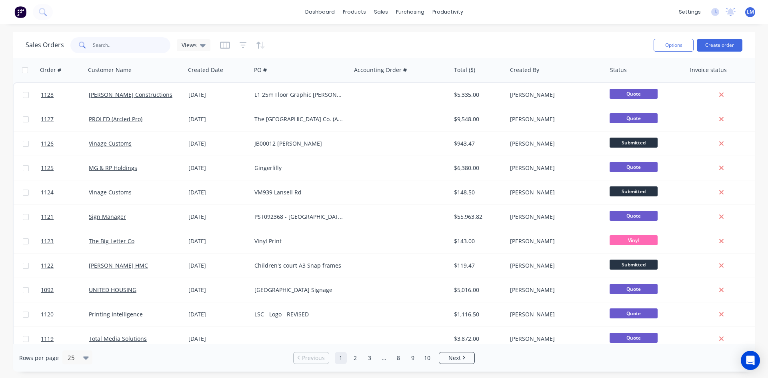
click at [136, 47] on input "text" at bounding box center [132, 45] width 78 height 16
type input "royal"
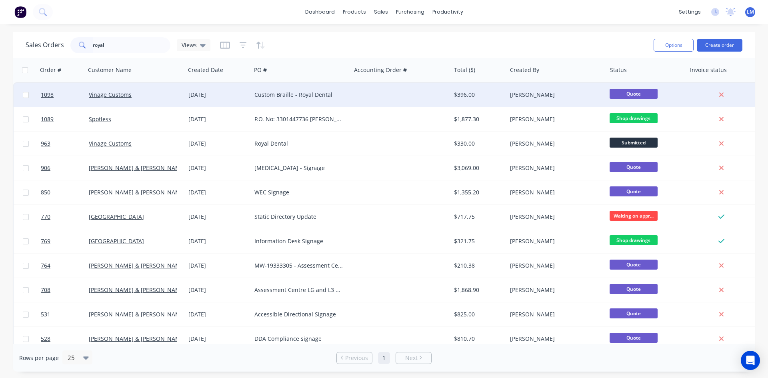
click at [318, 96] on div "Custom Braille - Royal Dental" at bounding box center [298, 95] width 89 height 8
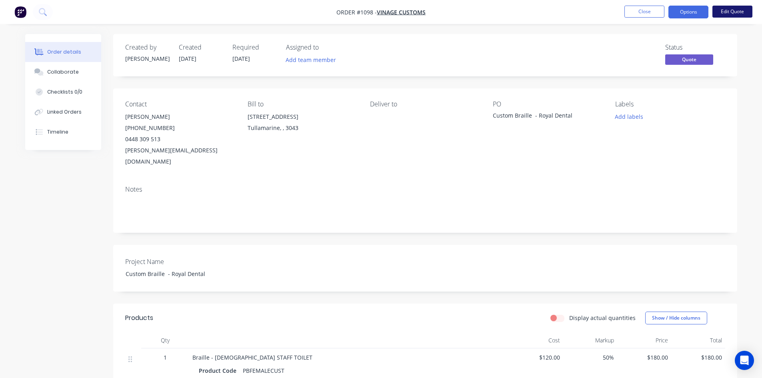
click at [732, 12] on button "Edit Quote" at bounding box center [733, 12] width 40 height 12
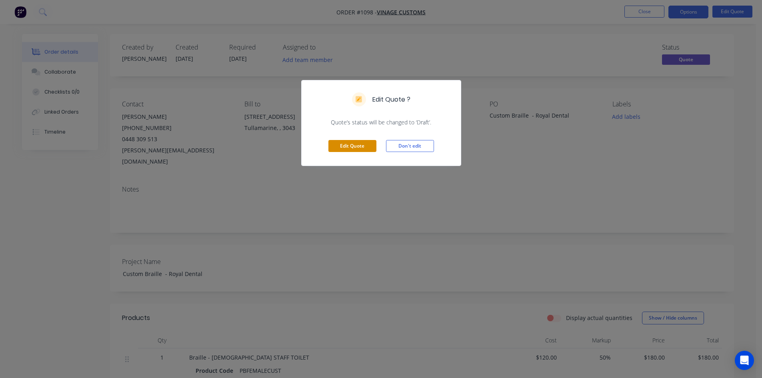
click at [355, 142] on button "Edit Quote" at bounding box center [353, 146] width 48 height 12
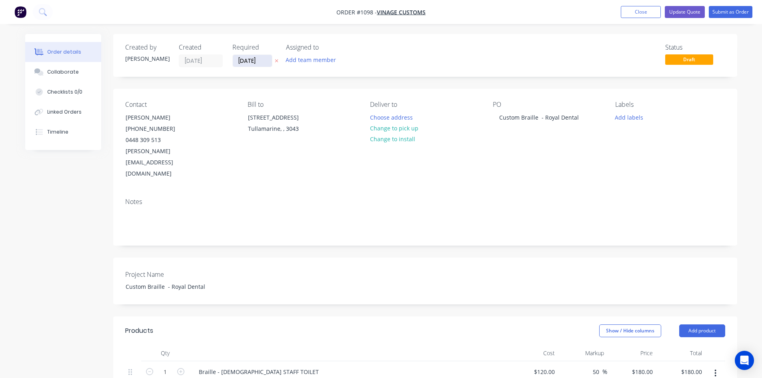
click at [258, 57] on input "29/08/25" at bounding box center [252, 61] width 39 height 12
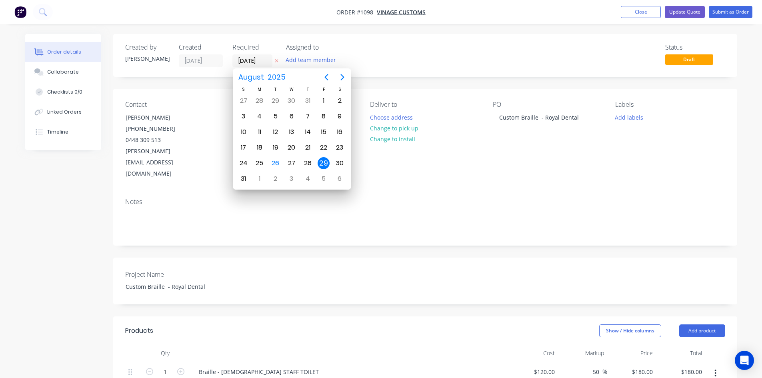
click at [327, 163] on div "29" at bounding box center [324, 163] width 12 height 12
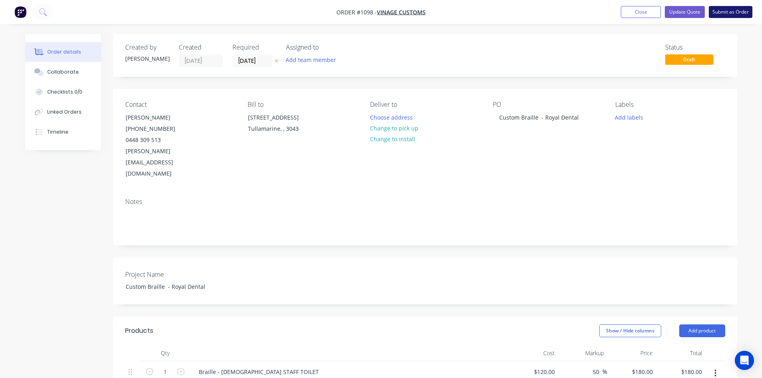
click at [729, 10] on button "Submit as Order" at bounding box center [731, 12] width 44 height 12
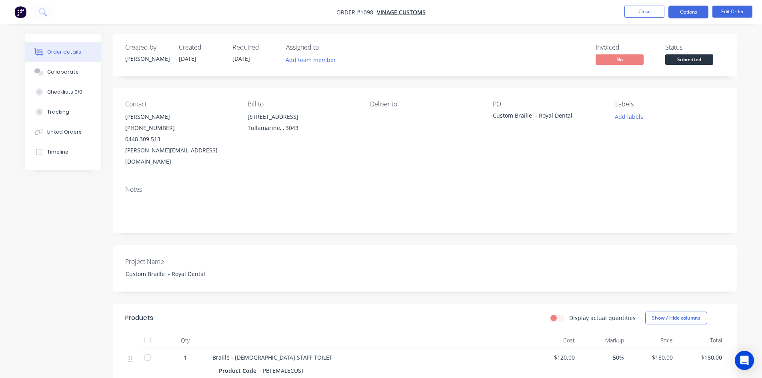
click at [685, 13] on button "Options" at bounding box center [689, 12] width 40 height 13
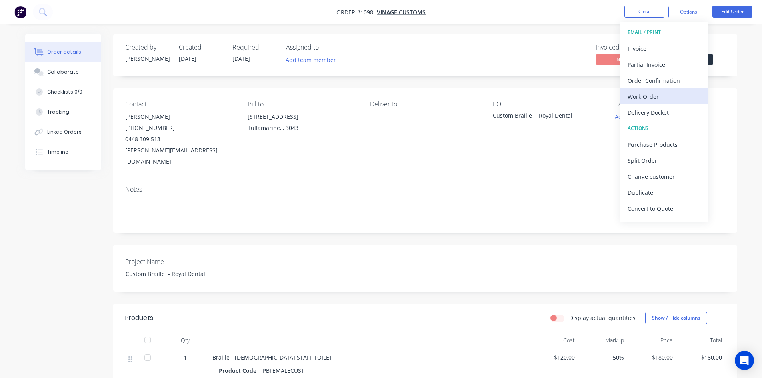
click at [657, 99] on div "Work Order" at bounding box center [665, 97] width 74 height 12
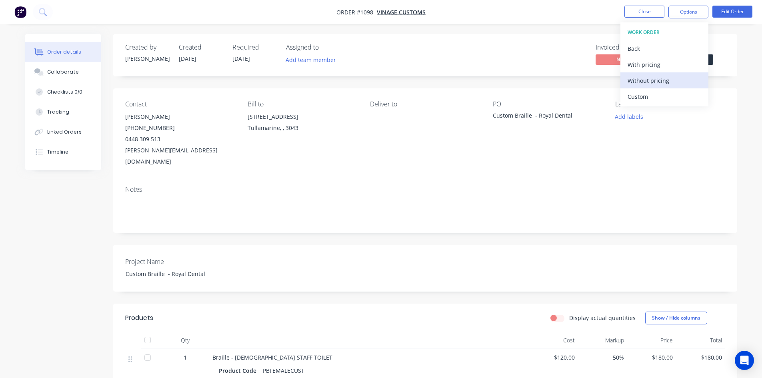
click at [660, 82] on div "Without pricing" at bounding box center [665, 81] width 74 height 12
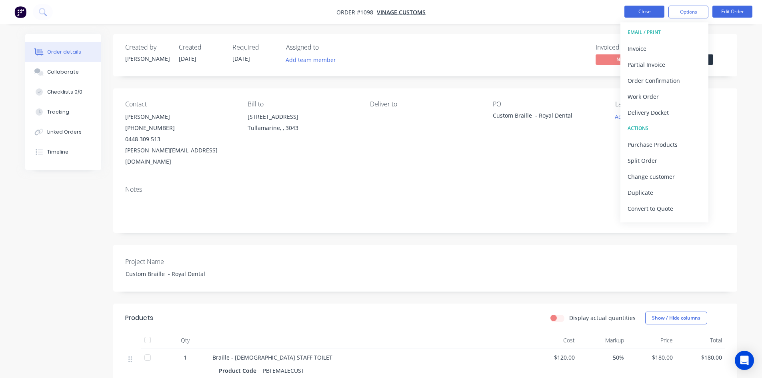
click at [646, 13] on button "Close" at bounding box center [645, 12] width 40 height 12
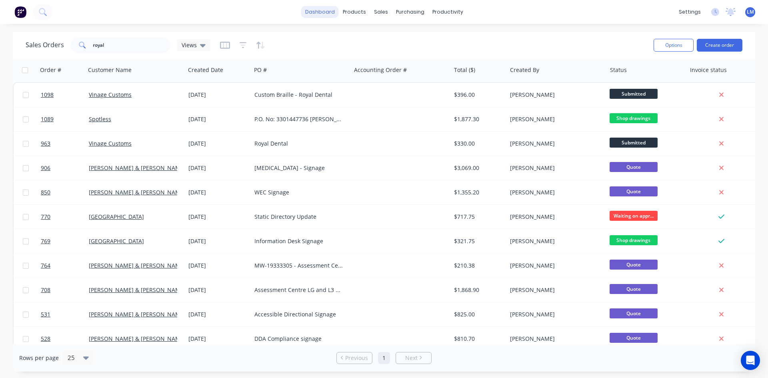
click at [319, 14] on link "dashboard" at bounding box center [320, 12] width 38 height 12
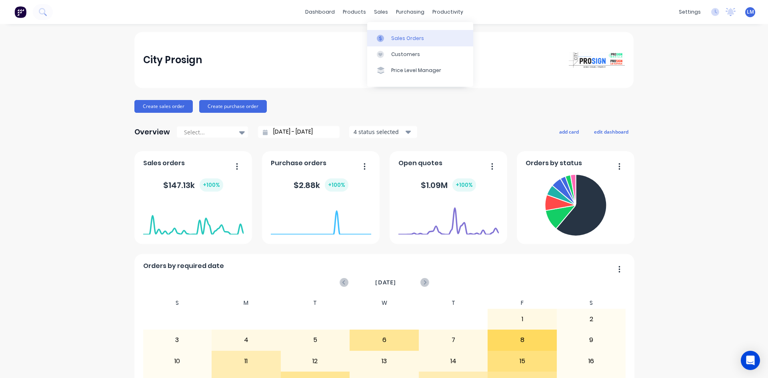
click at [412, 40] on div "Sales Orders" at bounding box center [407, 38] width 33 height 7
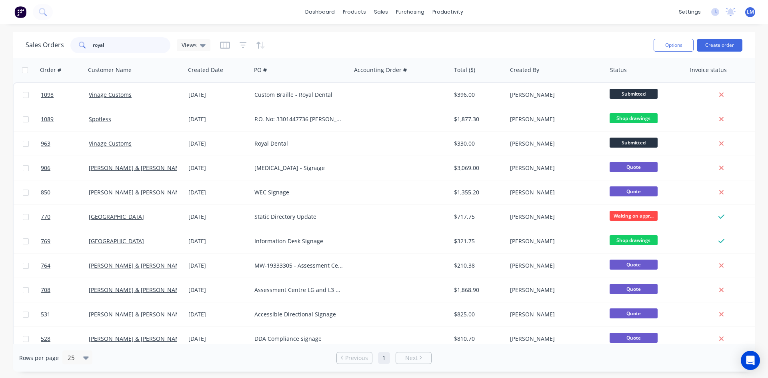
drag, startPoint x: 123, startPoint y: 45, endPoint x: 67, endPoint y: 46, distance: 56.0
click at [67, 46] on div "Sales Orders royal Views" at bounding box center [118, 45] width 185 height 16
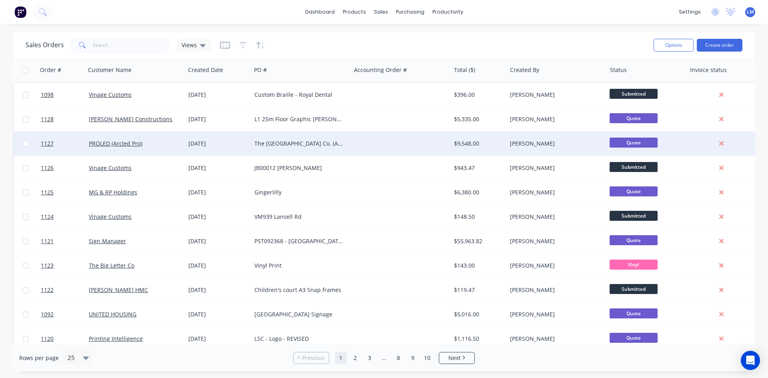
click at [289, 144] on div "The [GEOGRAPHIC_DATA] Co. (ACT) REVISED" at bounding box center [298, 144] width 89 height 8
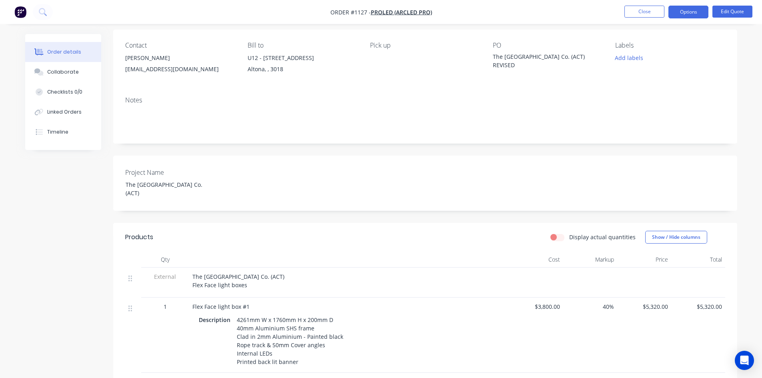
scroll to position [80, 0]
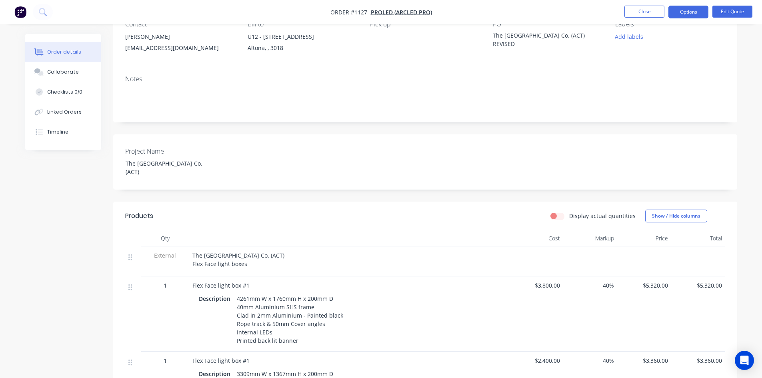
click at [431, 306] on div "Description 4261mm W x 1760mm H x 200mm D 40mm Aluminium SHS frame Clad in 2mm …" at bounding box center [349, 320] width 301 height 54
click at [282, 300] on div "4261mm W x 1760mm H x 200mm D 40mm Aluminium SHS frame Clad in 2mm Aluminium - …" at bounding box center [290, 320] width 113 height 54
click at [733, 12] on button "Edit Quote" at bounding box center [733, 12] width 40 height 12
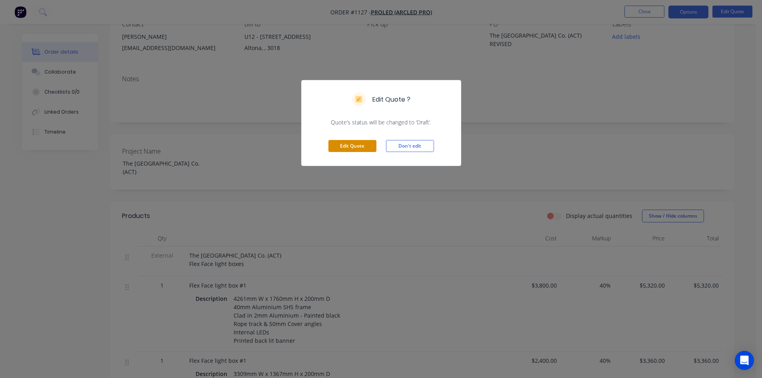
click at [352, 144] on button "Edit Quote" at bounding box center [353, 146] width 48 height 12
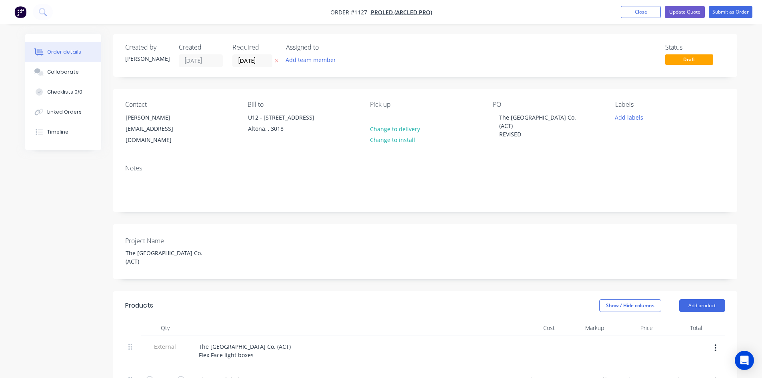
scroll to position [160, 0]
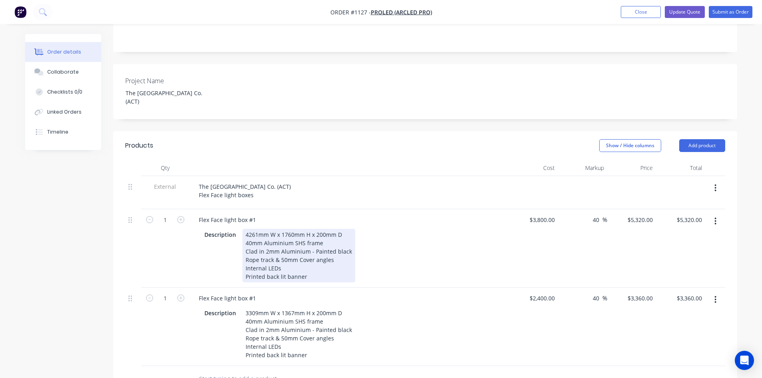
click at [341, 229] on div "4261mm W x 1760mm H x 200mm D 40mm Aluminium SHS frame Clad in 2mm Aluminium - …" at bounding box center [298, 256] width 113 height 54
click at [347, 229] on div "4261mm W x 1760mm H x 200mm D 40mm Aluminium SHS frame Clad in 2mm Aluminium - …" at bounding box center [298, 256] width 113 height 54
click at [343, 229] on div "4261mm W x 1760mm H x 200mm D 40mm Aluminium SHS frame Clad in 2mm Aluminium - …" at bounding box center [298, 256] width 113 height 54
click at [407, 286] on div "Flex Face light box #1 Description 4261mm W x 1760mm H x 200mm D 40mm Aluminium…" at bounding box center [349, 248] width 320 height 78
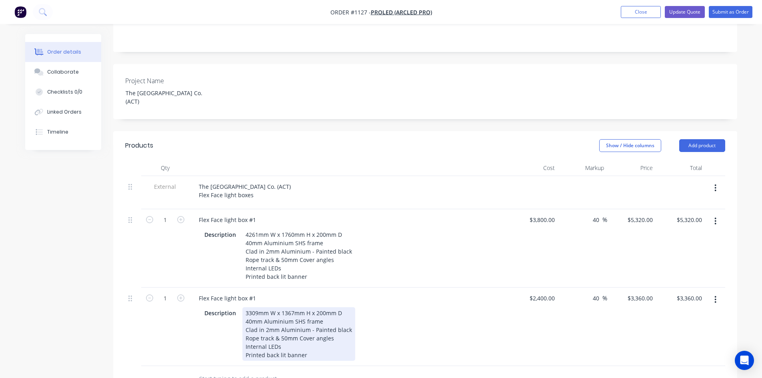
click at [406, 329] on div "Description 3309mm W x 1367mm H x 200mm D 40mm Aluminium SHS frame Clad in 2mm …" at bounding box center [347, 334] width 293 height 54
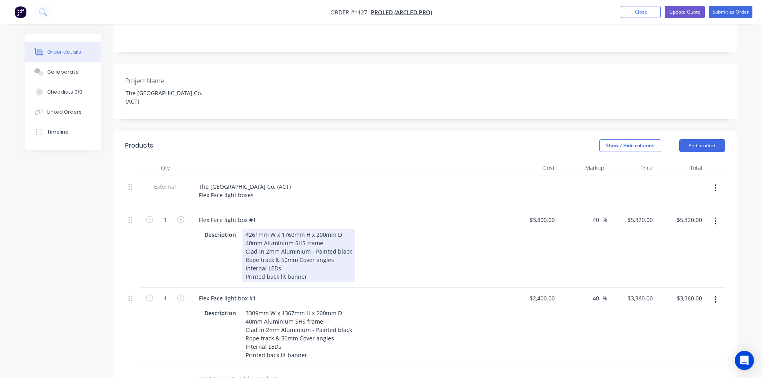
click at [270, 229] on div "4261mm W x 1760mm H x 200mm D 40mm Aluminium SHS frame Clad in 2mm Aluminium - …" at bounding box center [298, 256] width 113 height 54
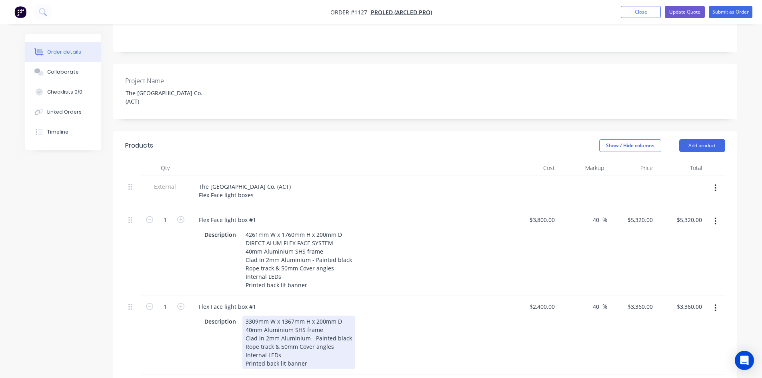
click at [421, 316] on div "Description 3309mm W x 1367mm H x 200mm D 40mm Aluminium SHS frame Clad in 2mm …" at bounding box center [347, 343] width 293 height 54
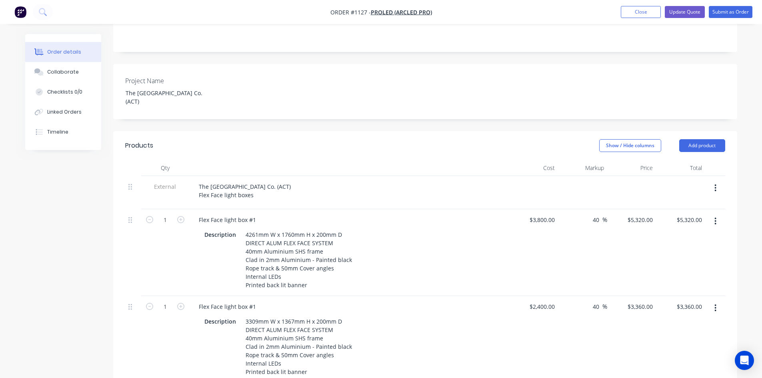
click at [463, 325] on div "Description 3309mm W x 1367mm H x 200mm D DIRECT ALUM FLEX FACE SYSTEM 40mm Alu…" at bounding box center [347, 347] width 293 height 62
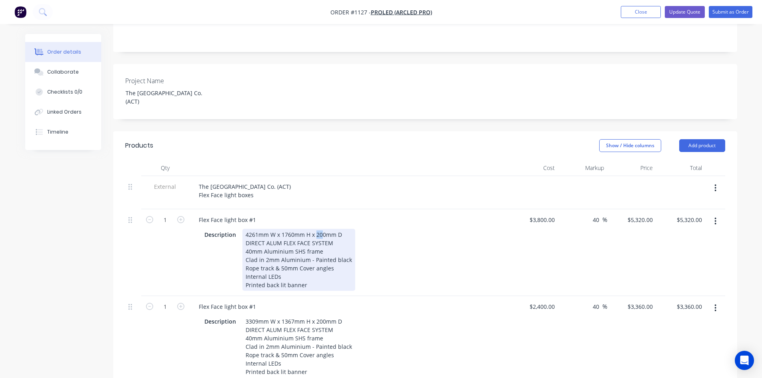
drag, startPoint x: 315, startPoint y: 218, endPoint x: 321, endPoint y: 218, distance: 5.6
click at [321, 229] on div "4261mm W x 1760mm H x 200mm D DIRECT ALUM FLEX FACE SYSTEM 40mm Aluminium SHS f…" at bounding box center [298, 260] width 113 height 62
click at [415, 258] on div "Description 4261mm W x 1760mm H x 160mm D DIRECT ALUM FLEX FACE SYSTEM 40mm Alu…" at bounding box center [347, 260] width 293 height 62
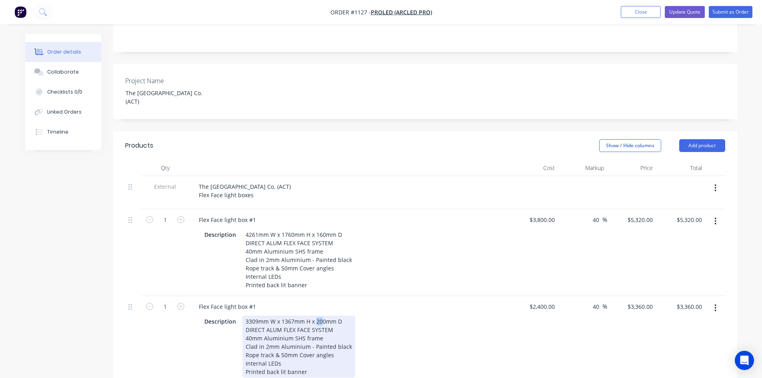
drag, startPoint x: 316, startPoint y: 311, endPoint x: 322, endPoint y: 311, distance: 6.4
click at [322, 316] on div "3309mm W x 1367mm H x 200mm D DIRECT ALUM FLEX FACE SYSTEM 40mm Aluminium SHS f…" at bounding box center [298, 347] width 113 height 62
click at [415, 331] on div "Description 3309mm W x 1367mm H x 160mm D DIRECT ALUM FLEX FACE SYSTEM 40mm Alu…" at bounding box center [347, 347] width 293 height 62
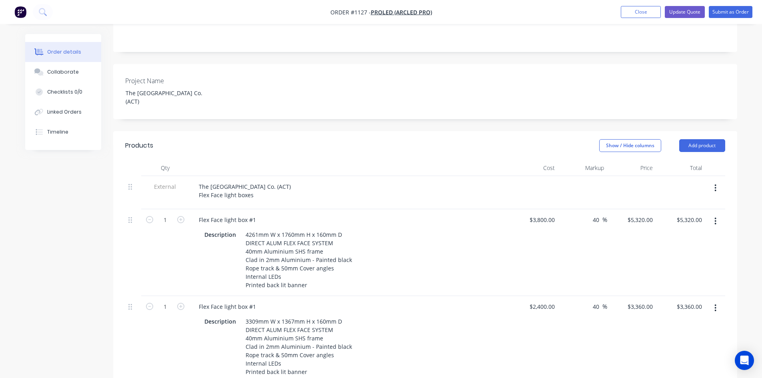
click at [415, 331] on div "Description 3309mm W x 1367mm H x 160mm D DIRECT ALUM FLEX FACE SYSTEM 40mm Alu…" at bounding box center [347, 347] width 293 height 62
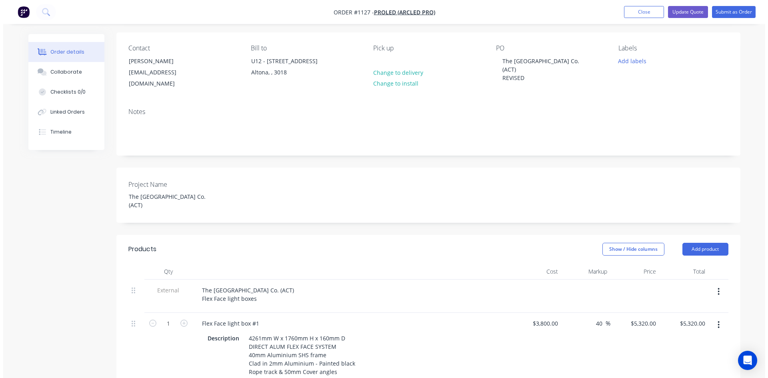
scroll to position [0, 0]
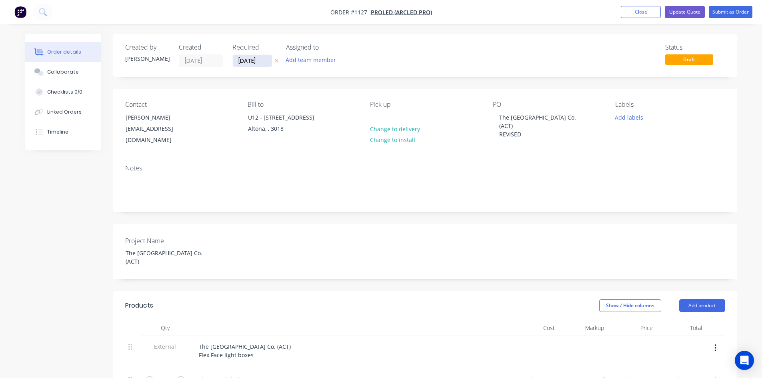
click at [268, 62] on input "[DATE]" at bounding box center [252, 61] width 39 height 12
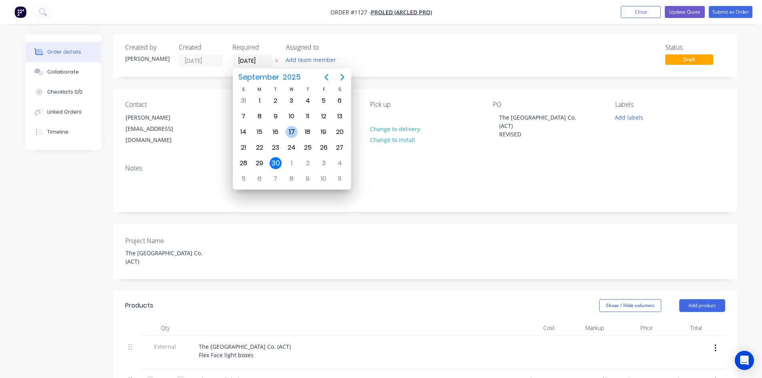
click at [297, 131] on div "17" at bounding box center [292, 132] width 12 height 12
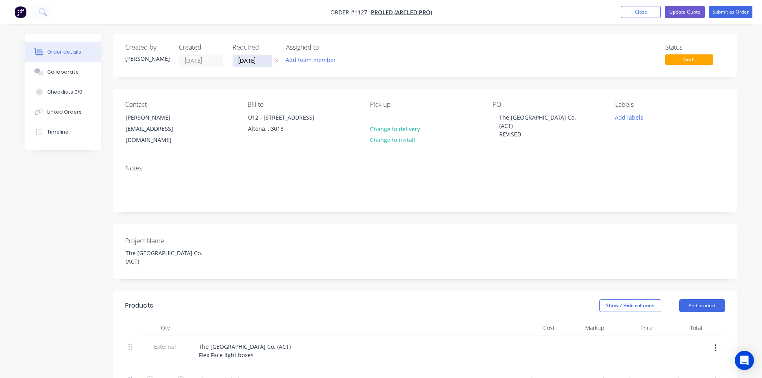
click at [262, 60] on input "[DATE]" at bounding box center [252, 61] width 39 height 12
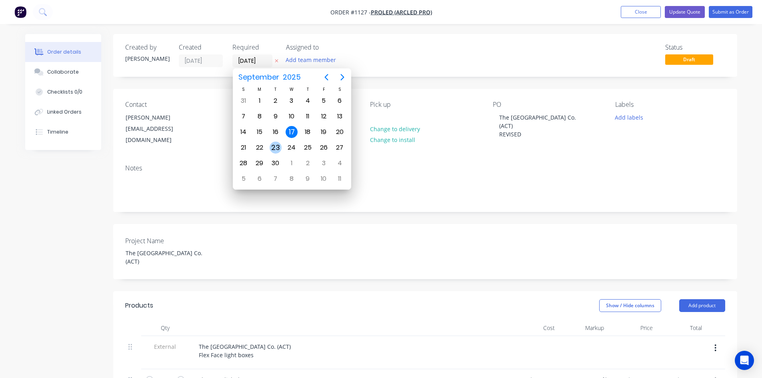
click at [272, 145] on div "23" at bounding box center [276, 148] width 12 height 12
type input "[DATE]"
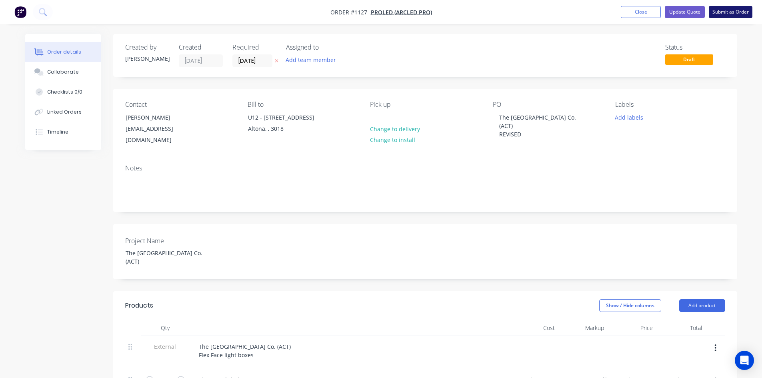
click at [732, 12] on button "Submit as Order" at bounding box center [731, 12] width 44 height 12
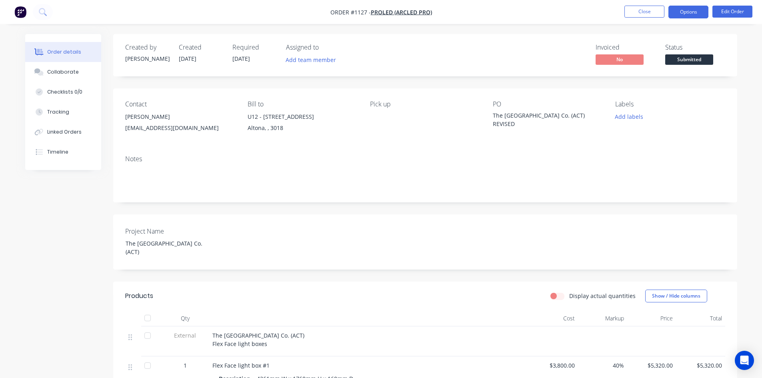
click at [686, 14] on button "Options" at bounding box center [689, 12] width 40 height 13
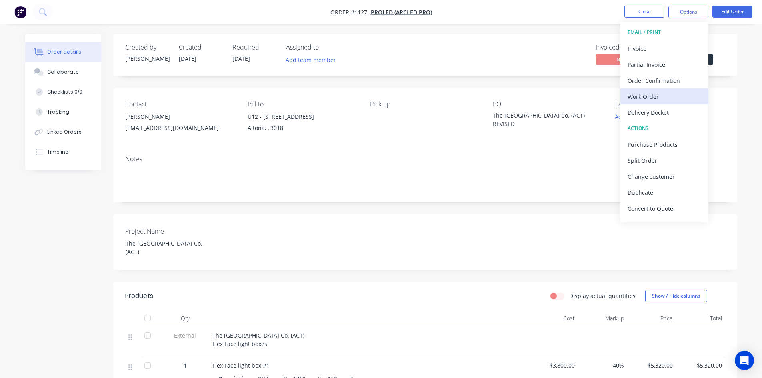
click at [666, 96] on div "Work Order" at bounding box center [665, 97] width 74 height 12
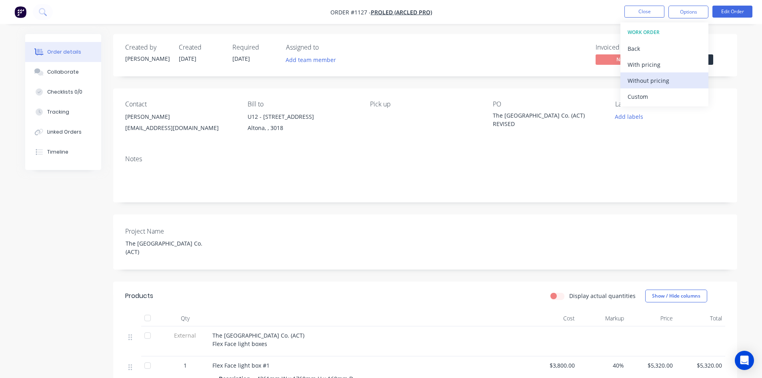
click at [657, 80] on div "Without pricing" at bounding box center [665, 81] width 74 height 12
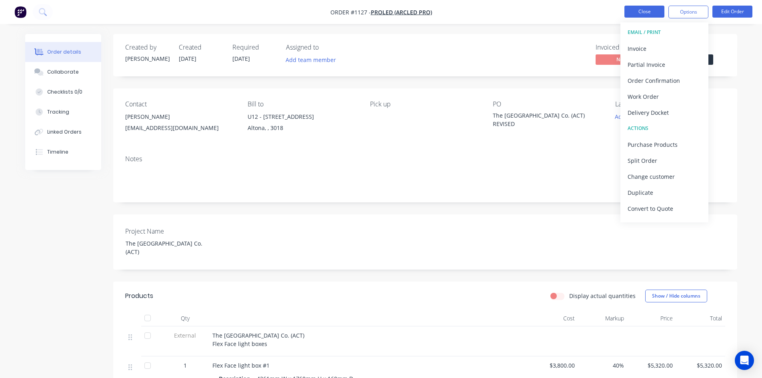
click at [633, 18] on nav "Order #1127 - PROLED (Arcled Pro) Close Options EMAIL / PRINT Invoice Partial I…" at bounding box center [381, 12] width 762 height 24
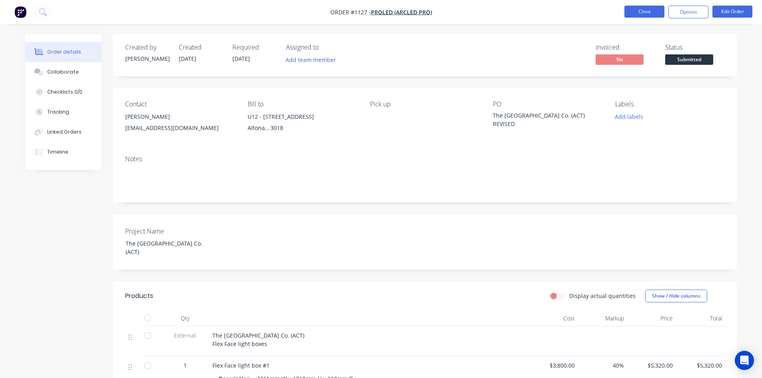
click at [635, 14] on button "Close" at bounding box center [645, 12] width 40 height 12
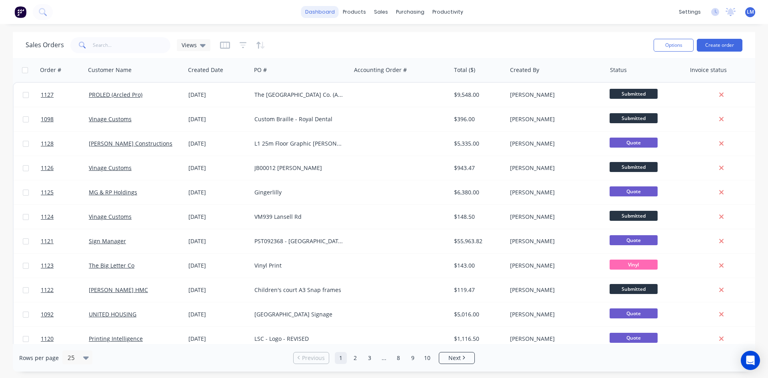
click at [324, 14] on link "dashboard" at bounding box center [320, 12] width 38 height 12
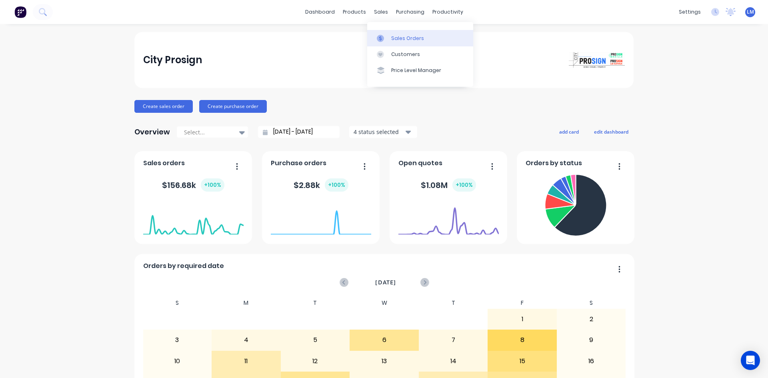
click at [397, 39] on div "Sales Orders" at bounding box center [407, 38] width 33 height 7
